Goal: Transaction & Acquisition: Download file/media

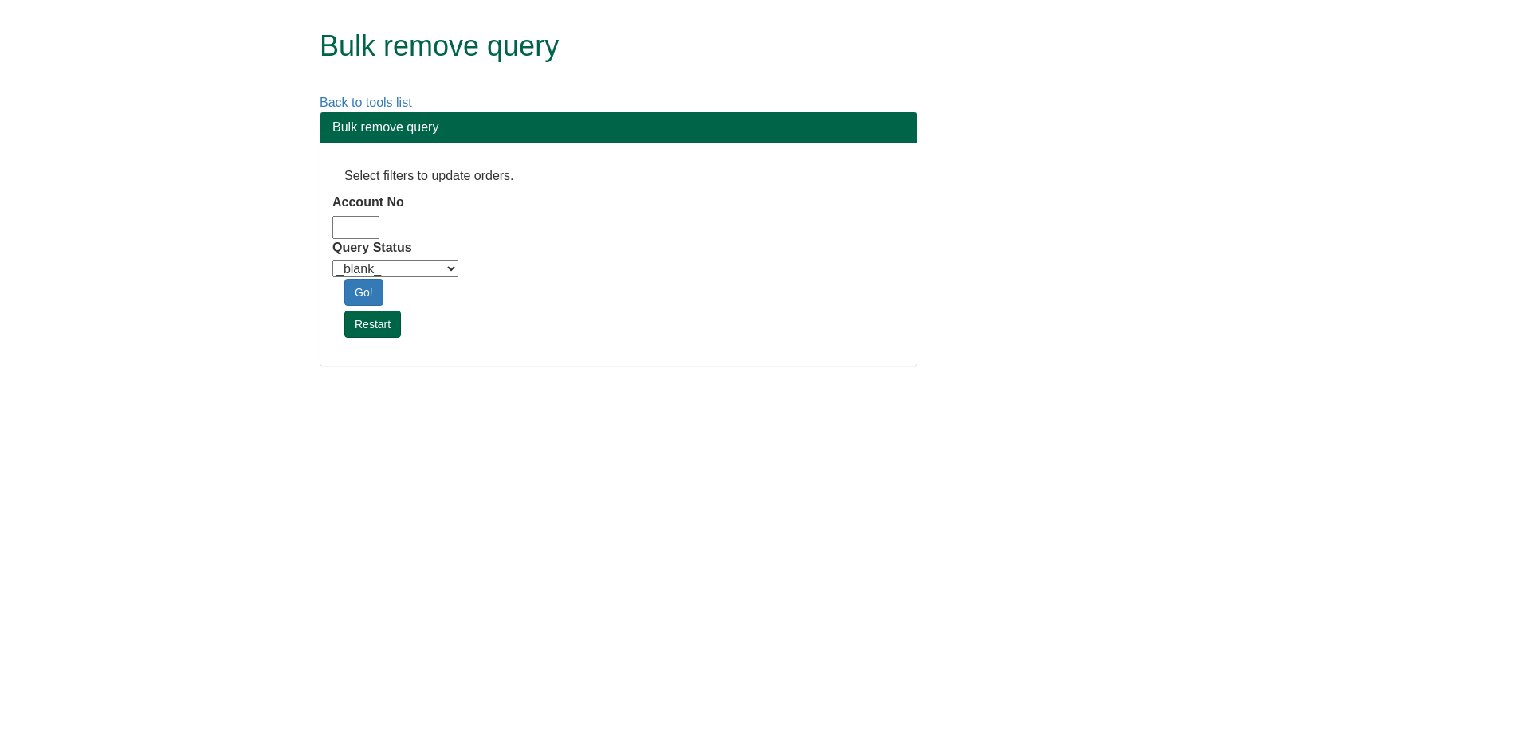
click at [365, 223] on input "Account No" at bounding box center [355, 227] width 47 height 23
type input "dm10"
click at [432, 259] on div "Query Status _blank_ Customer Credit_Control Purchasing Internal Other Address …" at bounding box center [618, 259] width 572 height 41
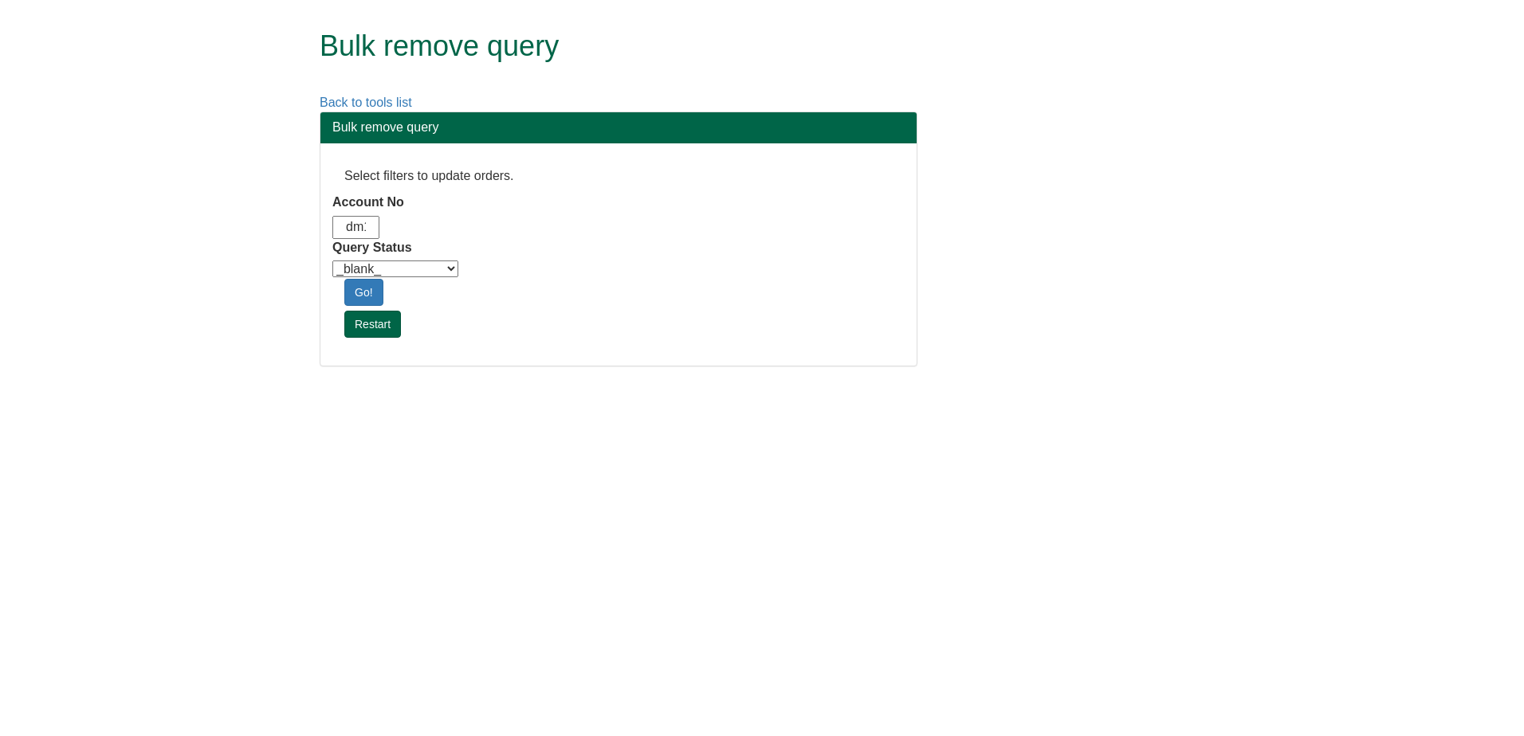
click at [456, 264] on select "_blank_ Customer Credit_Control Purchasing Internal Other Address High_Value Co…" at bounding box center [395, 269] width 126 height 17
select select "Automation_Check"
click at [332, 261] on select "_blank_ Customer Credit_Control Purchasing Internal Other Address High_Value Co…" at bounding box center [395, 269] width 126 height 17
click at [443, 383] on html "Bulk remove query Back to tools list Bulk remove query Select filters to update…" at bounding box center [762, 191] width 1524 height 383
click at [372, 285] on link "Go!" at bounding box center [363, 292] width 39 height 27
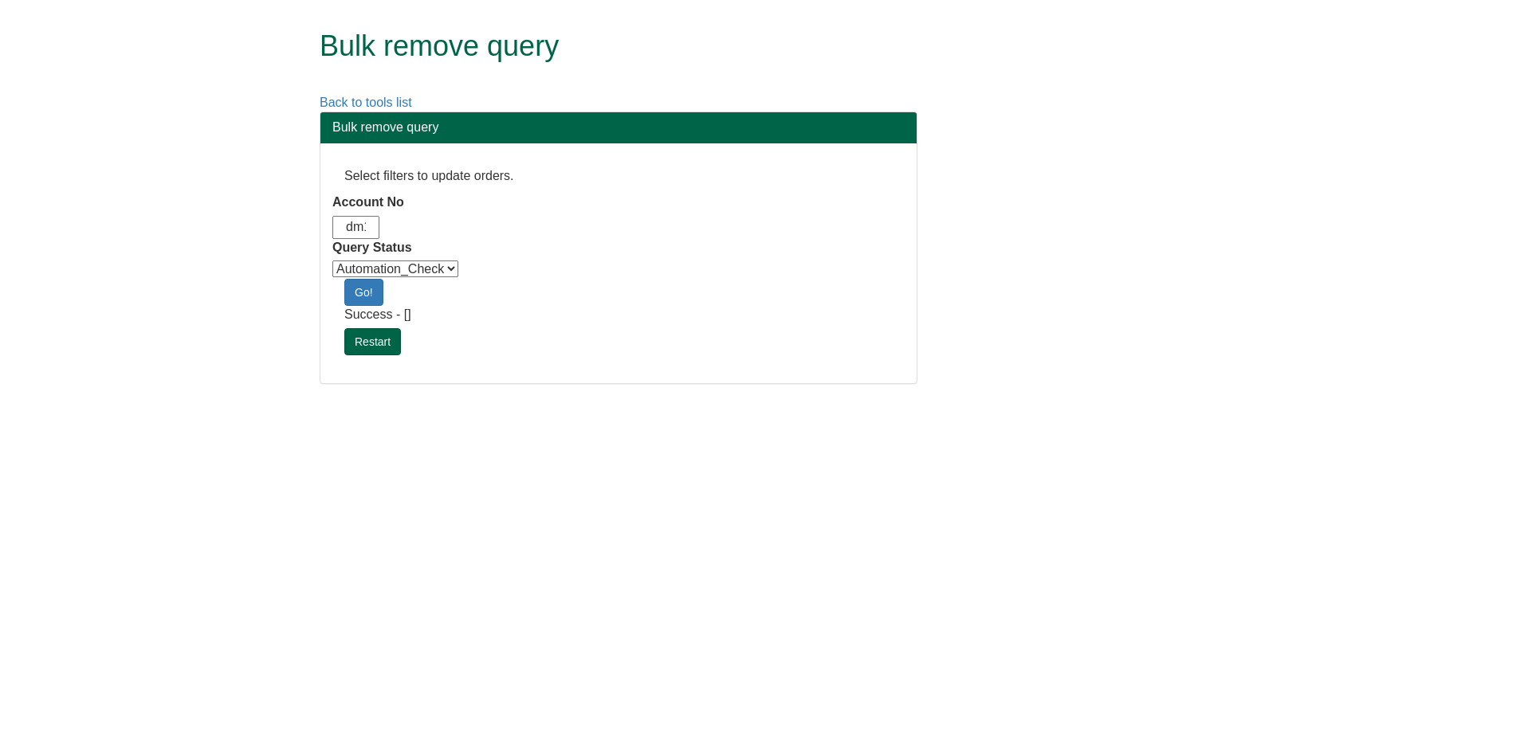
scroll to position [0, 14]
drag, startPoint x: 354, startPoint y: 230, endPoint x: 385, endPoint y: 235, distance: 31.4
click at [385, 235] on div "dm10" at bounding box center [425, 227] width 186 height 23
click at [366, 230] on input "dm10" at bounding box center [355, 227] width 47 height 23
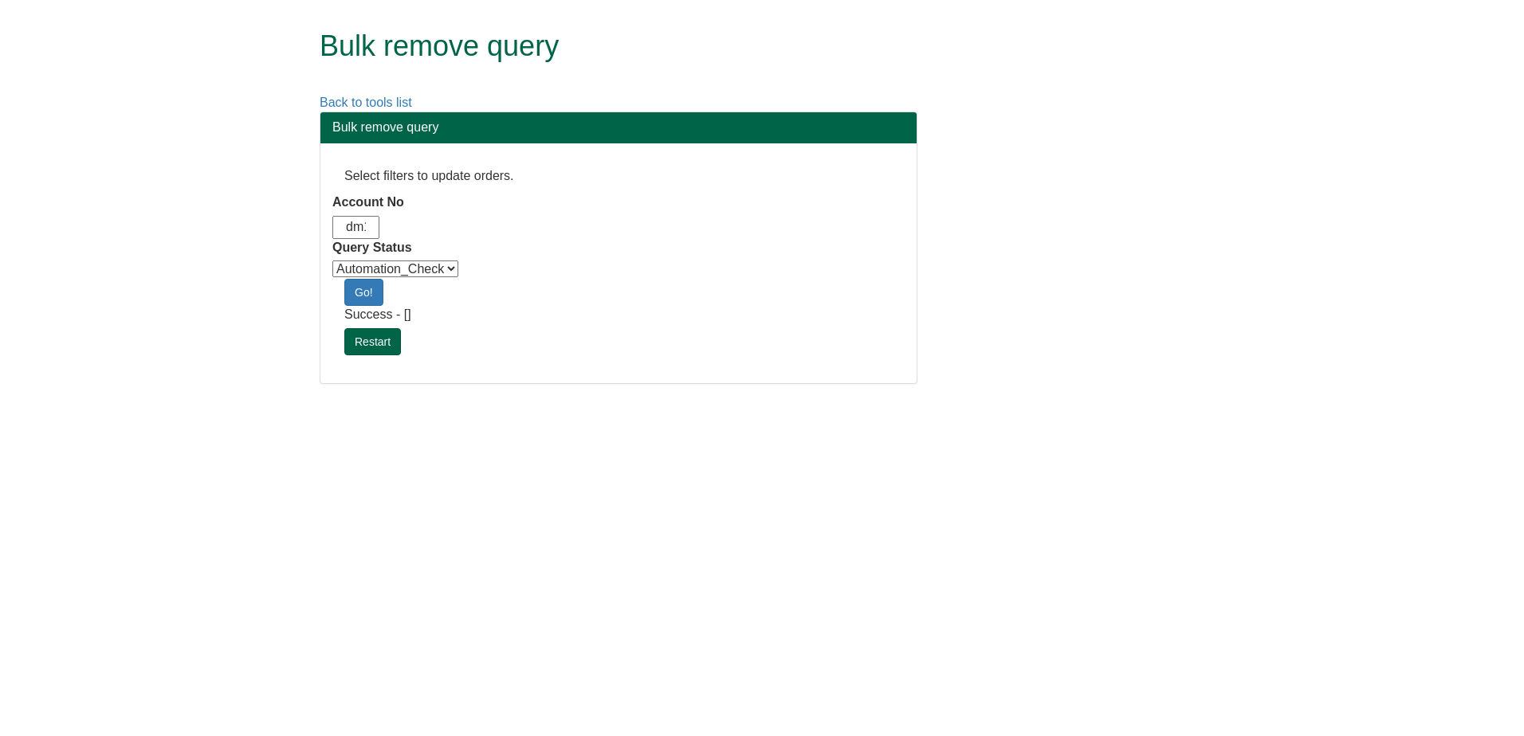
drag, startPoint x: 368, startPoint y: 230, endPoint x: 328, endPoint y: 227, distance: 40.7
click at [328, 227] on div "Select filters to update orders. Account No dm10 Query Status _blank_ Customer …" at bounding box center [618, 263] width 596 height 240
click at [343, 227] on input "dm10" at bounding box center [355, 227] width 47 height 23
type input "adm10"
click at [377, 349] on link "Restart" at bounding box center [372, 341] width 57 height 27
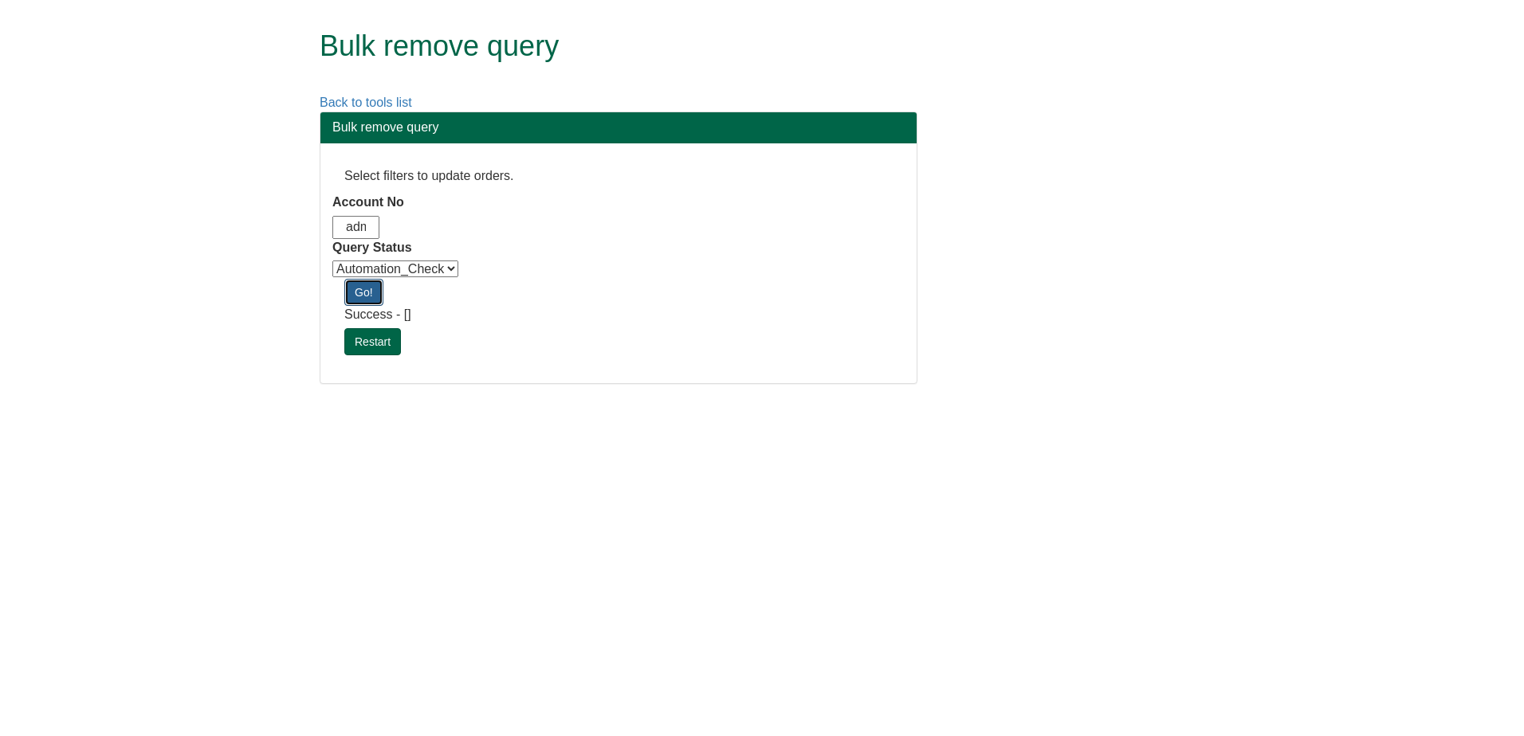
click at [374, 300] on link "Go!" at bounding box center [363, 292] width 39 height 27
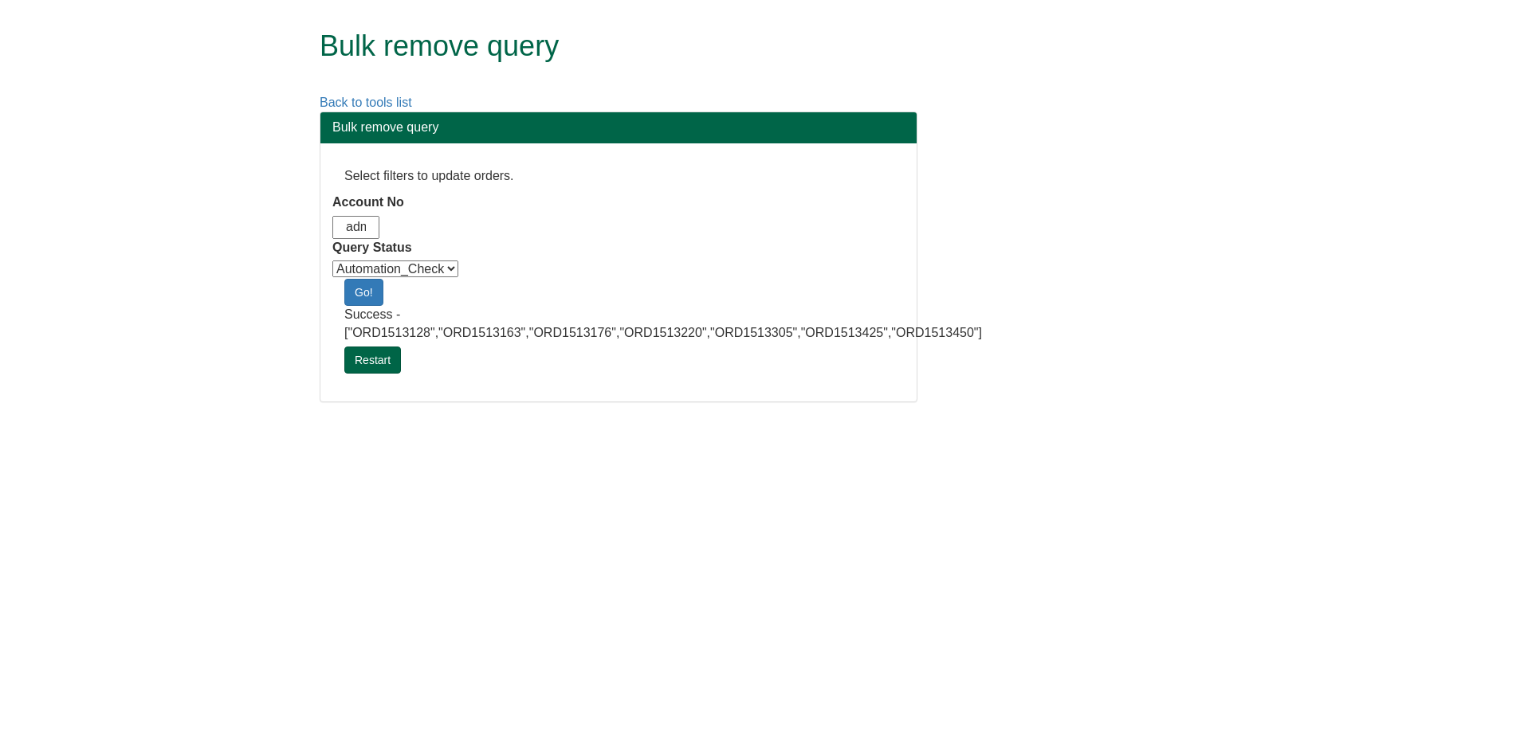
drag, startPoint x: 501, startPoint y: 398, endPoint x: 1417, endPoint y: 422, distance: 916.0
click at [501, 398] on div "Select filters to update orders. Account No adm10 Query Status _blank_ Customer…" at bounding box center [618, 272] width 596 height 258
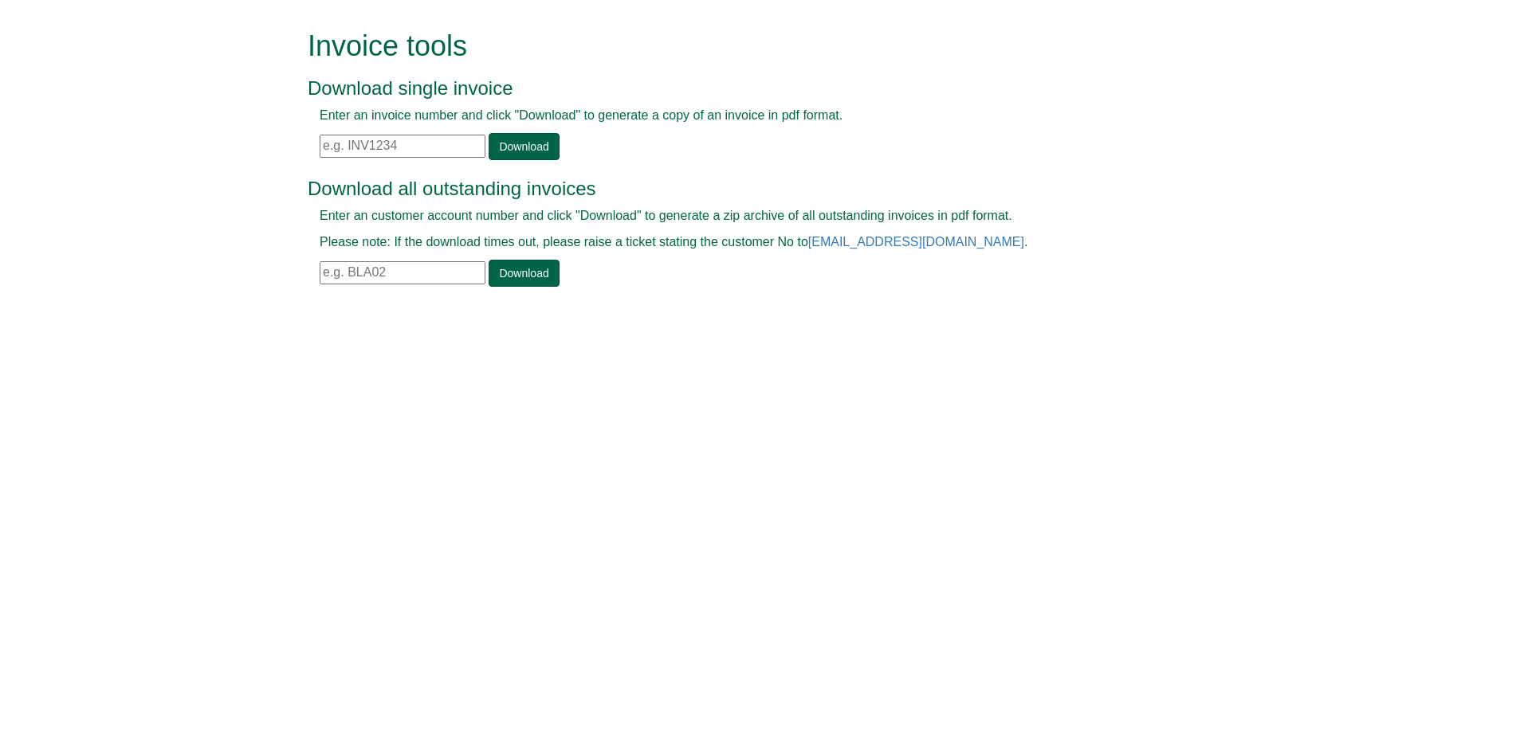
click at [378, 139] on input "text" at bounding box center [403, 146] width 166 height 23
paste input "INV1356685"
click at [512, 146] on link "Download" at bounding box center [524, 146] width 70 height 27
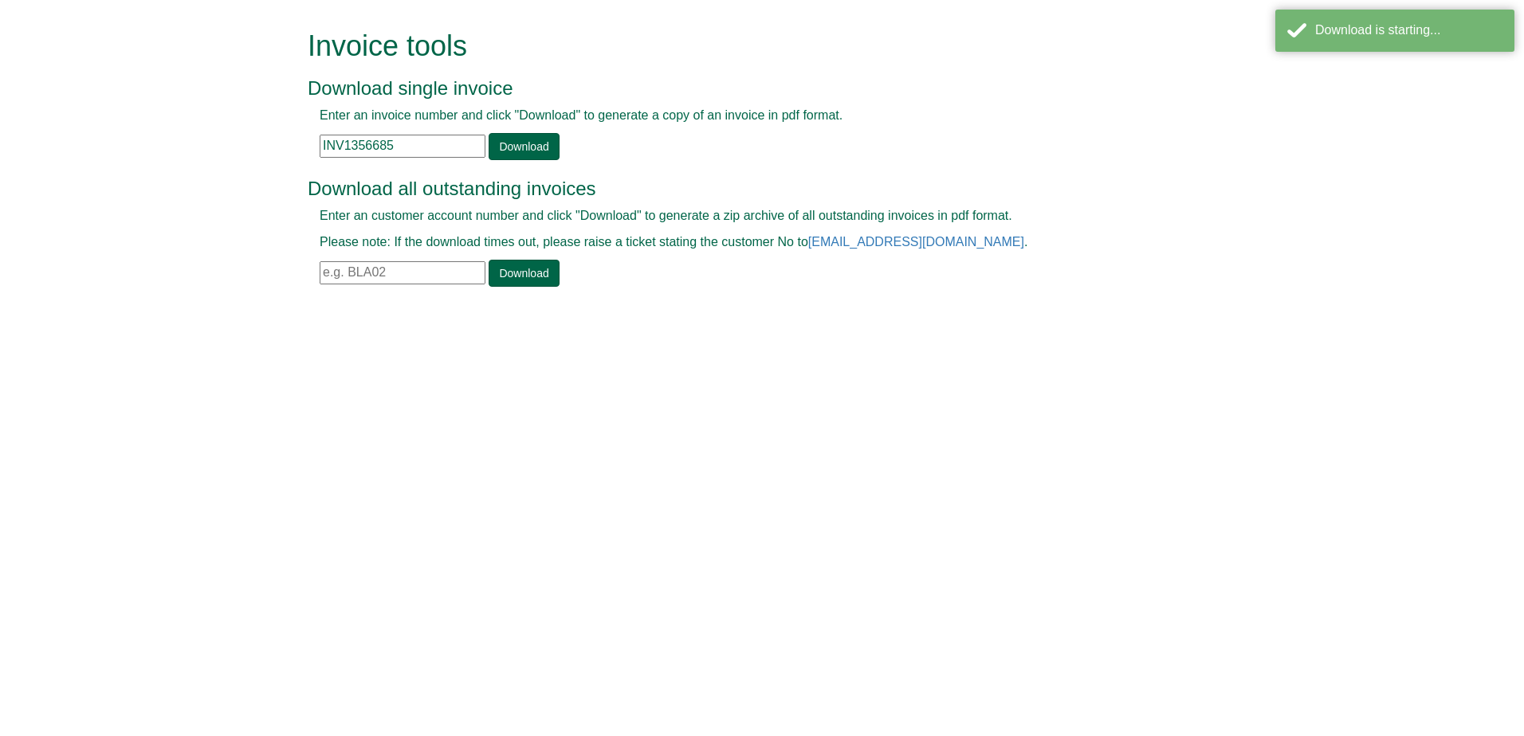
click at [418, 139] on input "INV1356685" at bounding box center [403, 146] width 166 height 23
paste input "736"
click at [534, 145] on link "Download" at bounding box center [524, 146] width 70 height 27
click at [429, 150] on input "INV1357365" at bounding box center [403, 146] width 166 height 23
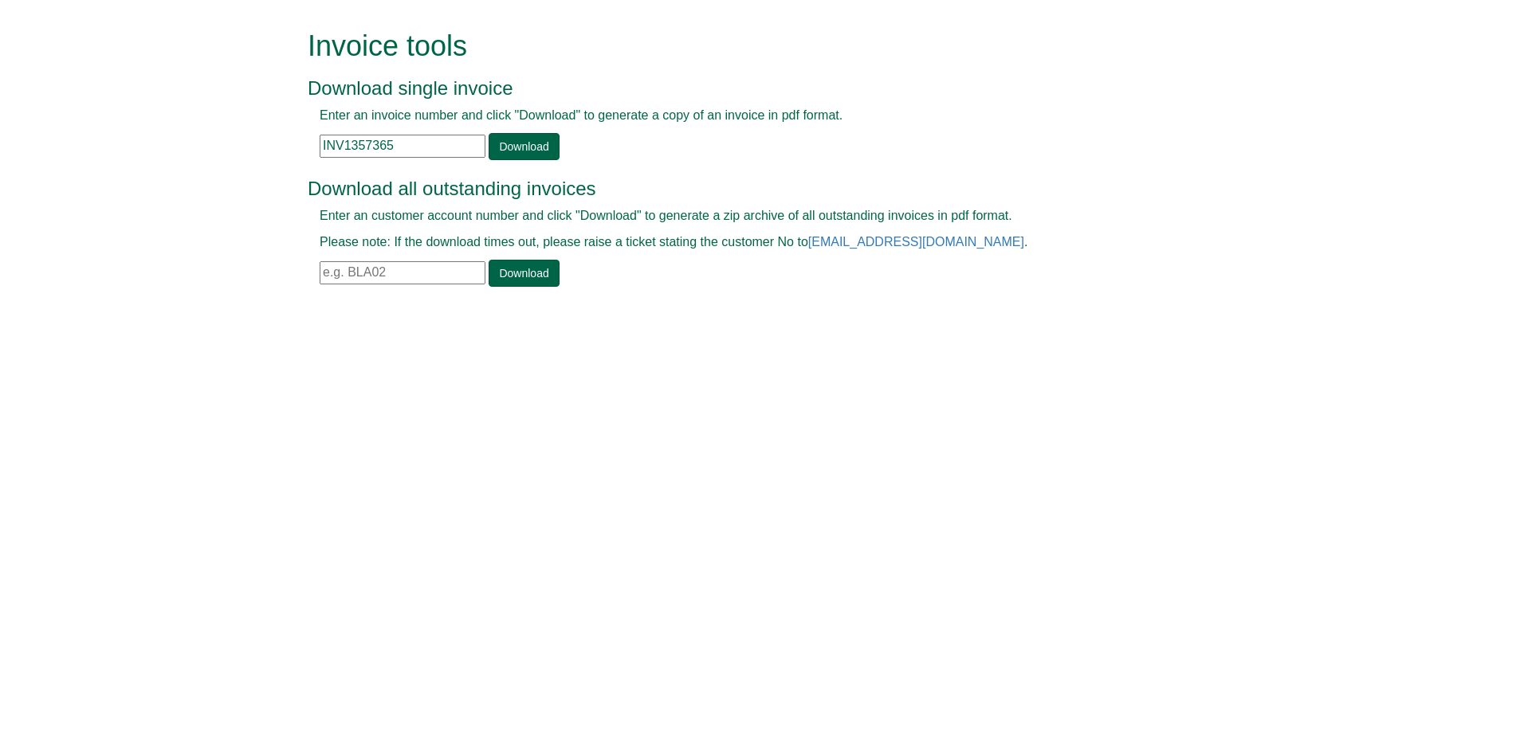
click at [429, 150] on input "INV1357365" at bounding box center [403, 146] width 166 height 23
paste input "798"
click at [534, 153] on link "Download" at bounding box center [524, 146] width 70 height 27
click at [420, 151] on input "INV1357798" at bounding box center [403, 146] width 166 height 23
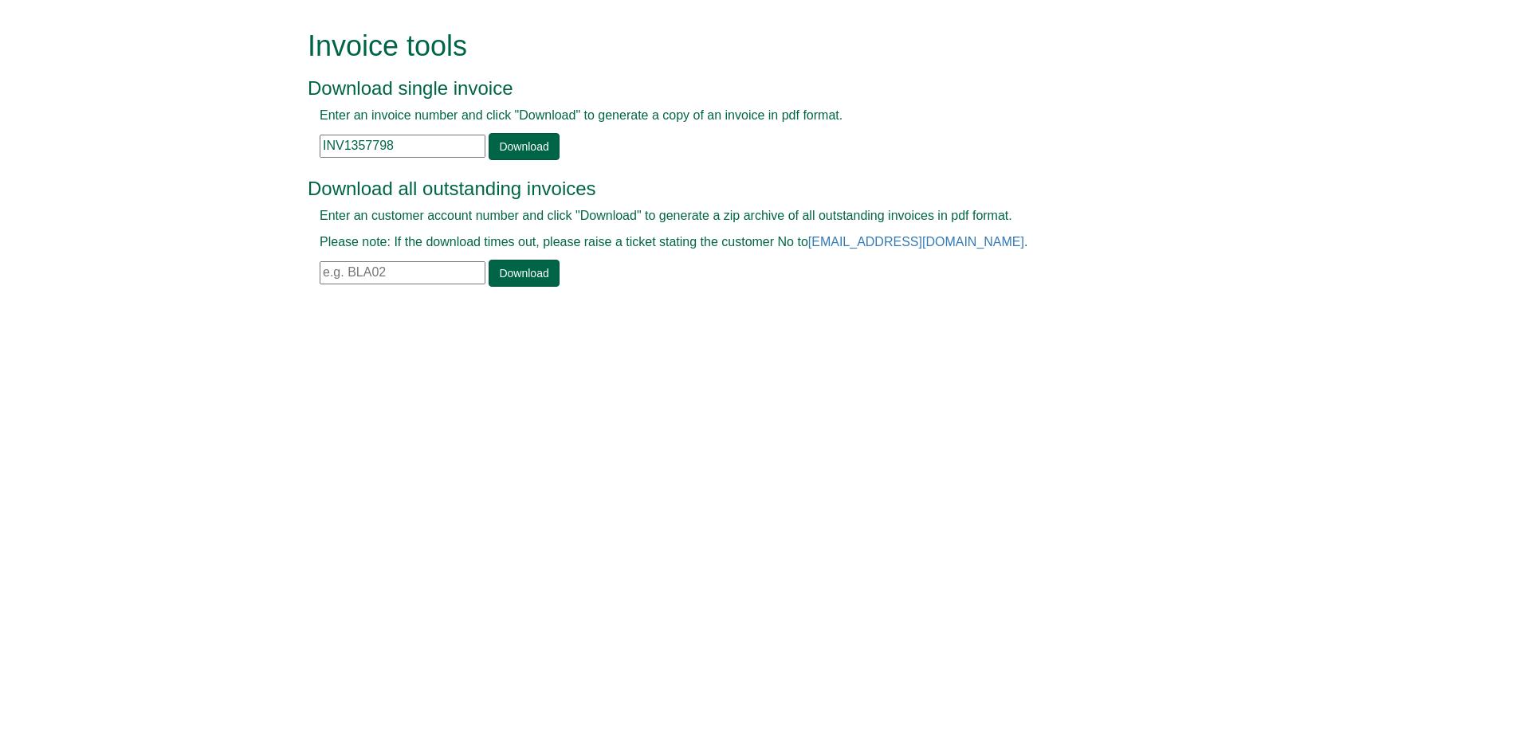
paste input "970"
click at [528, 148] on link "Download" at bounding box center [524, 146] width 70 height 27
click at [422, 154] on input "INV1357970" at bounding box center [403, 146] width 166 height 23
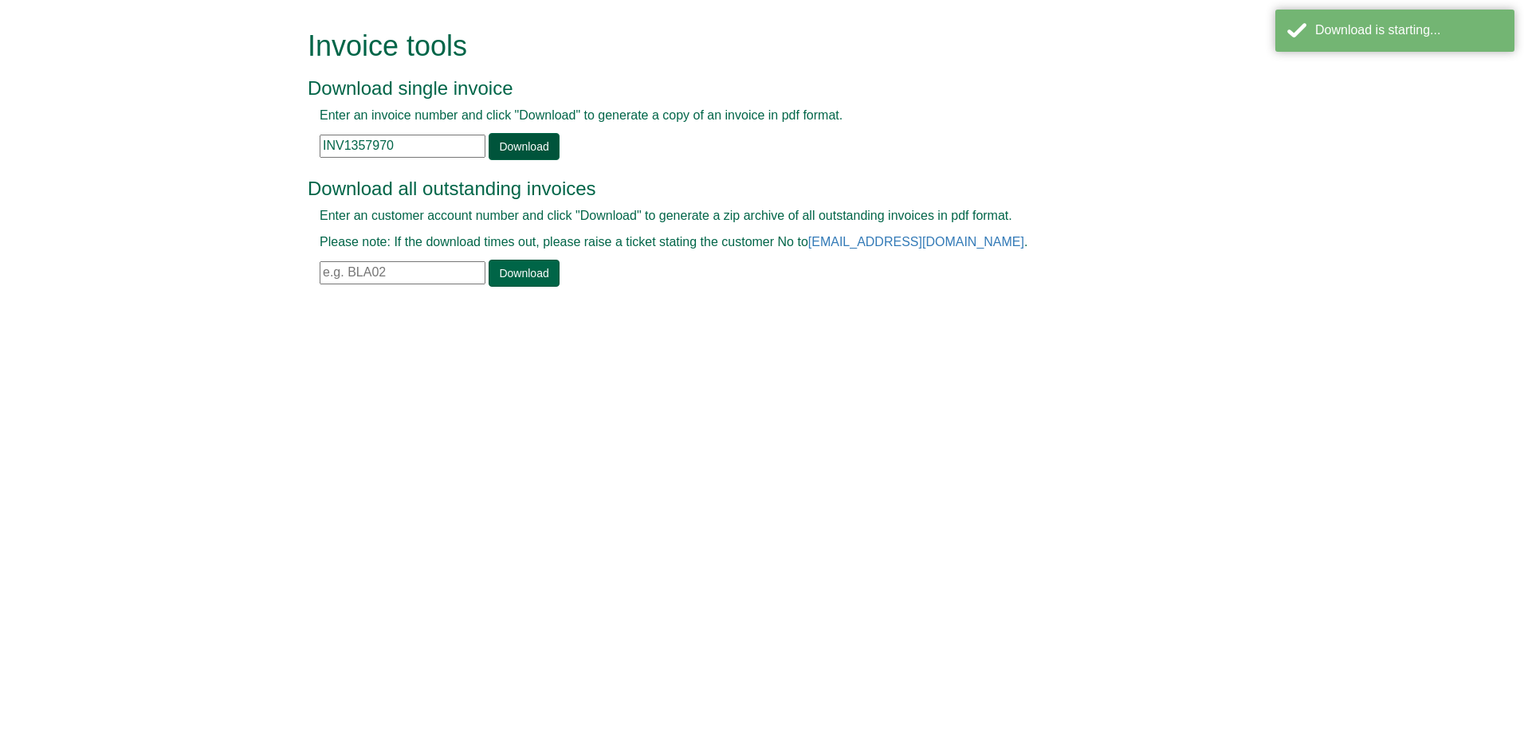
paste input "812"
click at [507, 149] on link "Download" at bounding box center [524, 146] width 70 height 27
click at [480, 153] on input "INV1358120" at bounding box center [403, 146] width 166 height 23
paste input "878"
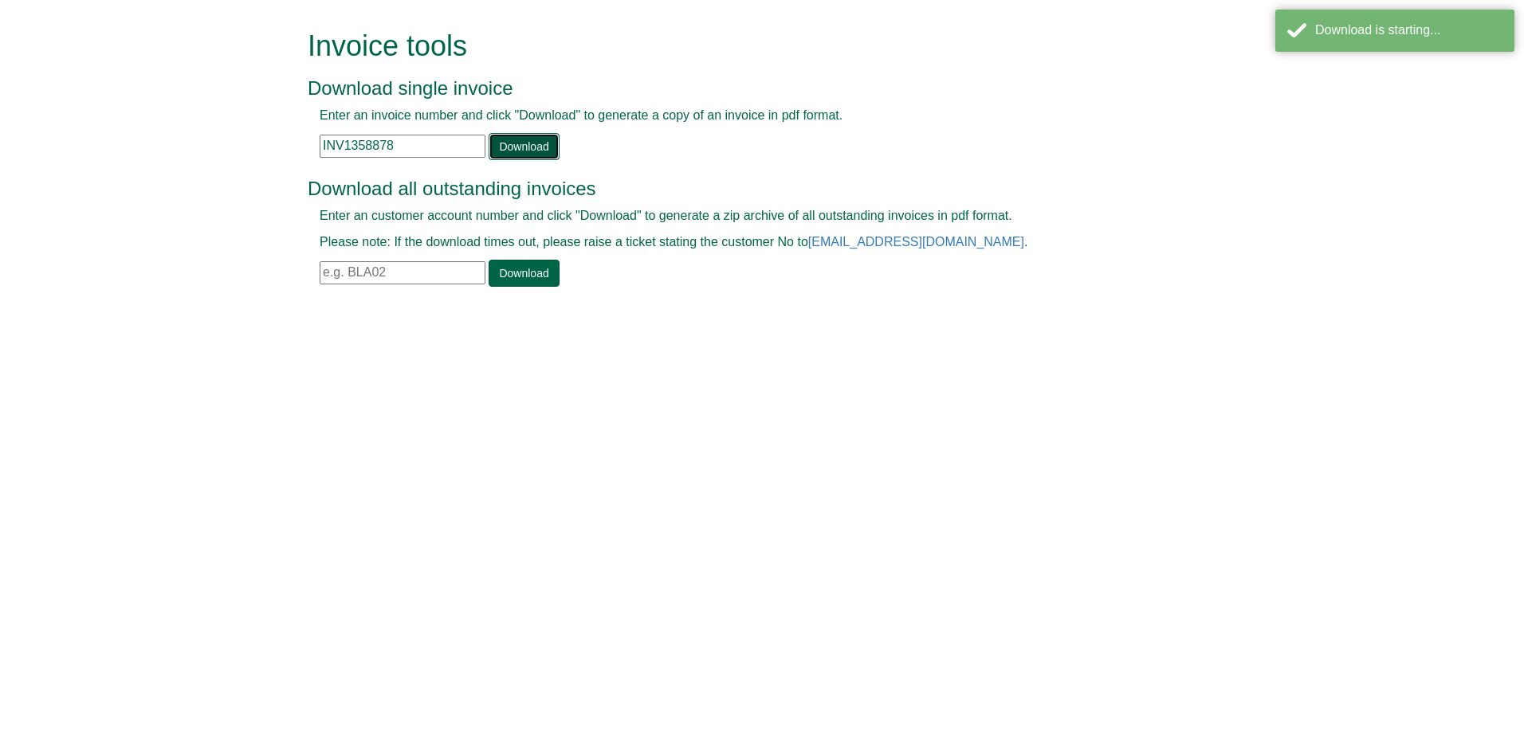
click at [512, 153] on link "Download" at bounding box center [524, 146] width 70 height 27
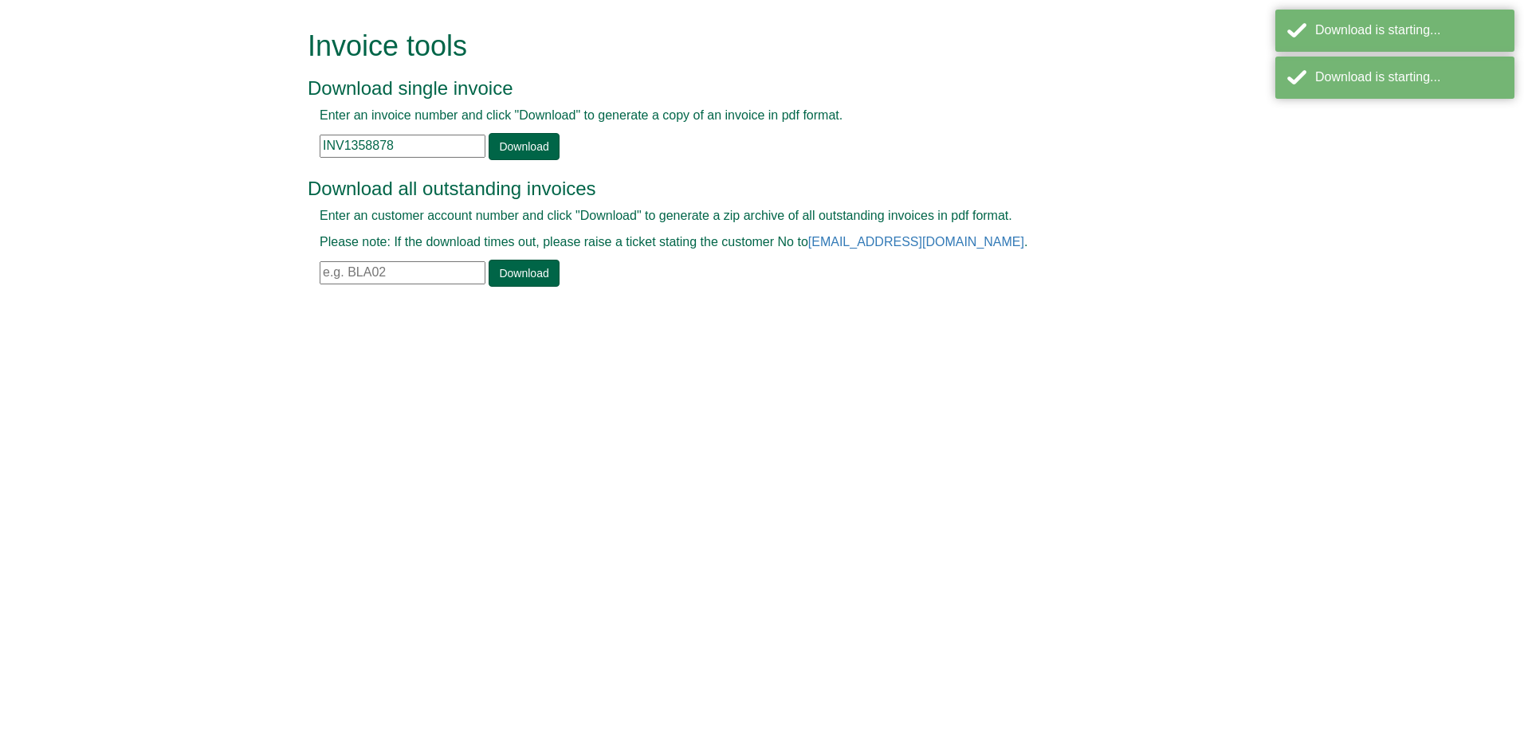
click at [436, 150] on input "INV1358878" at bounding box center [403, 146] width 166 height 23
paste input "9393"
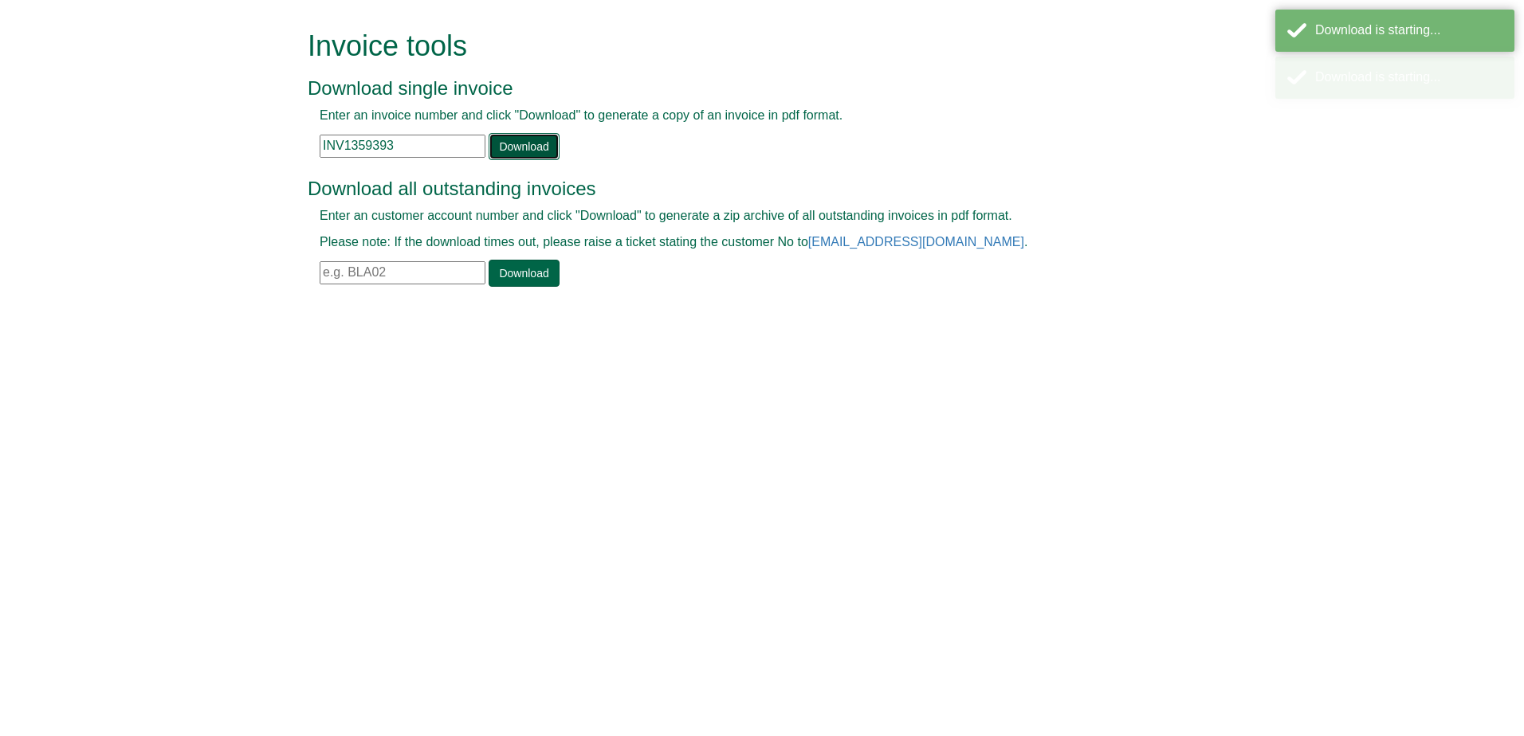
click at [500, 146] on link "Download" at bounding box center [524, 146] width 70 height 27
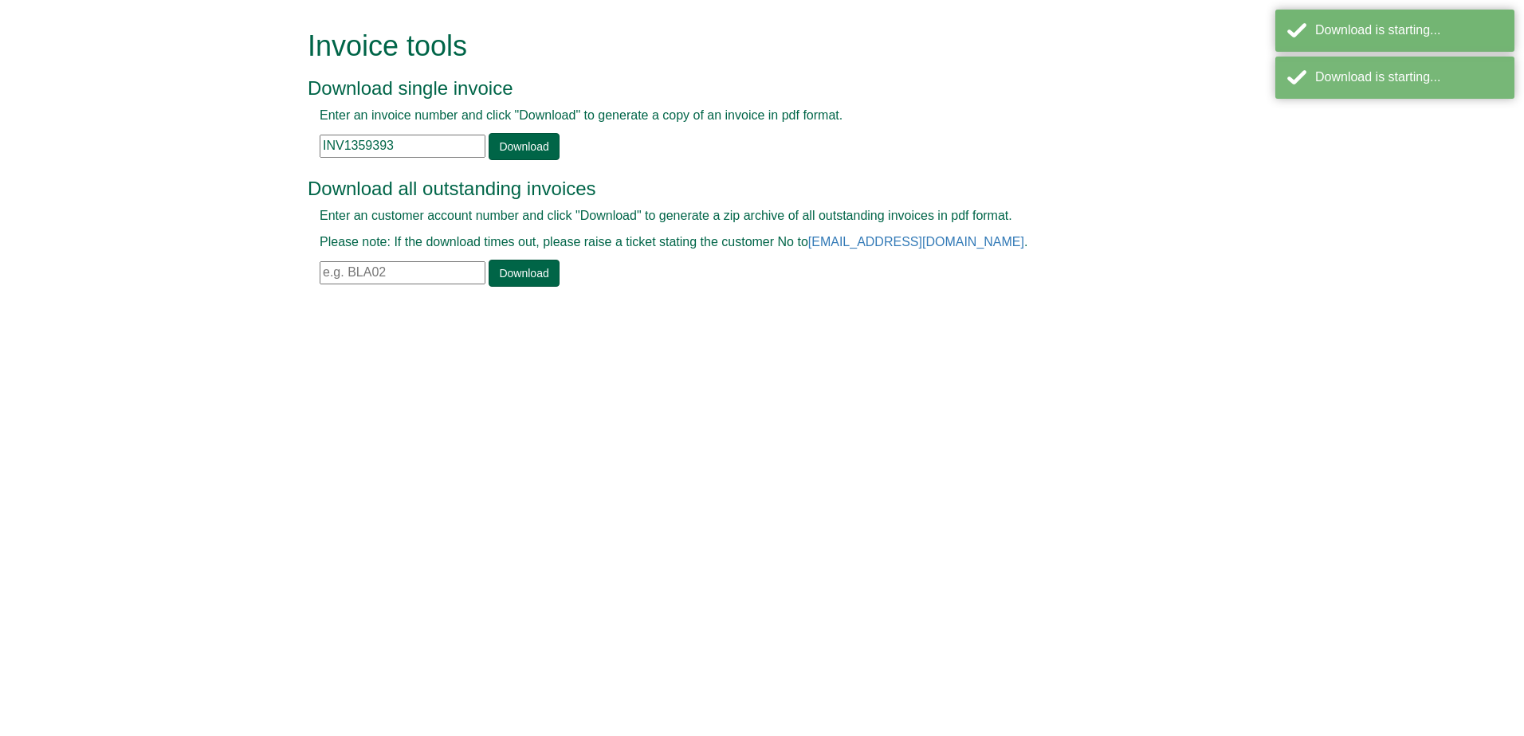
click at [442, 146] on input "INV1359393" at bounding box center [403, 146] width 166 height 23
paste input "60787"
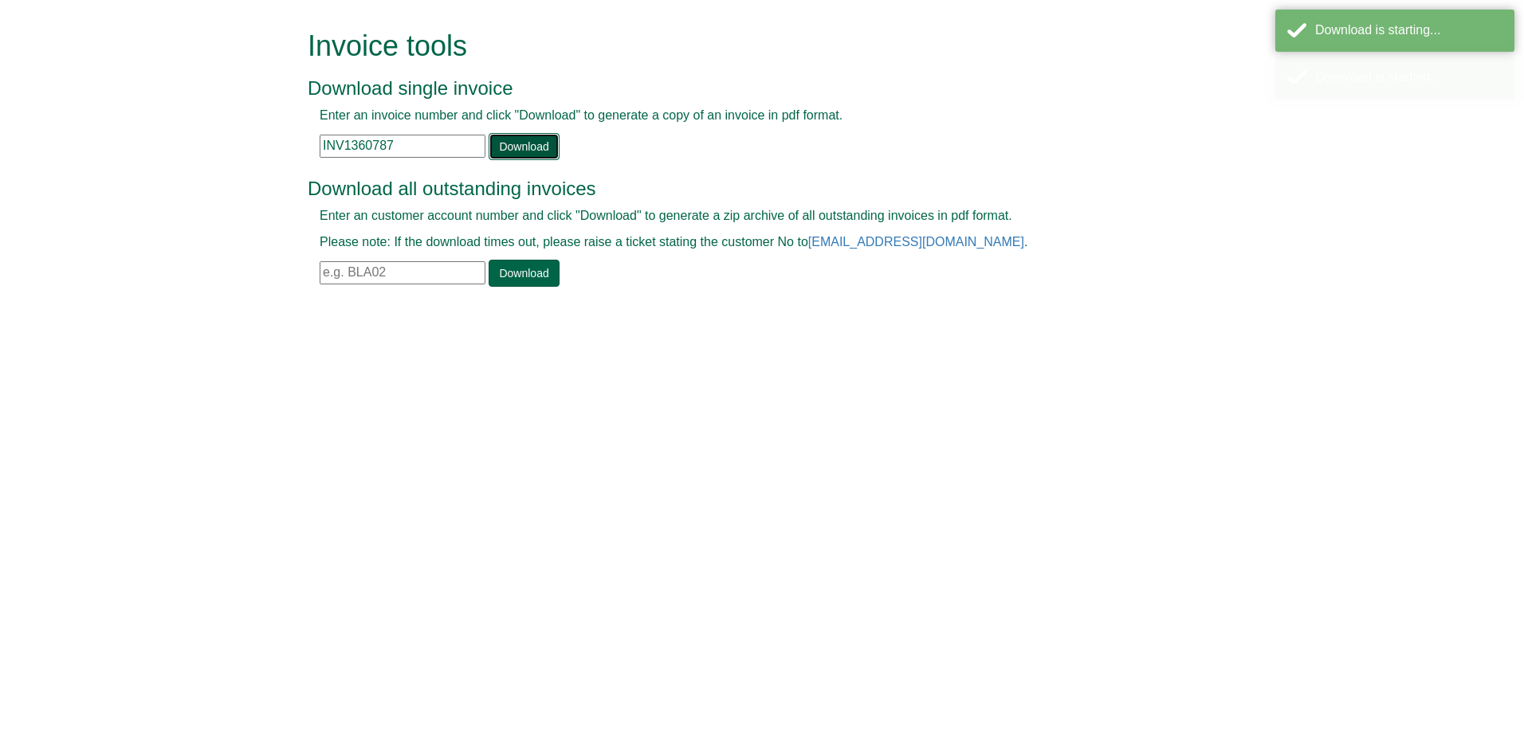
click at [511, 147] on link "Download" at bounding box center [524, 146] width 70 height 27
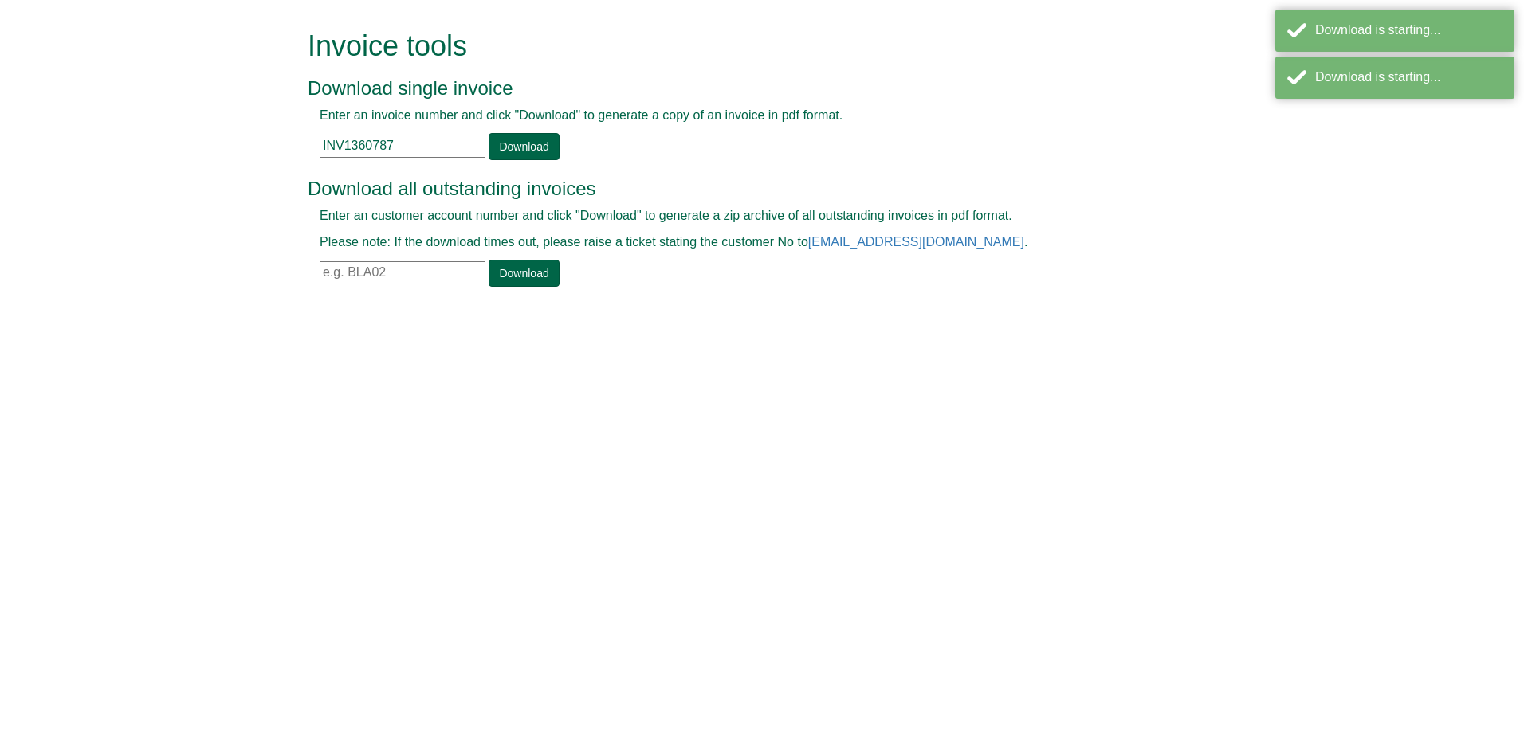
click at [451, 152] on input "INV1360787" at bounding box center [403, 146] width 166 height 23
paste input "1220"
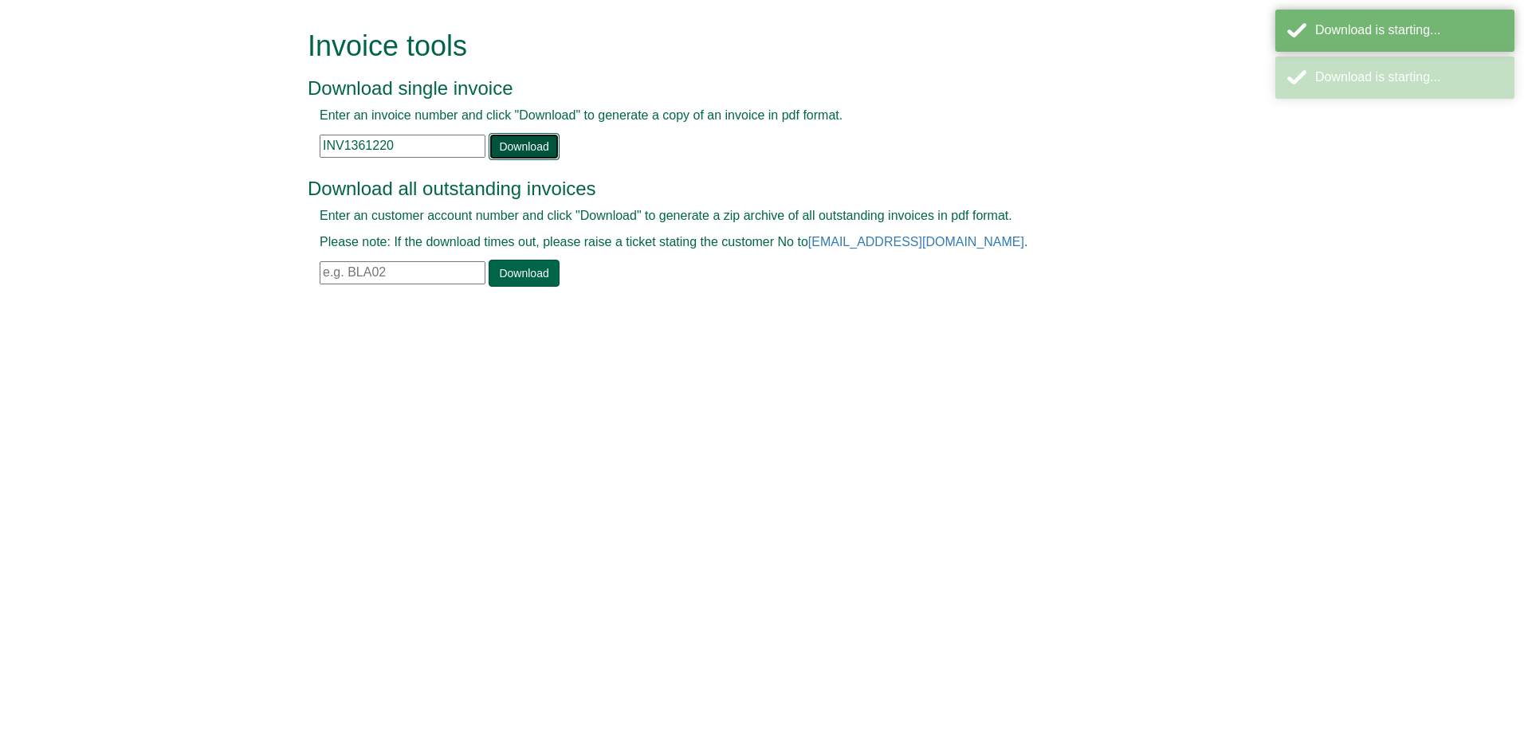
click at [514, 155] on link "Download" at bounding box center [524, 146] width 70 height 27
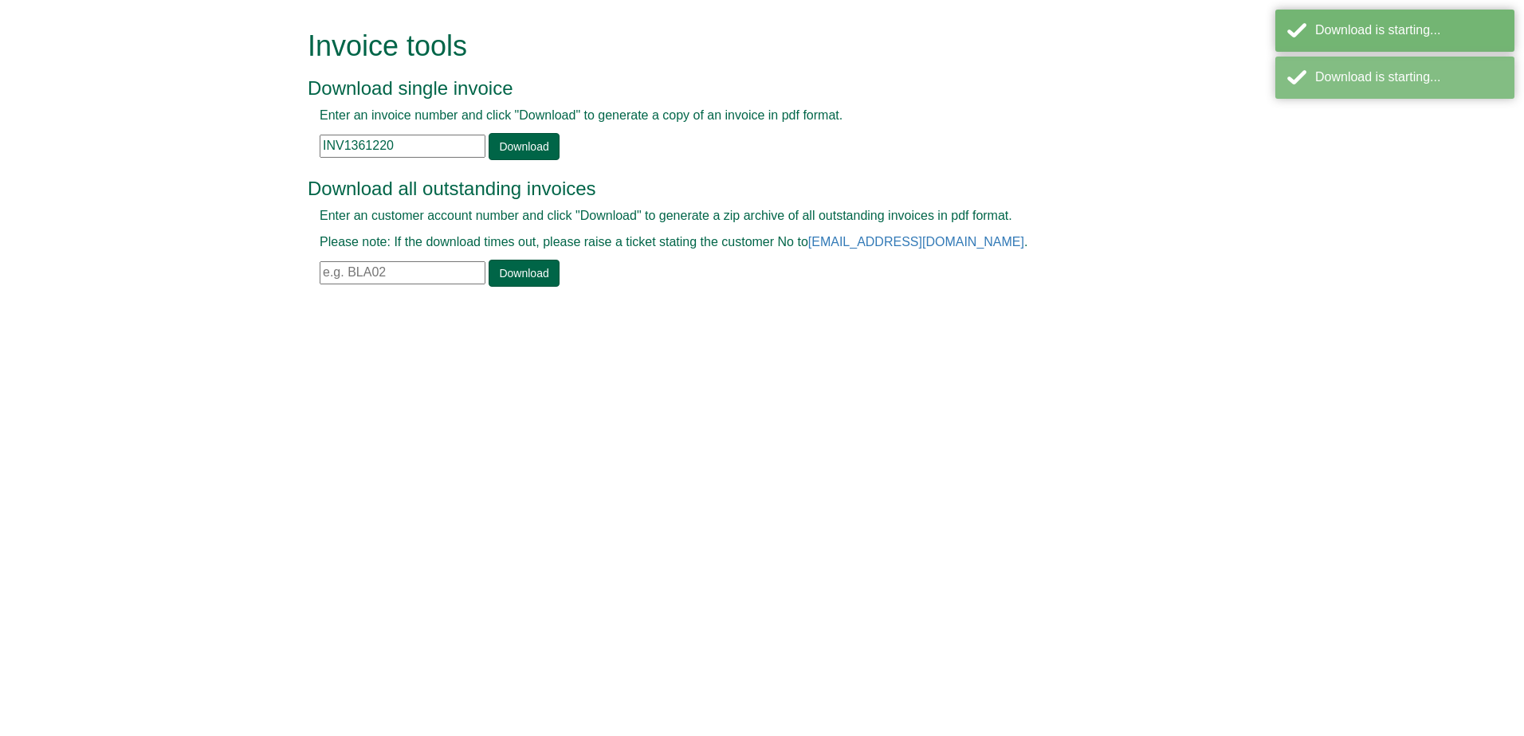
click at [422, 158] on div "Enter an invoice number and click "Download" to generate a copy of an invoice i…" at bounding box center [744, 133] width 873 height 53
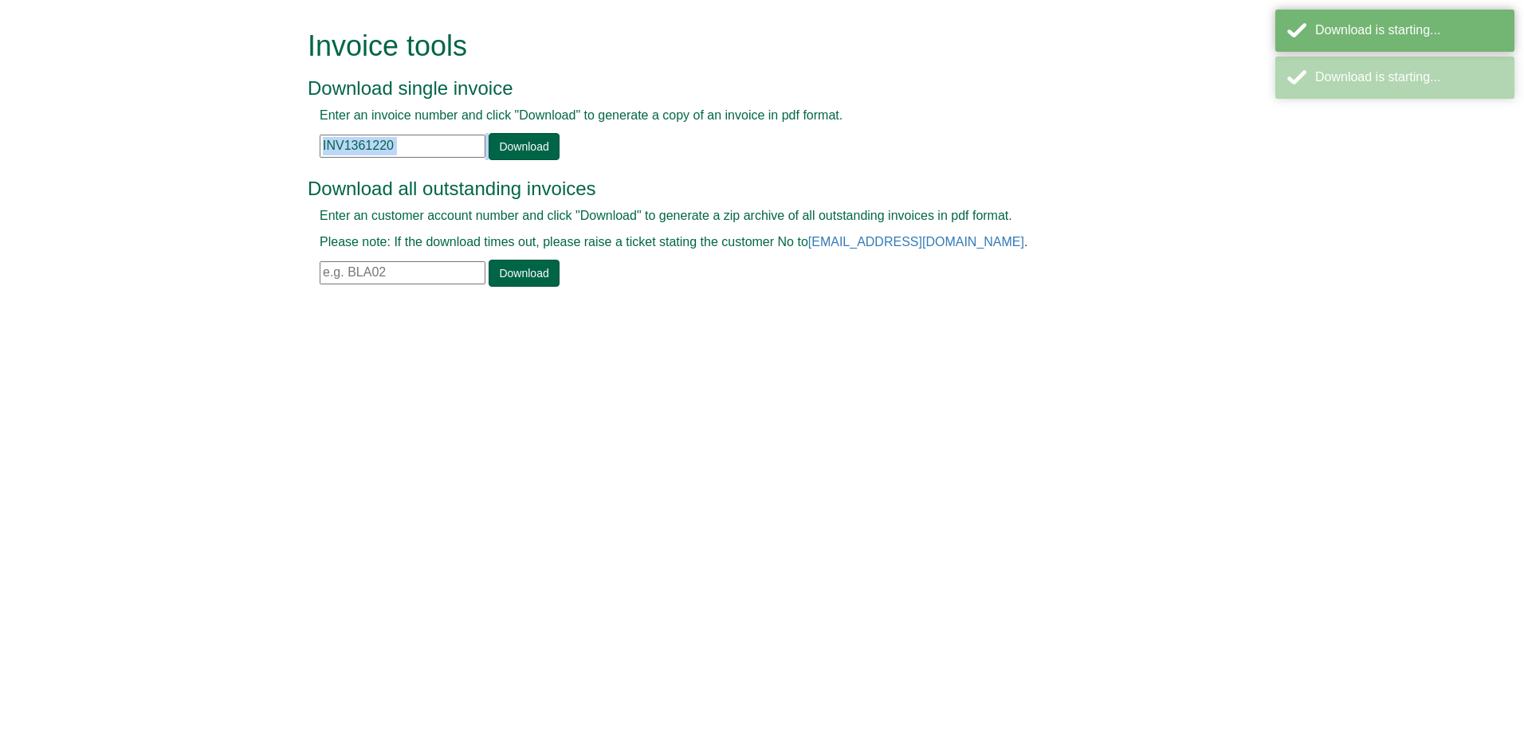
click at [422, 158] on div "Enter an invoice number and click "Download" to generate a copy of an invoice i…" at bounding box center [744, 133] width 873 height 53
click at [458, 144] on input "INV1361220" at bounding box center [403, 146] width 166 height 23
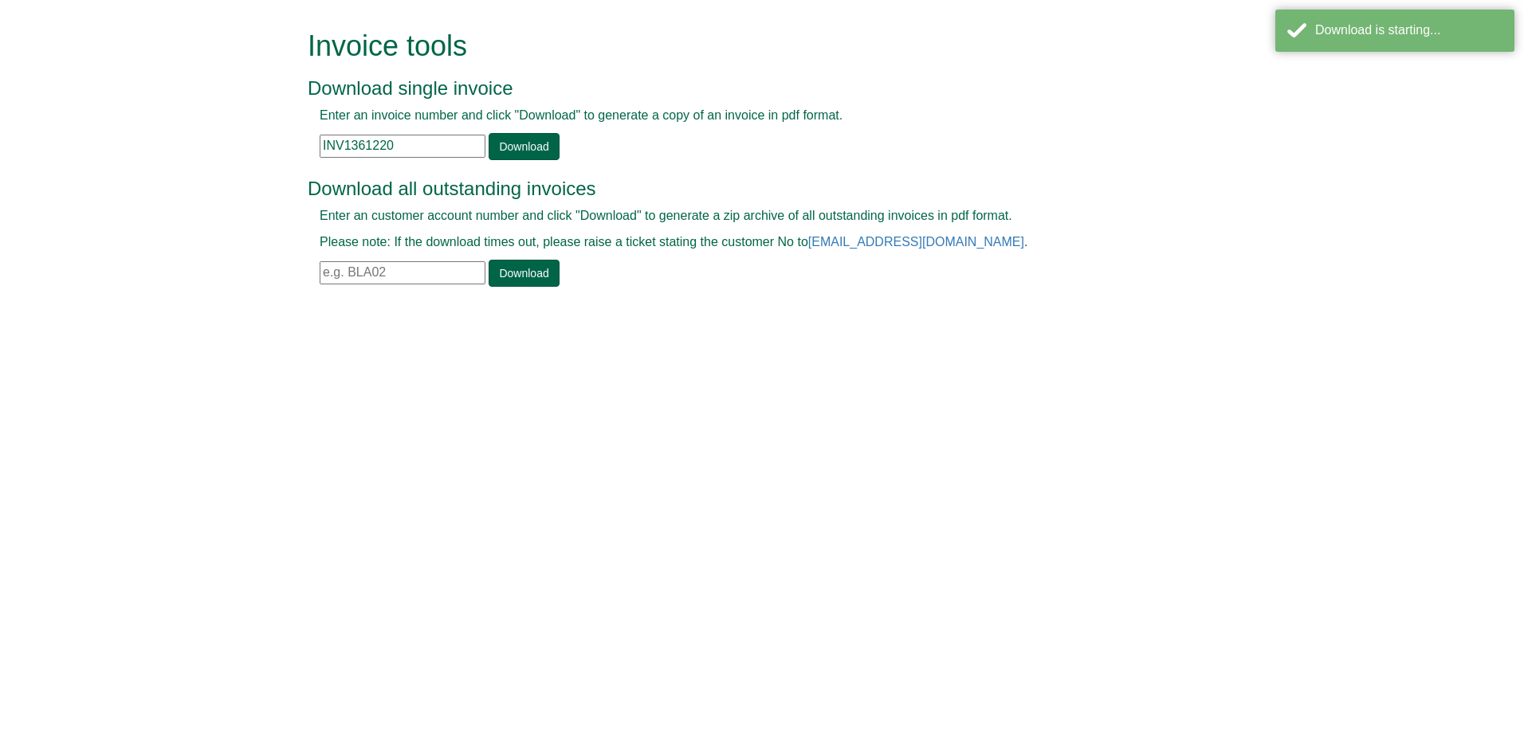
click at [458, 144] on input "INV1361220" at bounding box center [403, 146] width 166 height 23
paste input "2369"
click at [531, 147] on link "Download" at bounding box center [524, 146] width 70 height 27
click at [439, 149] on input "INV1362369" at bounding box center [403, 146] width 166 height 23
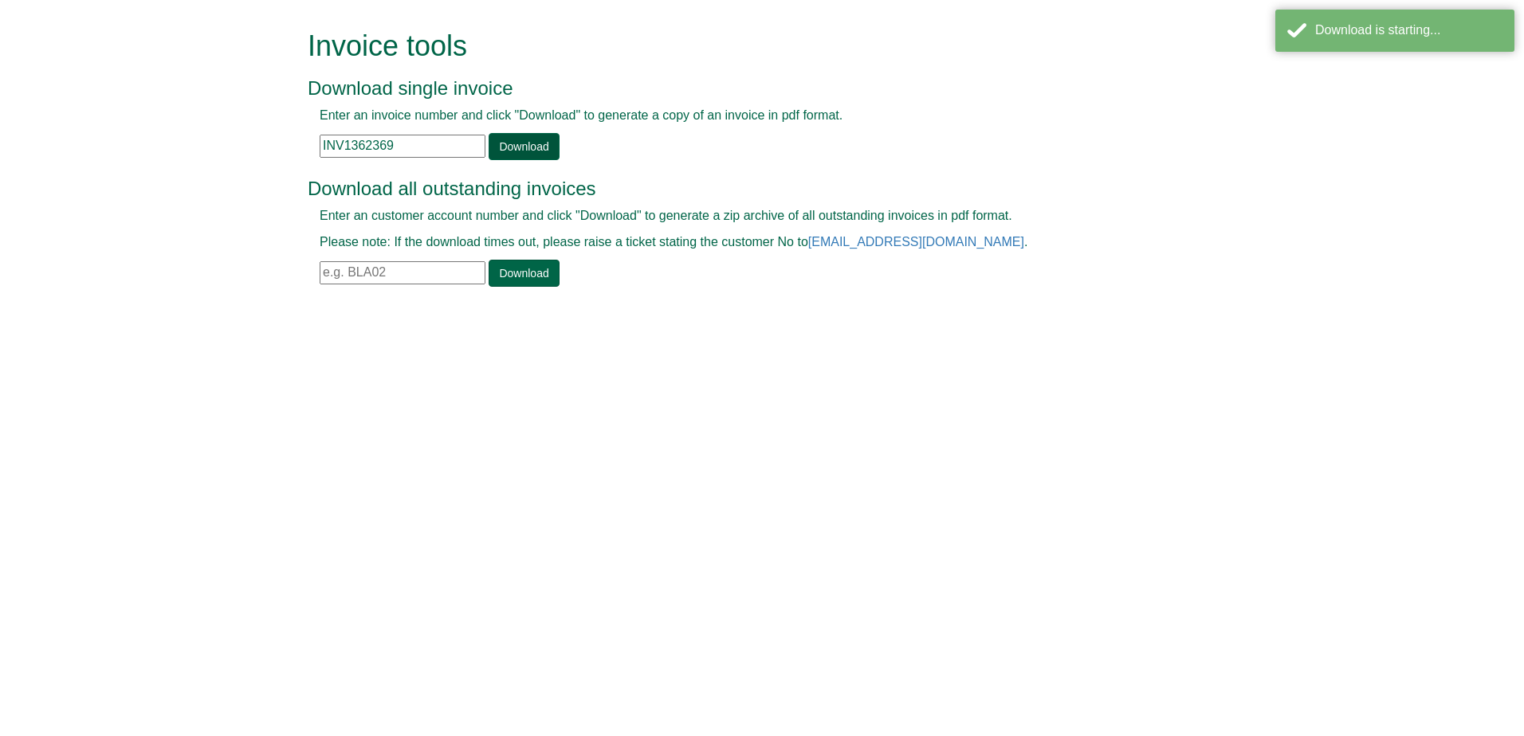
paste input "3055"
click at [523, 149] on link "Download" at bounding box center [524, 146] width 70 height 27
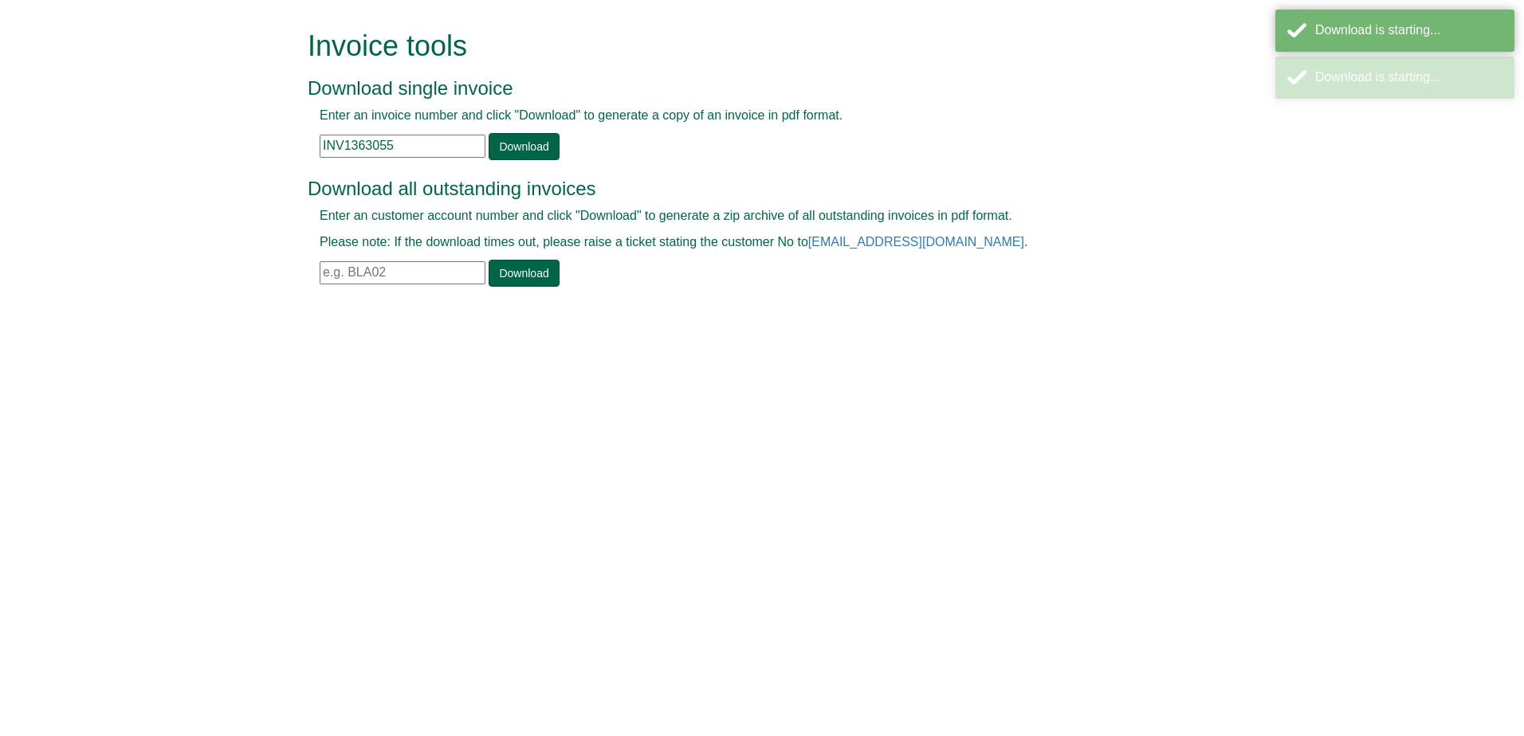
click at [453, 145] on input "INV1363055" at bounding box center [403, 146] width 166 height 23
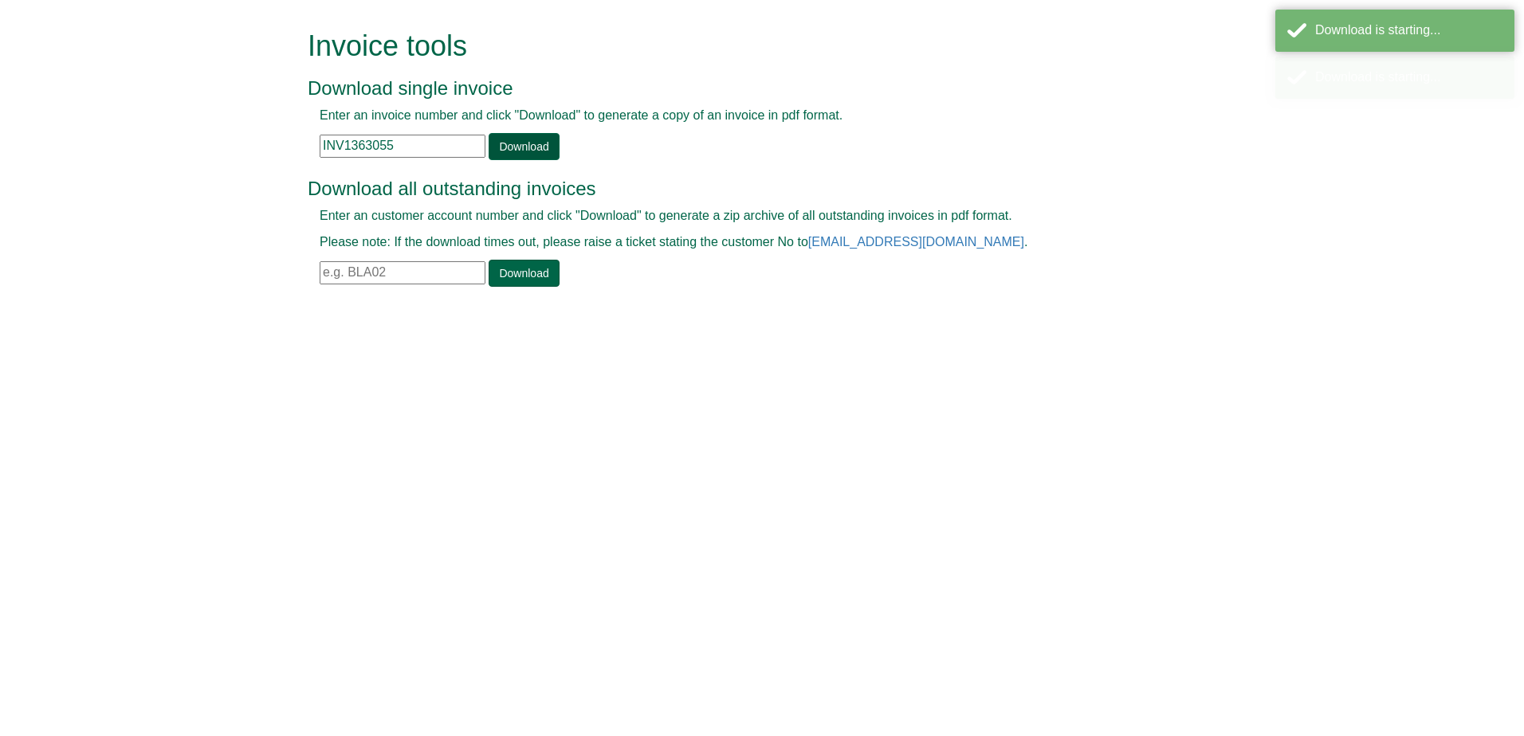
paste input "792"
click at [499, 147] on link "Download" at bounding box center [524, 146] width 70 height 27
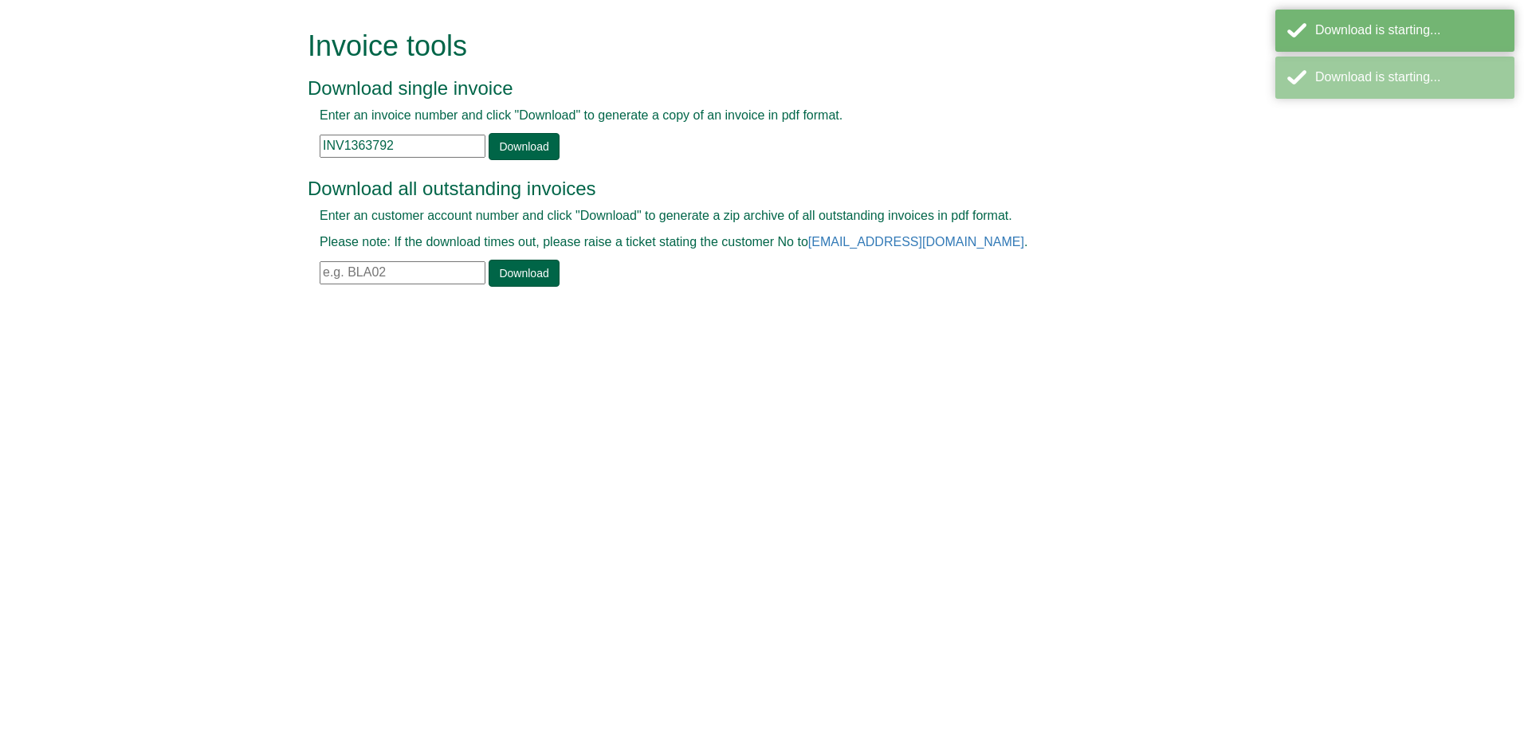
click at [459, 152] on input "INV1363792" at bounding box center [403, 146] width 166 height 23
paste input "4268"
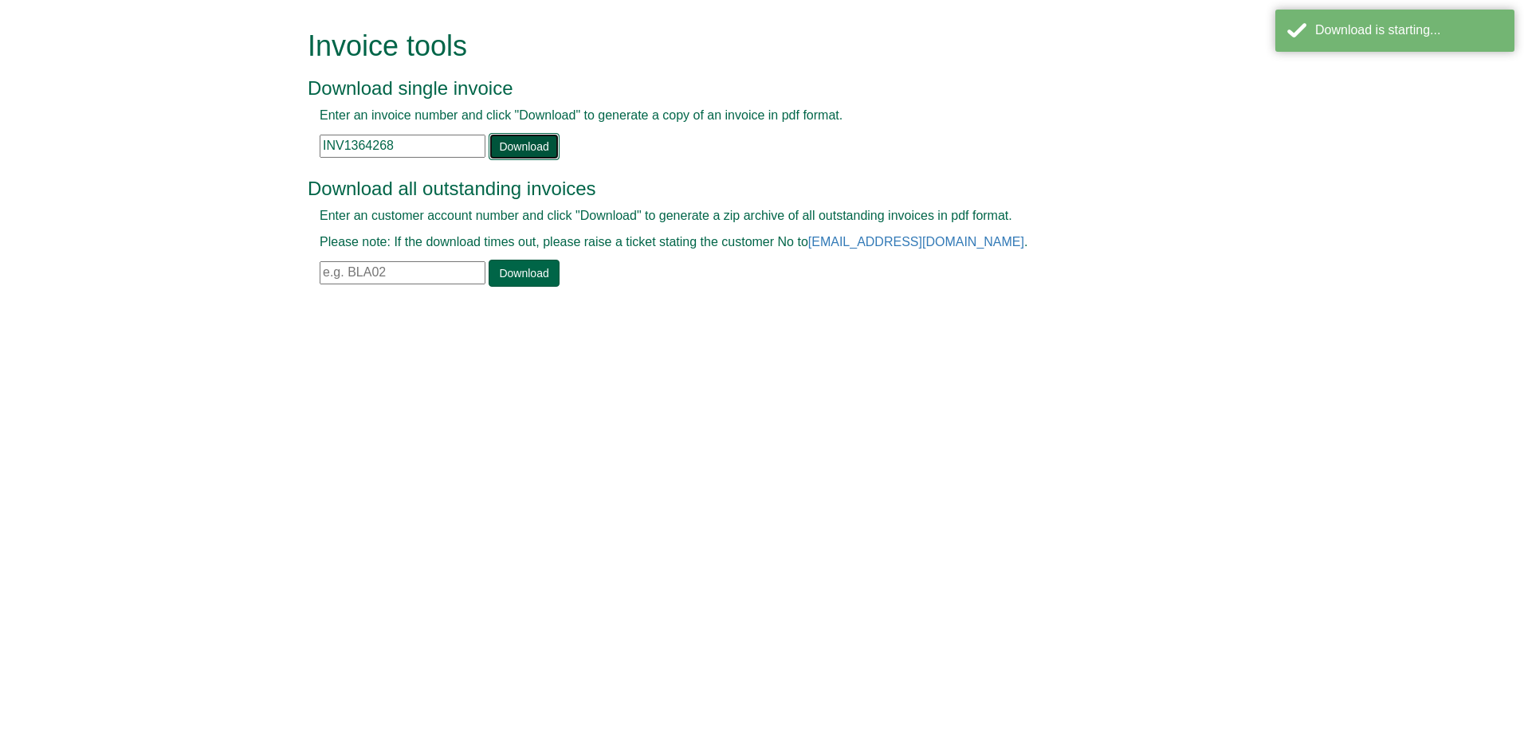
click at [529, 153] on link "Download" at bounding box center [524, 146] width 70 height 27
click at [404, 148] on input "INV1364268" at bounding box center [403, 146] width 166 height 23
paste input "5487"
click at [511, 143] on link "Download" at bounding box center [524, 146] width 70 height 27
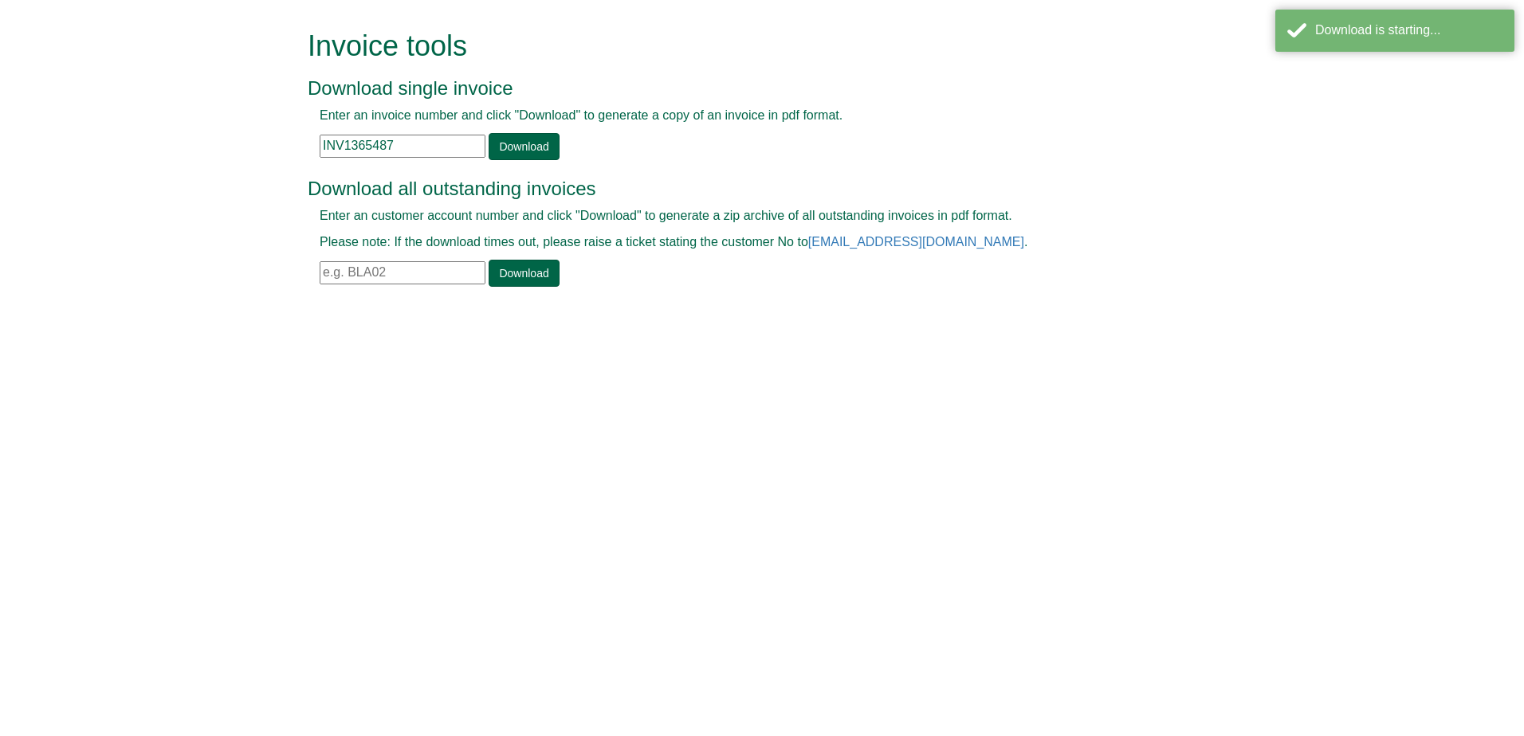
click at [418, 147] on input "INV1365487" at bounding box center [403, 146] width 166 height 23
paste input "6628"
click at [519, 149] on link "Download" at bounding box center [524, 146] width 70 height 27
click at [443, 144] on input "INV1366628" at bounding box center [403, 146] width 166 height 23
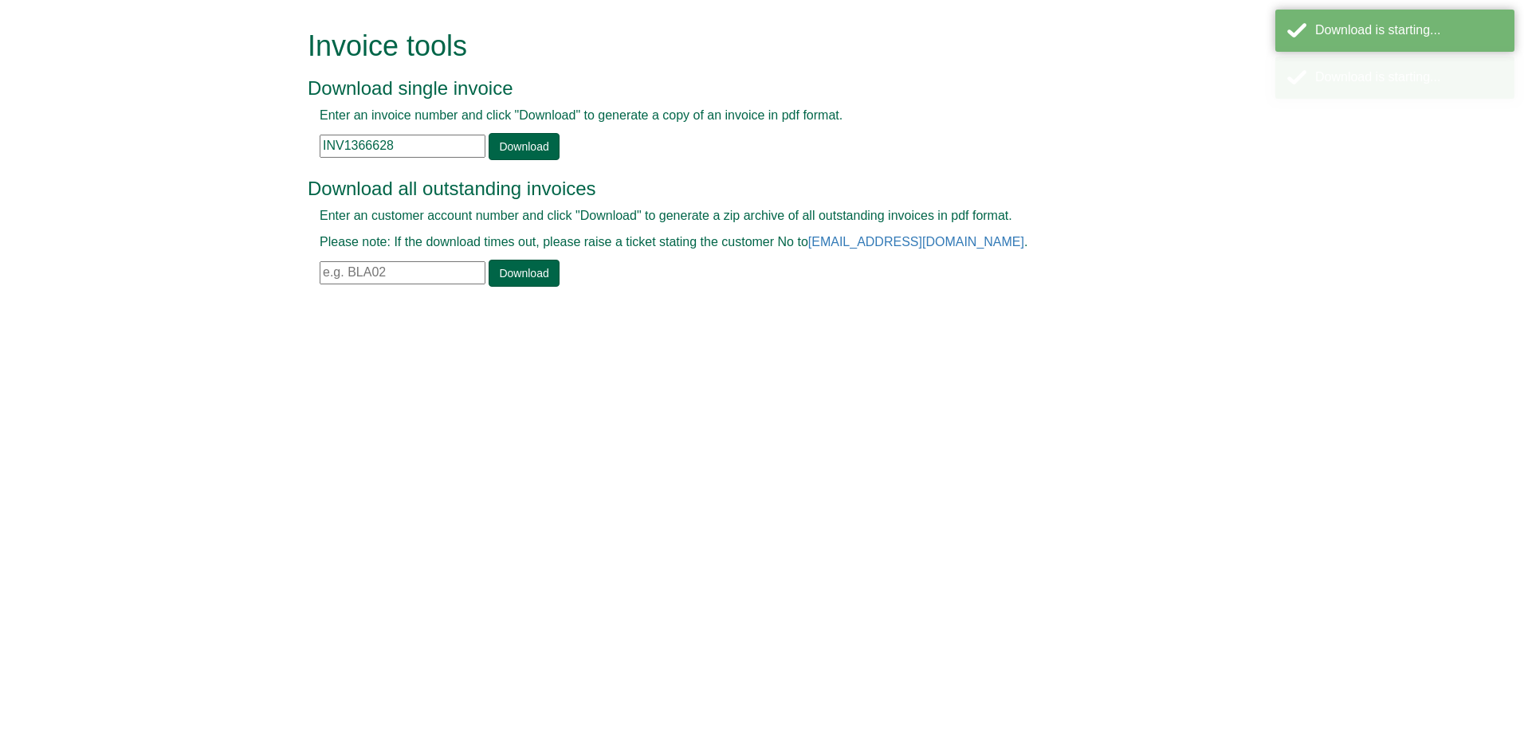
click at [443, 144] on input "INV1366628" at bounding box center [403, 146] width 166 height 23
paste input "7450"
click at [496, 145] on link "Download" at bounding box center [524, 146] width 70 height 27
click at [433, 151] on input "INV1367450" at bounding box center [403, 146] width 166 height 23
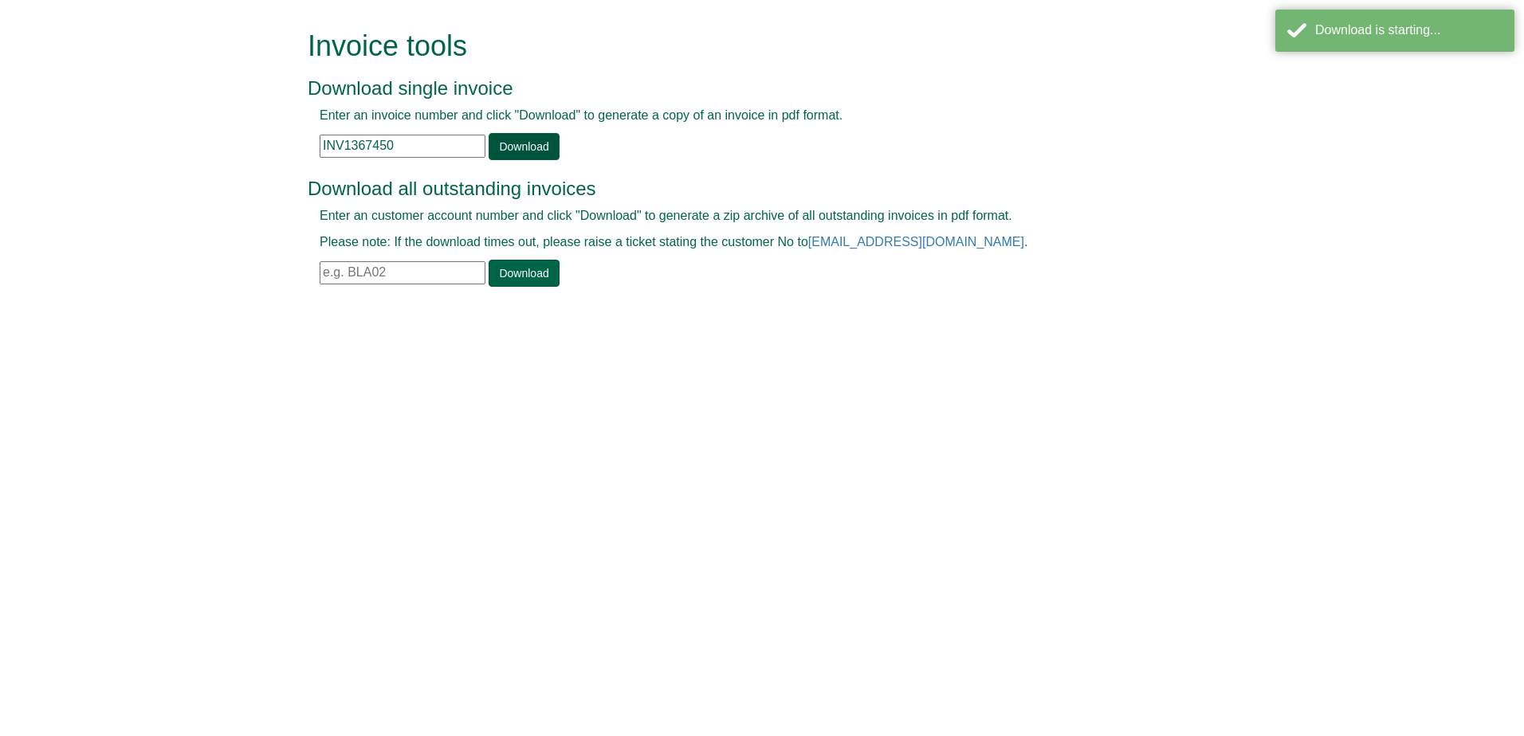
paste input "9984"
click at [510, 143] on link "Download" at bounding box center [524, 146] width 70 height 27
click at [452, 144] on input "INV1369984" at bounding box center [403, 146] width 166 height 23
paste input "71021"
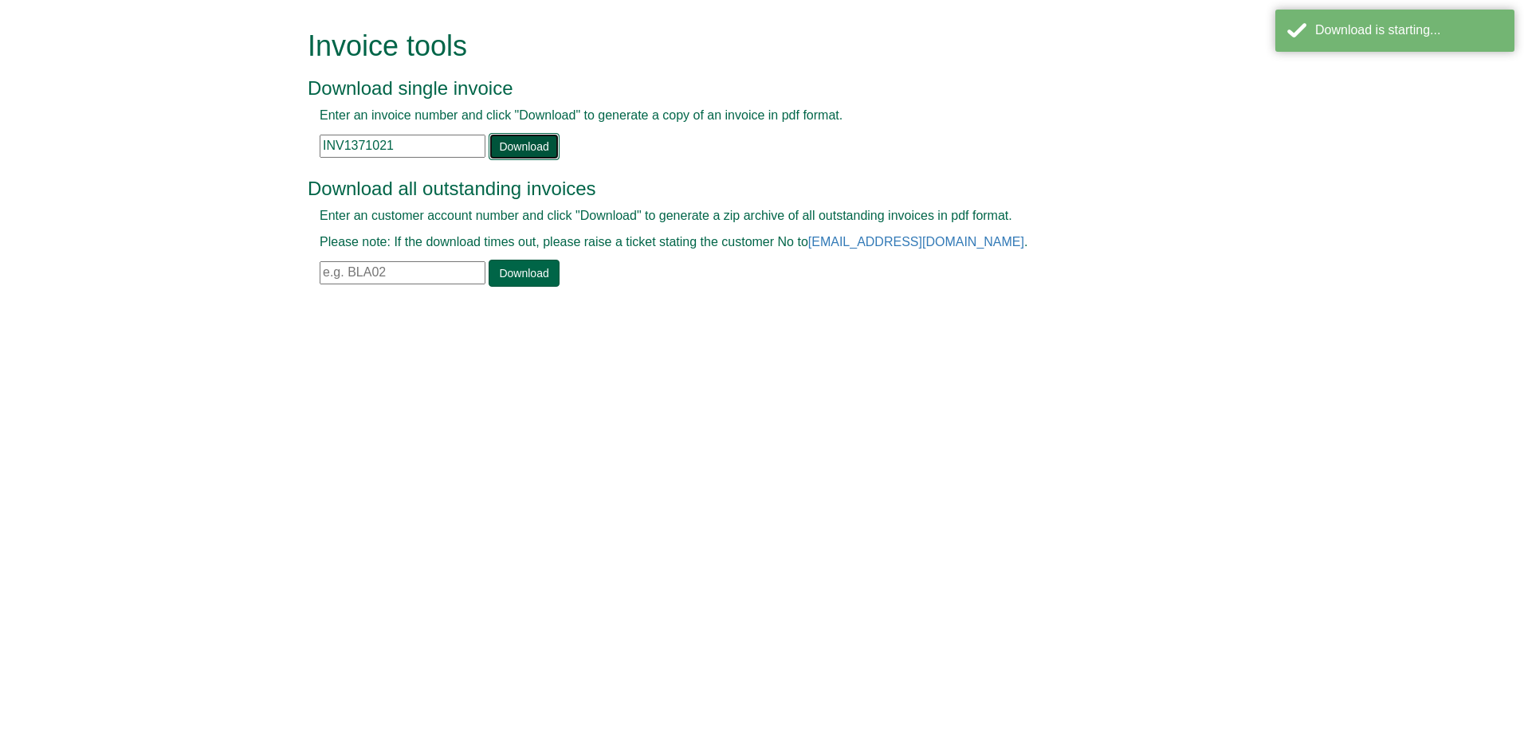
click at [518, 147] on link "Download" at bounding box center [524, 146] width 70 height 27
click at [459, 151] on input "INV1371021" at bounding box center [403, 146] width 166 height 23
paste input "5330"
click at [507, 149] on link "Download" at bounding box center [524, 146] width 70 height 27
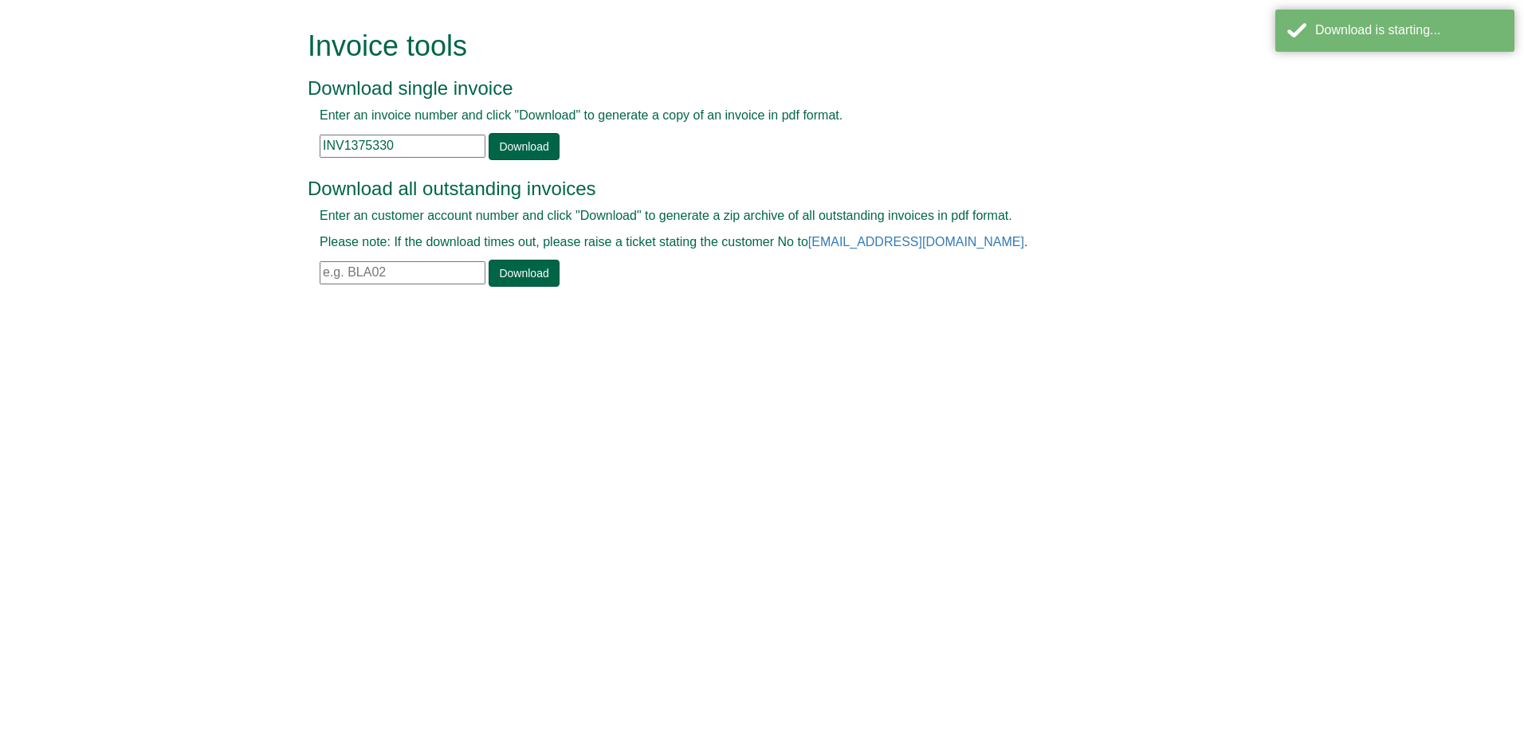
click at [457, 147] on input "INV1375330" at bounding box center [403, 146] width 166 height 23
paste input "877"
click at [507, 147] on link "Download" at bounding box center [524, 146] width 70 height 27
click at [398, 143] on input "INV1375877" at bounding box center [403, 146] width 166 height 23
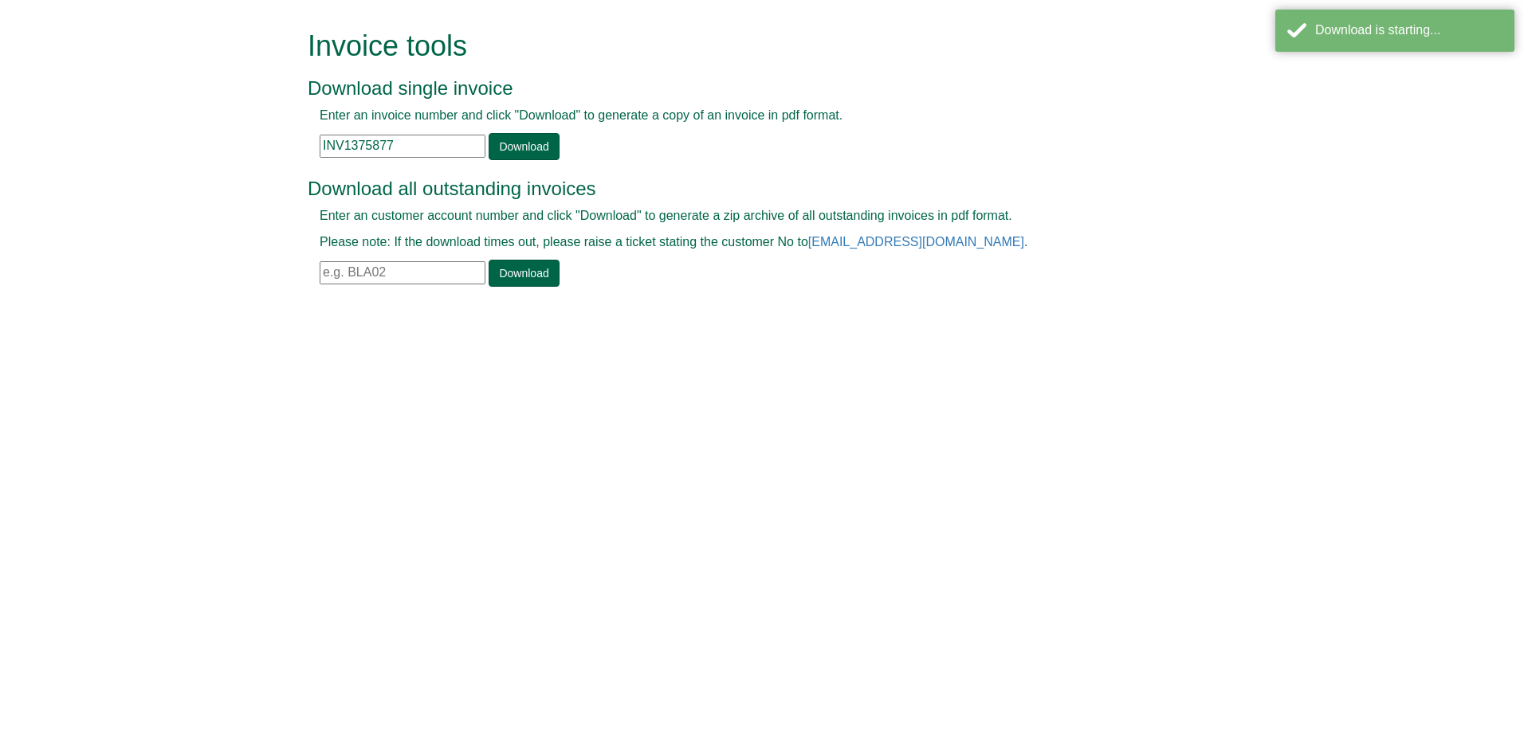
click at [398, 143] on input "INV1375877" at bounding box center [403, 146] width 166 height 23
paste input "6933"
click at [506, 149] on link "Download" at bounding box center [524, 146] width 70 height 27
click at [453, 148] on input "INV1376933" at bounding box center [403, 146] width 166 height 23
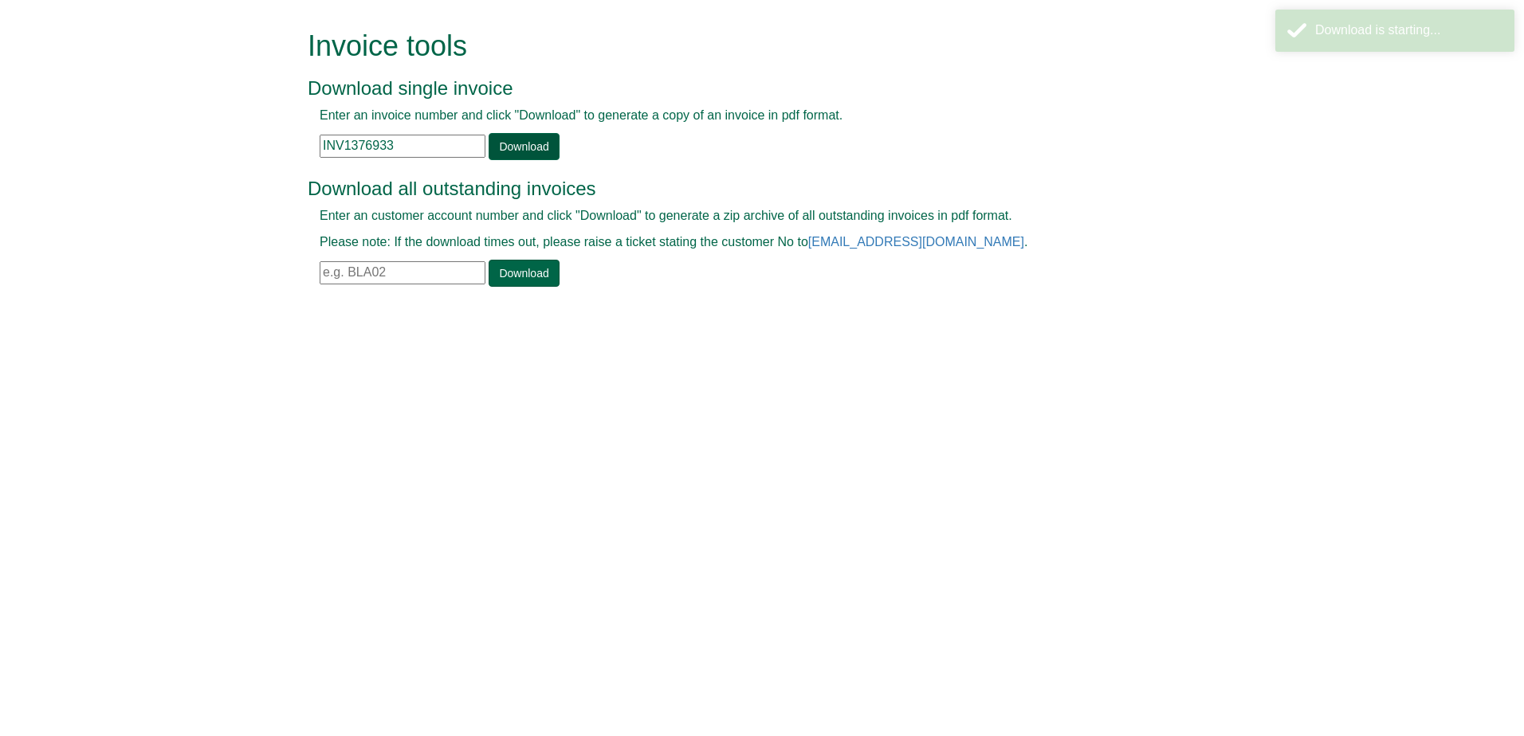
paste input "7891"
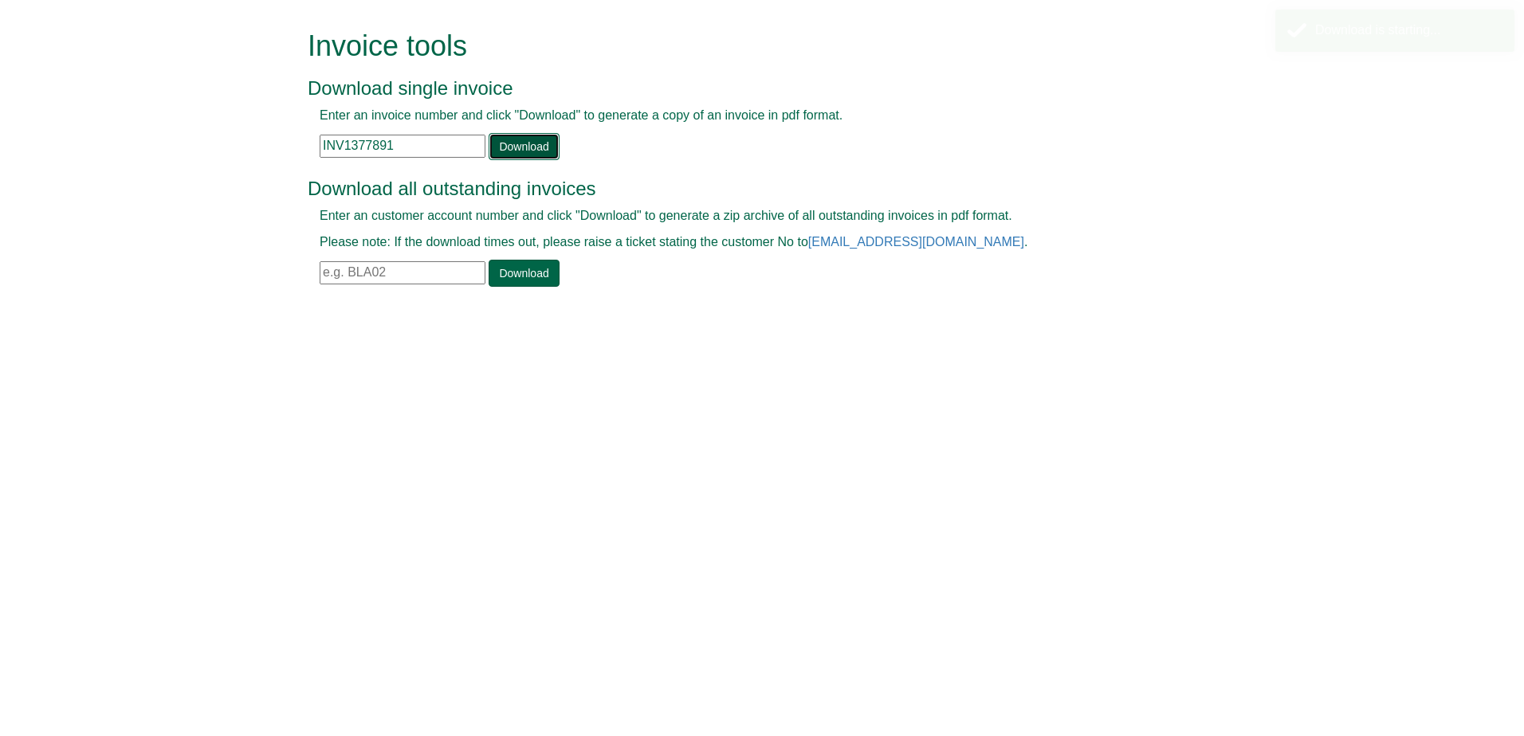
click at [518, 148] on link "Download" at bounding box center [524, 146] width 70 height 27
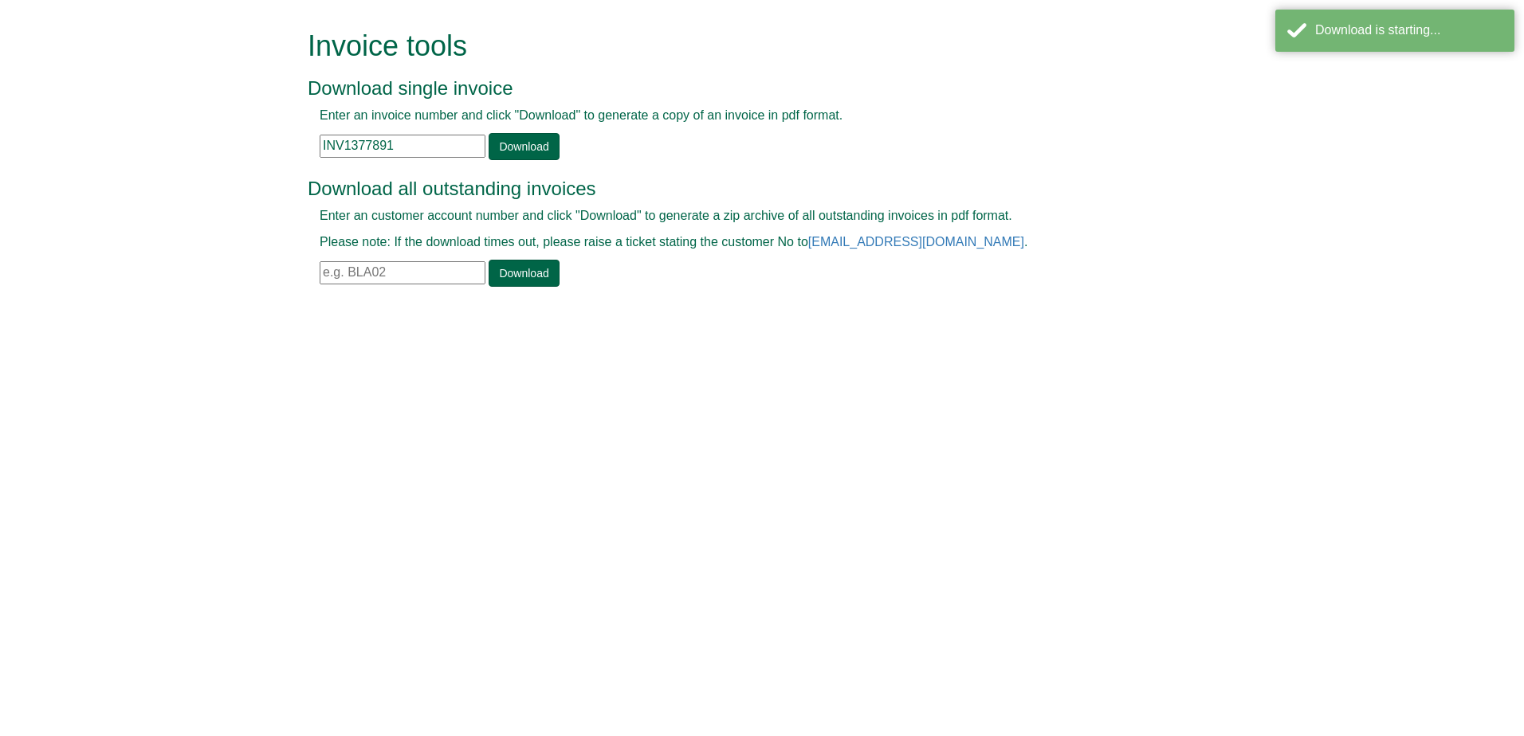
click at [430, 143] on input "INV1377891" at bounding box center [403, 146] width 166 height 23
paste input "8853"
click at [560, 152] on div "Enter an invoice number and click "Download" to generate a copy of an invoice i…" at bounding box center [744, 133] width 873 height 53
click at [534, 147] on link "Download" at bounding box center [524, 146] width 70 height 27
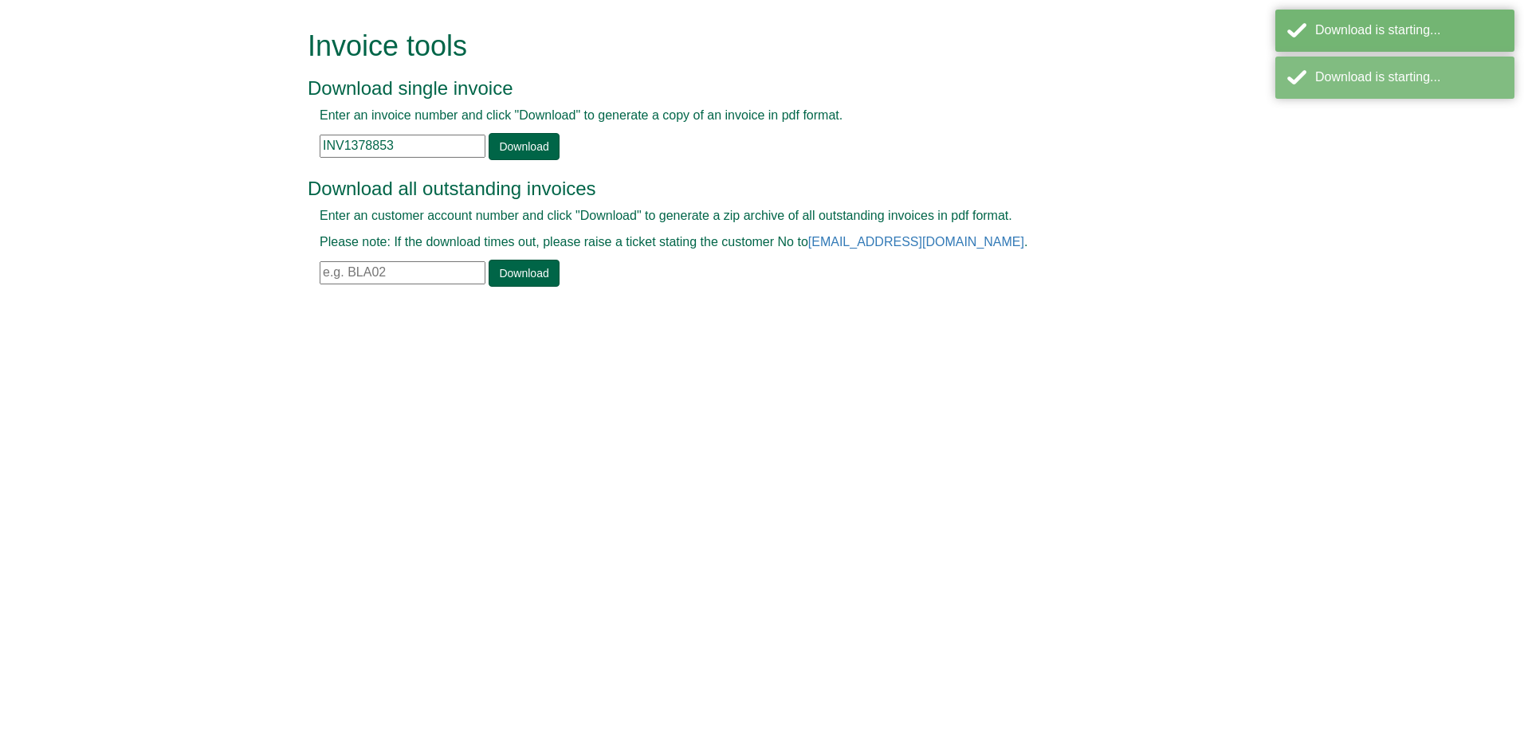
click at [449, 151] on input "INV1378853" at bounding box center [403, 146] width 166 height 23
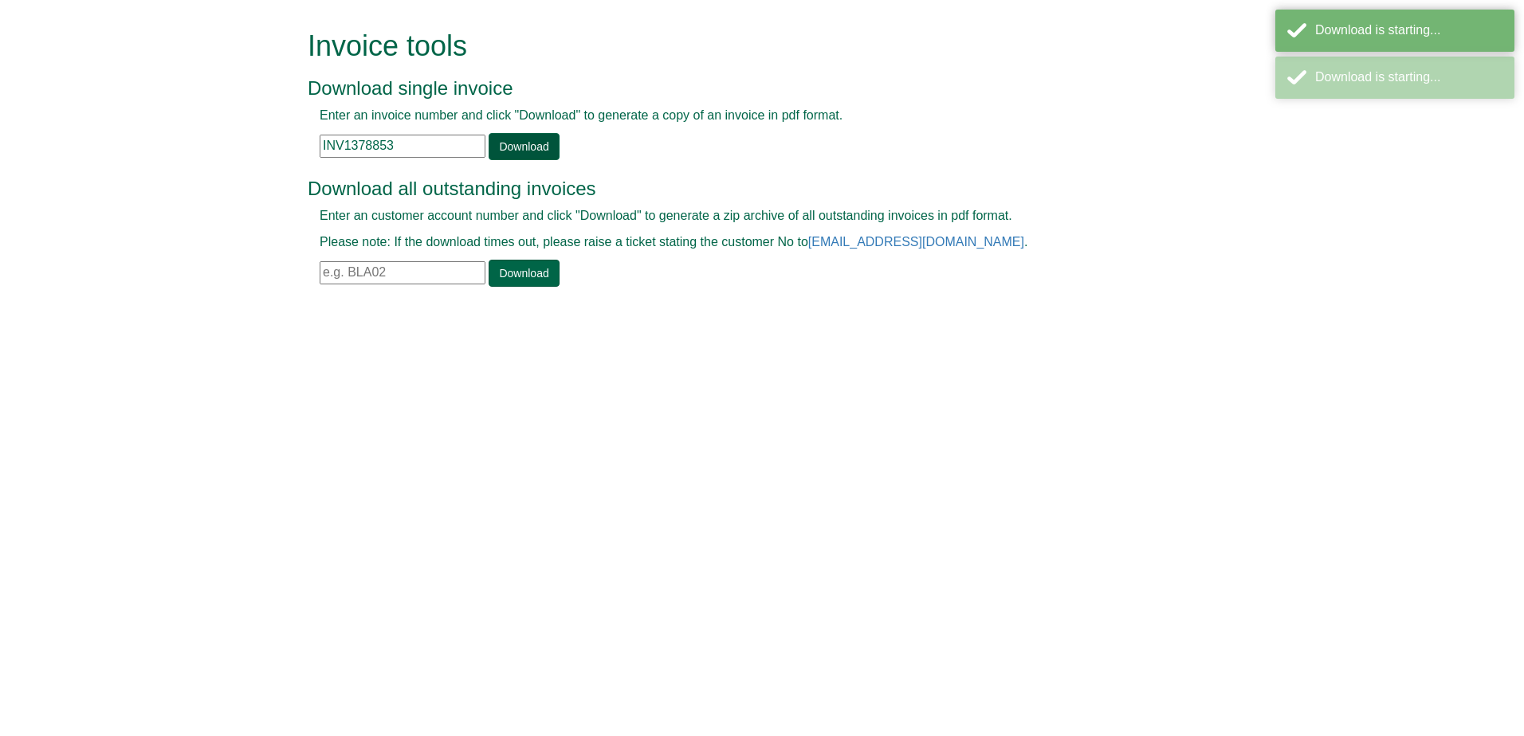
paste input "9212"
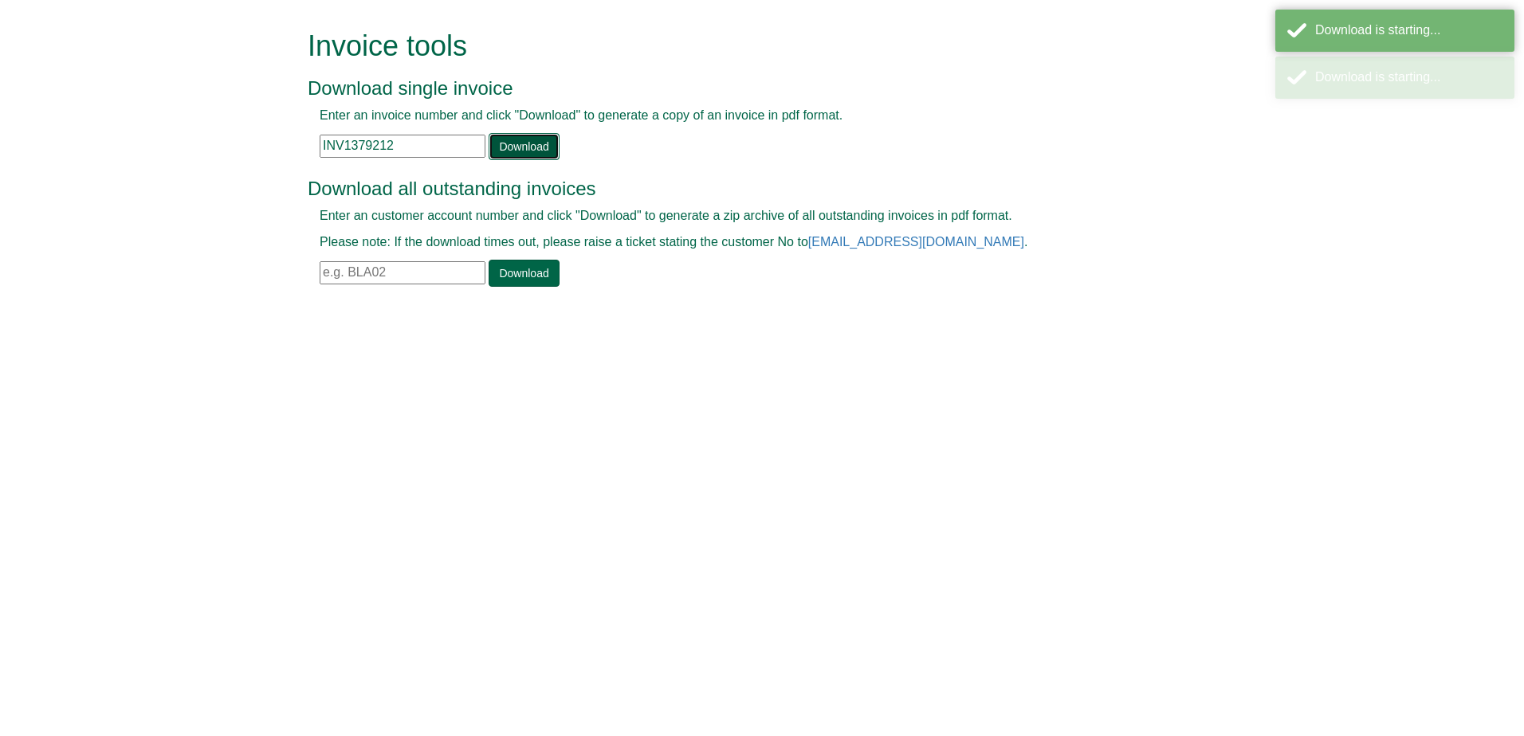
click at [512, 150] on link "Download" at bounding box center [524, 146] width 70 height 27
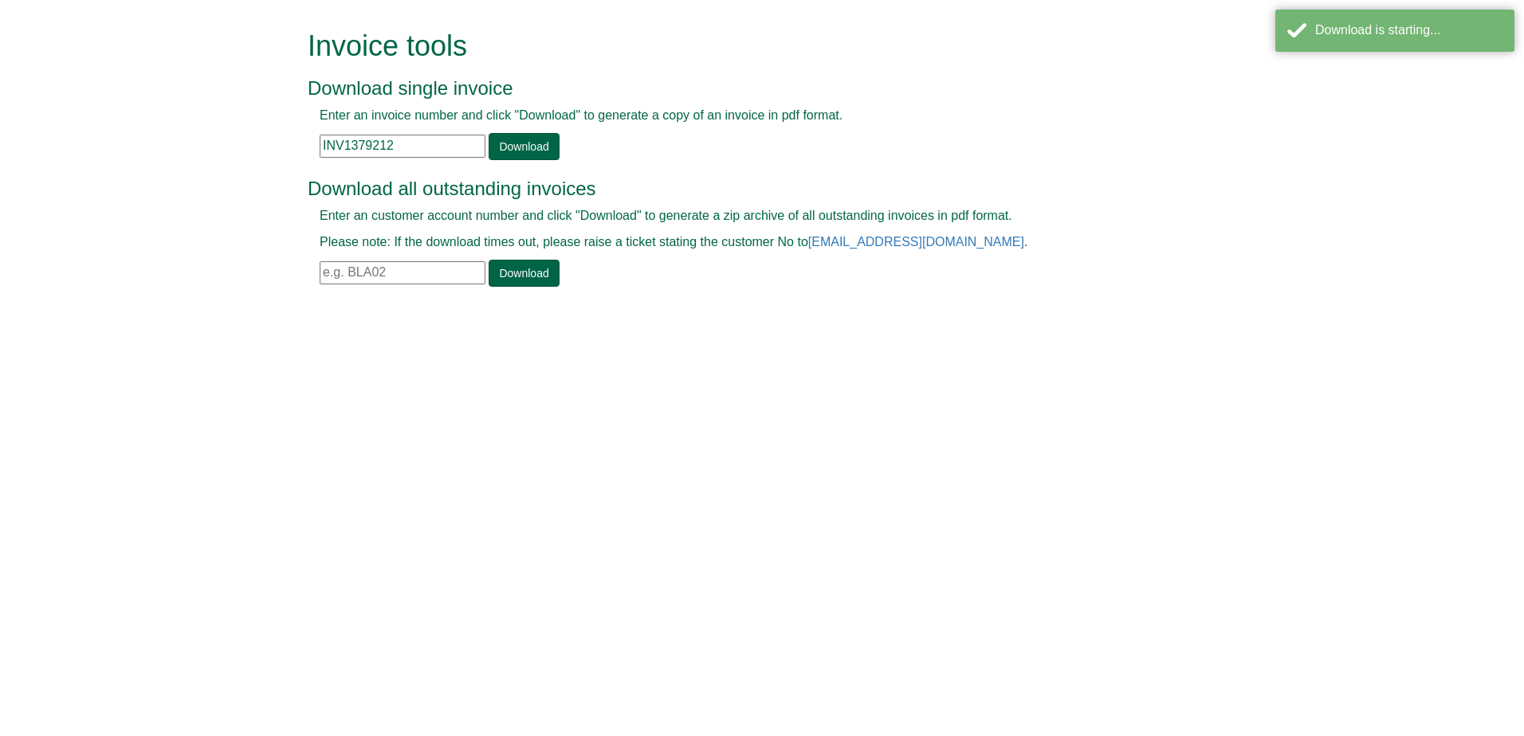
click at [417, 148] on input "INV1379212" at bounding box center [403, 146] width 166 height 23
paste input "61"
click at [525, 146] on link "Download" at bounding box center [524, 146] width 70 height 27
click at [425, 139] on input "INV1379261" at bounding box center [403, 146] width 166 height 23
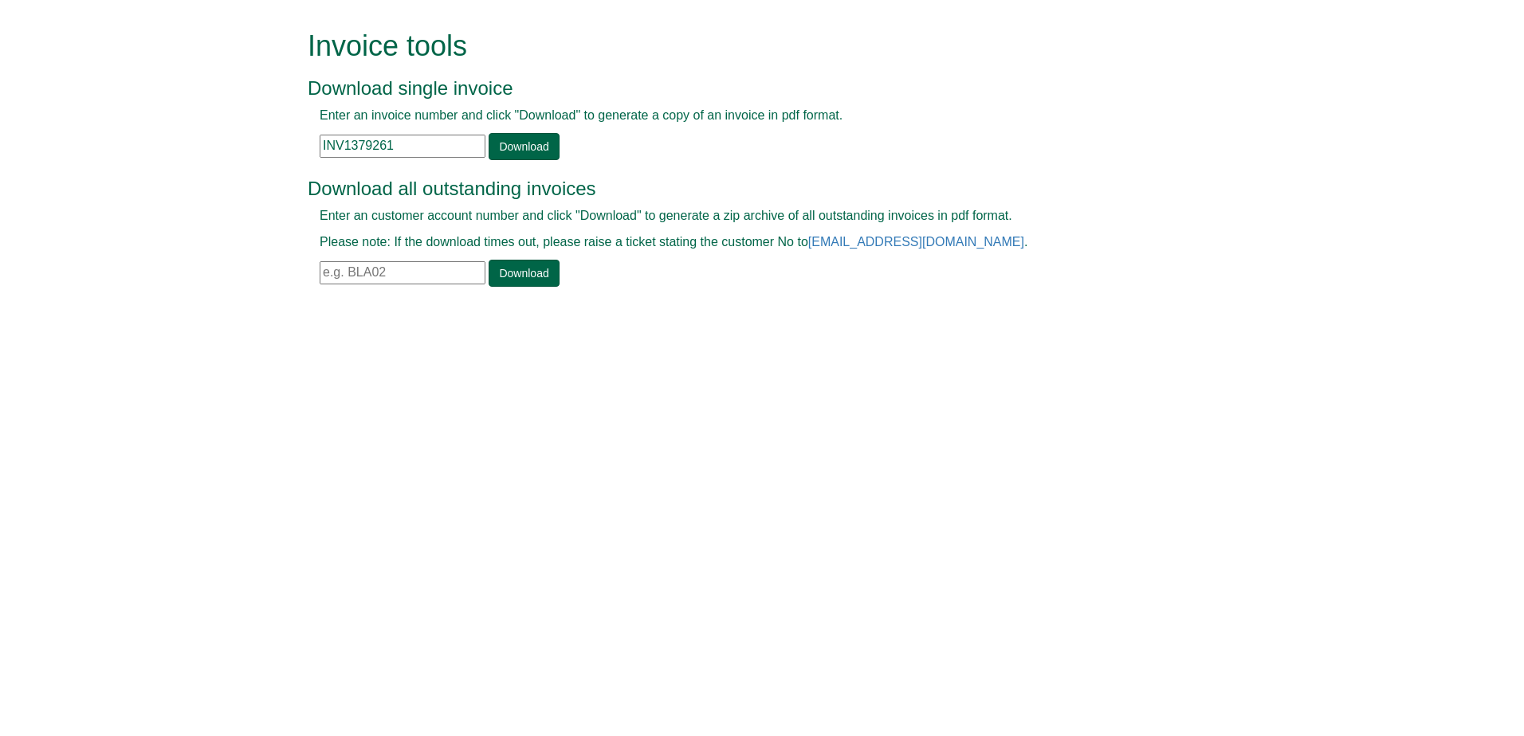
click at [425, 139] on input "INV1379261" at bounding box center [403, 146] width 166 height 23
paste input "427"
click at [514, 151] on link "Download" at bounding box center [524, 146] width 70 height 27
click at [435, 158] on div "Enter an invoice number and click "Download" to generate a copy of an invoice i…" at bounding box center [744, 133] width 873 height 53
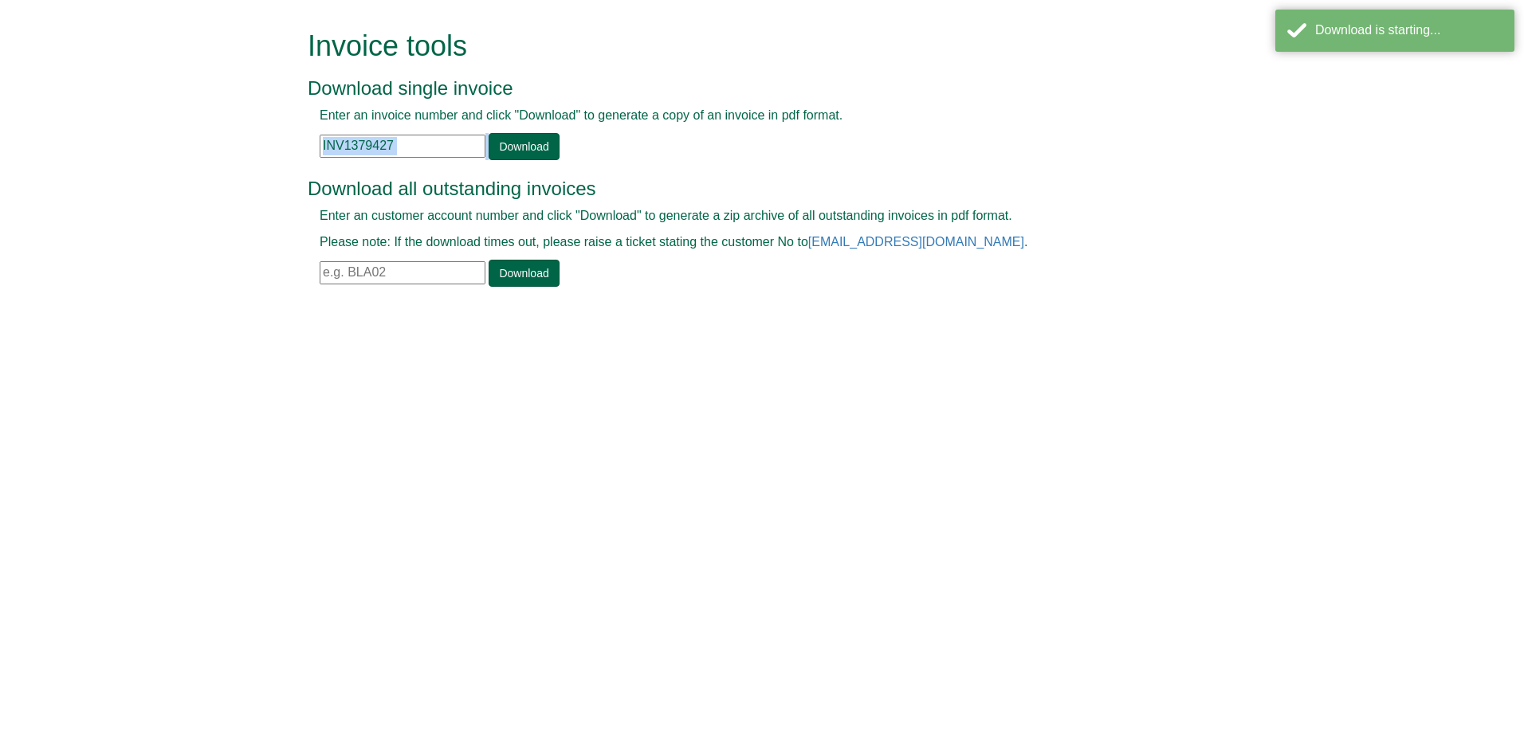
click at [435, 158] on div "Enter an invoice number and click "Download" to generate a copy of an invoice i…" at bounding box center [744, 133] width 873 height 53
drag, startPoint x: 435, startPoint y: 158, endPoint x: 410, endPoint y: 149, distance: 26.2
click at [410, 149] on input "INV1379427" at bounding box center [403, 146] width 166 height 23
paste input "80275"
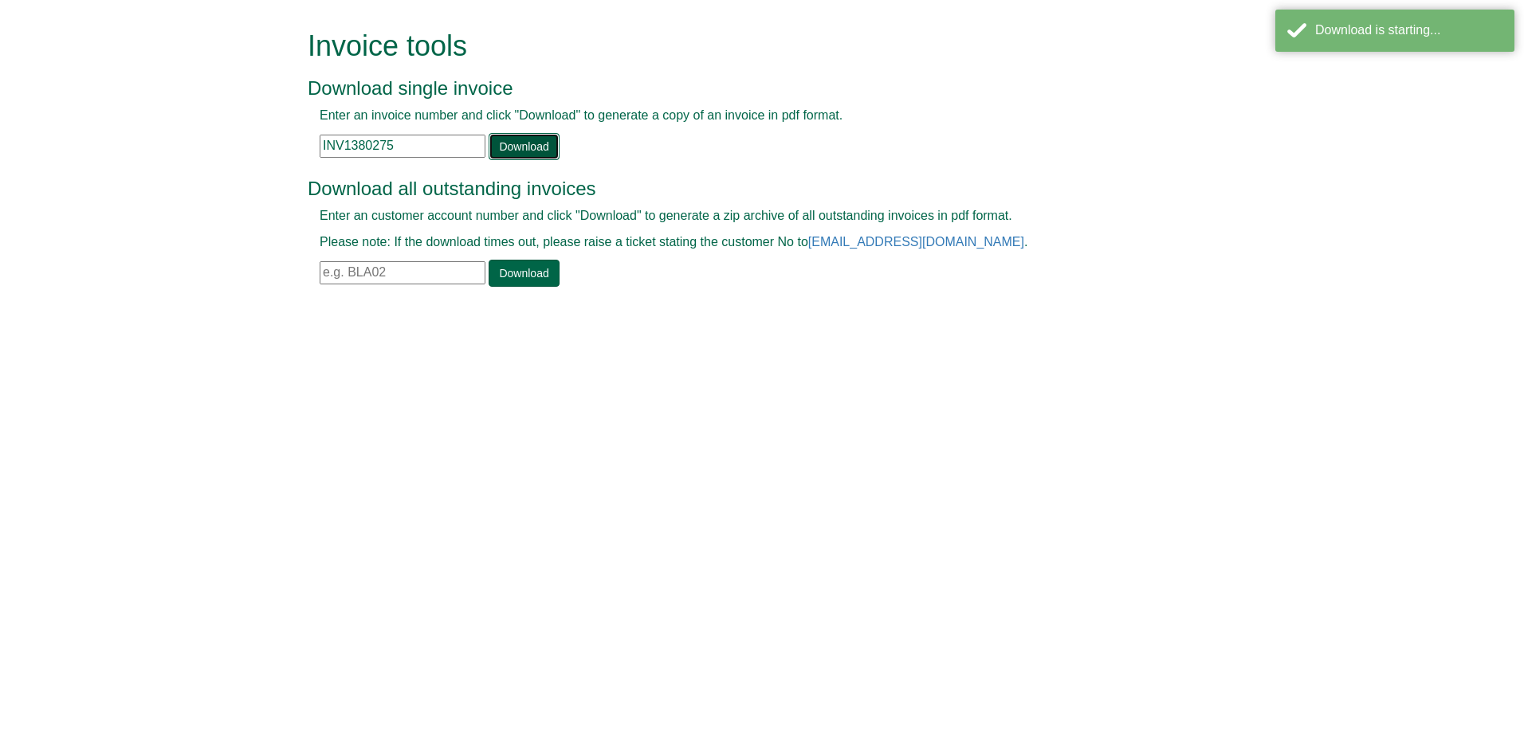
click at [505, 143] on link "Download" at bounding box center [524, 146] width 70 height 27
click at [424, 153] on input "INV1380275" at bounding box center [403, 146] width 166 height 23
paste input "78"
click at [512, 147] on link "Download" at bounding box center [524, 146] width 70 height 27
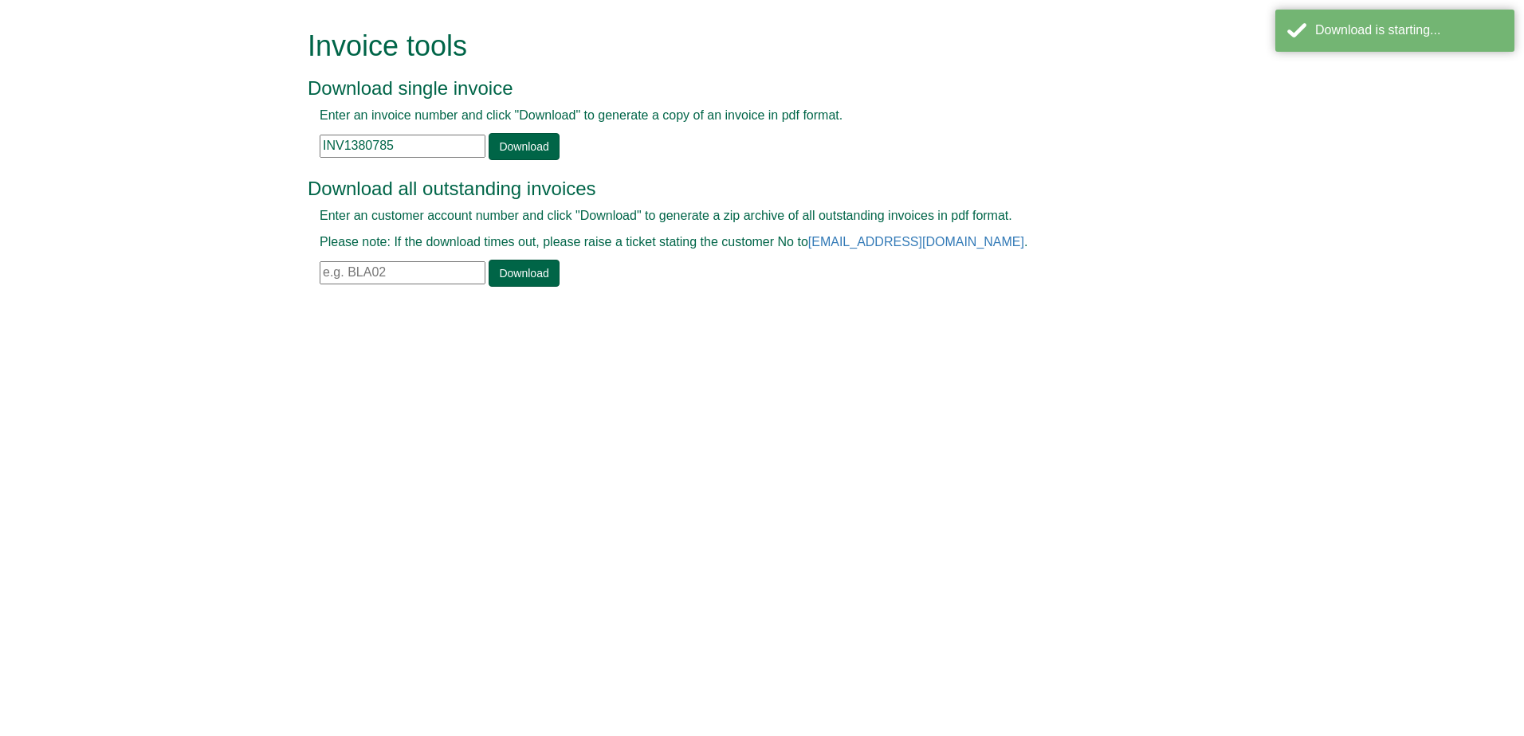
click at [449, 143] on input "INV1380785" at bounding box center [403, 146] width 166 height 23
paste input "2382"
click at [501, 143] on link "Download" at bounding box center [524, 146] width 70 height 27
click at [426, 147] on input "INV1382382" at bounding box center [403, 146] width 166 height 23
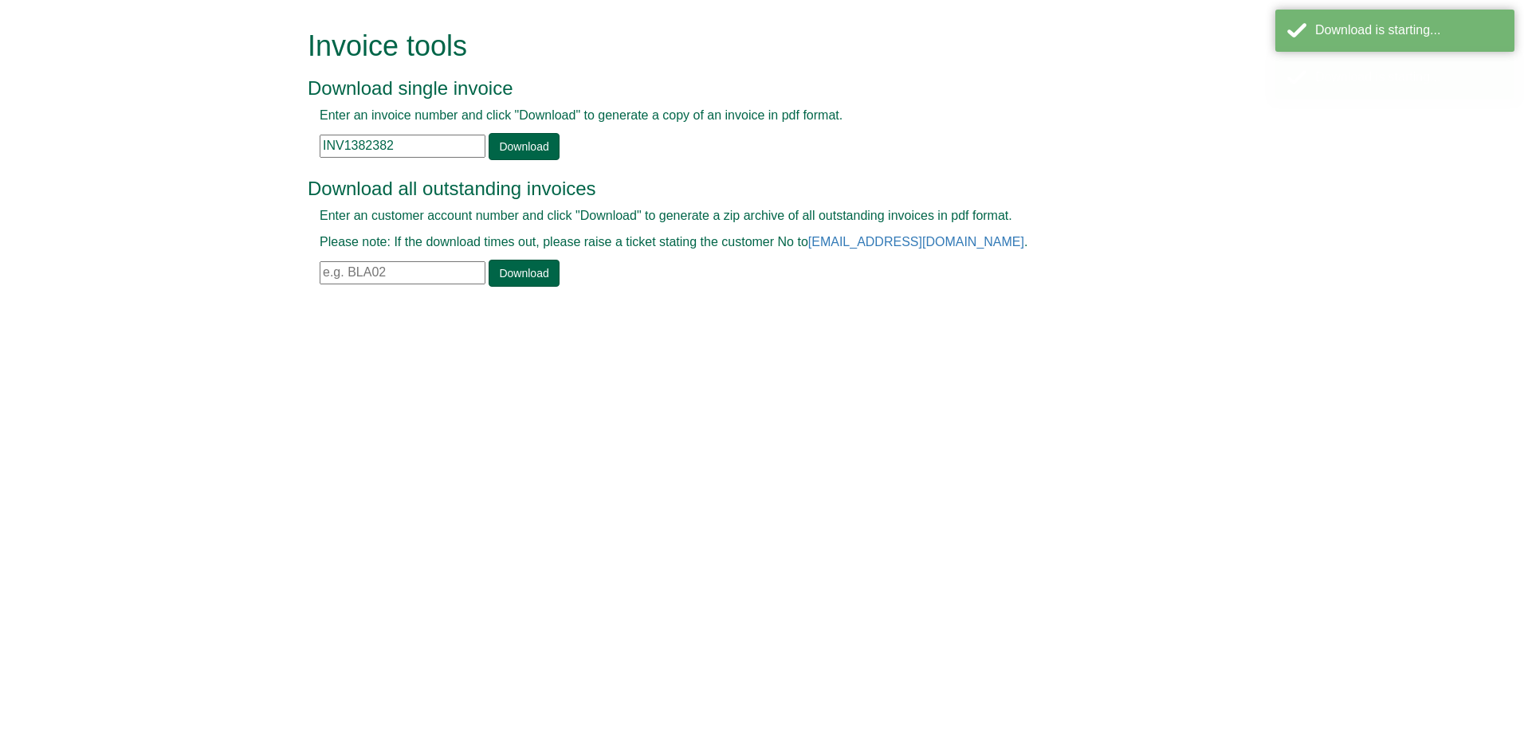
click at [426, 147] on input "INV1382382" at bounding box center [403, 146] width 166 height 23
click at [172, 246] on form "Invoice tools Download single invoice Enter an invoice number and click "Downlo…" at bounding box center [762, 160] width 1524 height 320
click at [850, 320] on html "Invoice tools Download single invoice Enter an invoice number and click "Downlo…" at bounding box center [762, 160] width 1524 height 320
click at [414, 148] on input "INV1382382" at bounding box center [403, 146] width 166 height 23
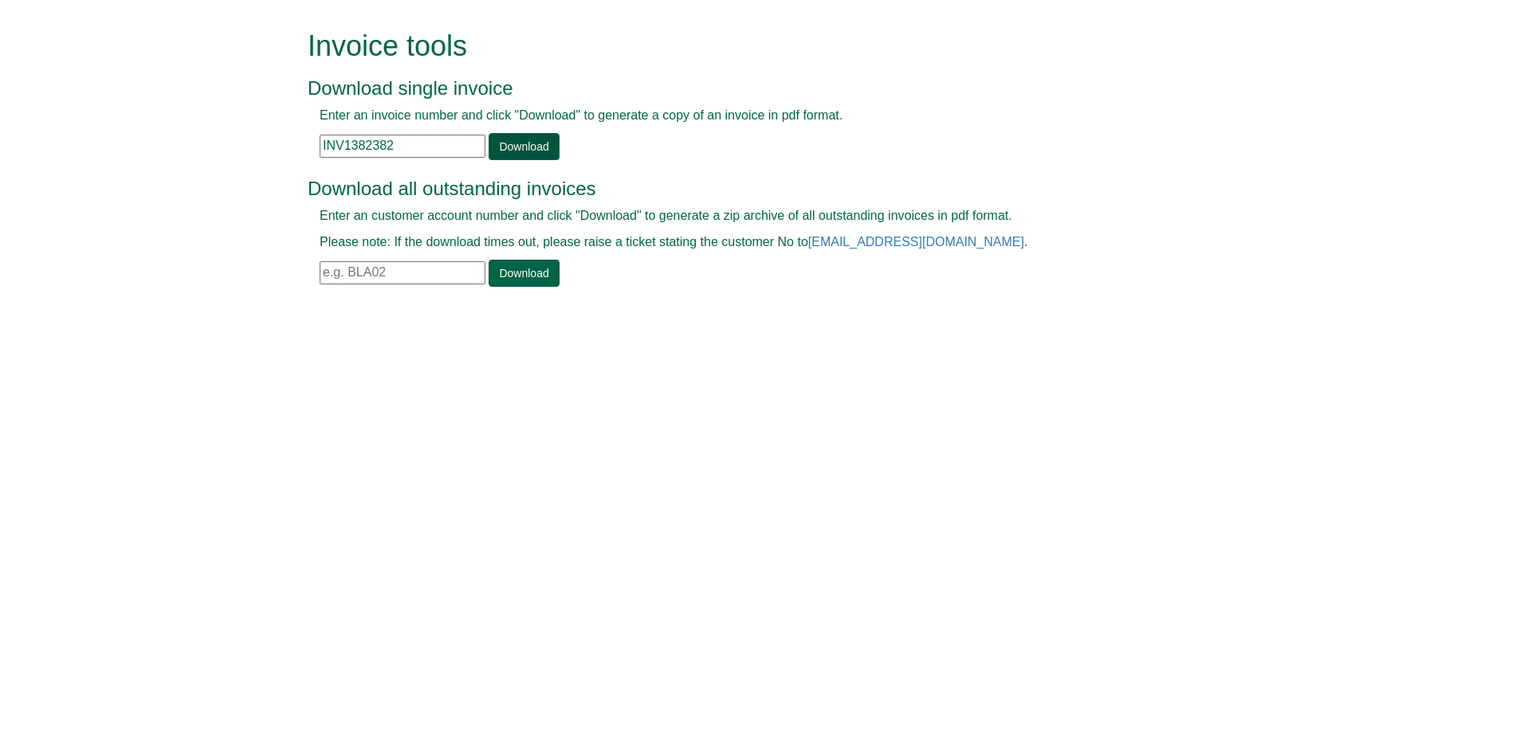
paste input "3084"
click at [508, 153] on link "Download" at bounding box center [524, 146] width 70 height 27
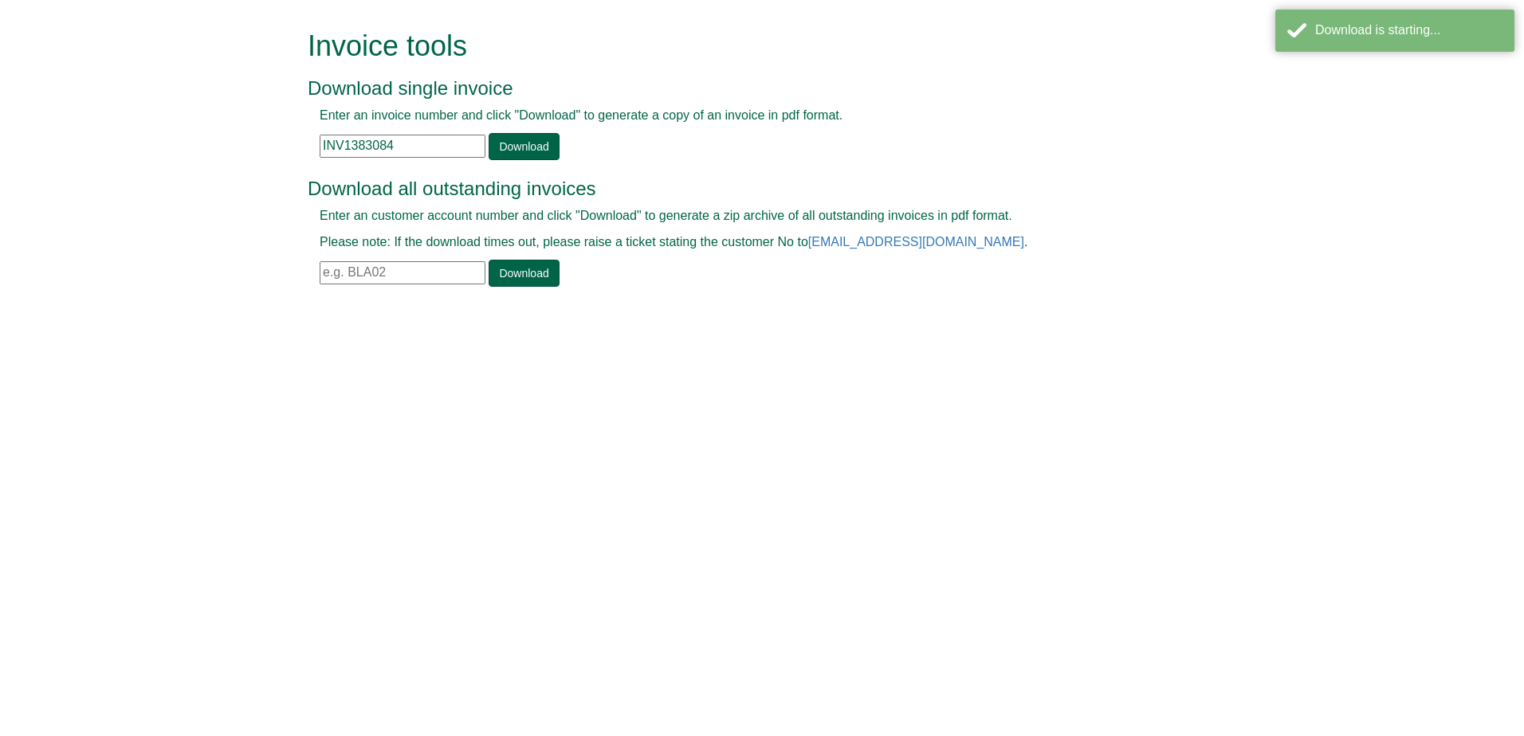
click at [452, 159] on div "Enter an invoice number and click "Download" to generate a copy of an invoice i…" at bounding box center [744, 133] width 873 height 53
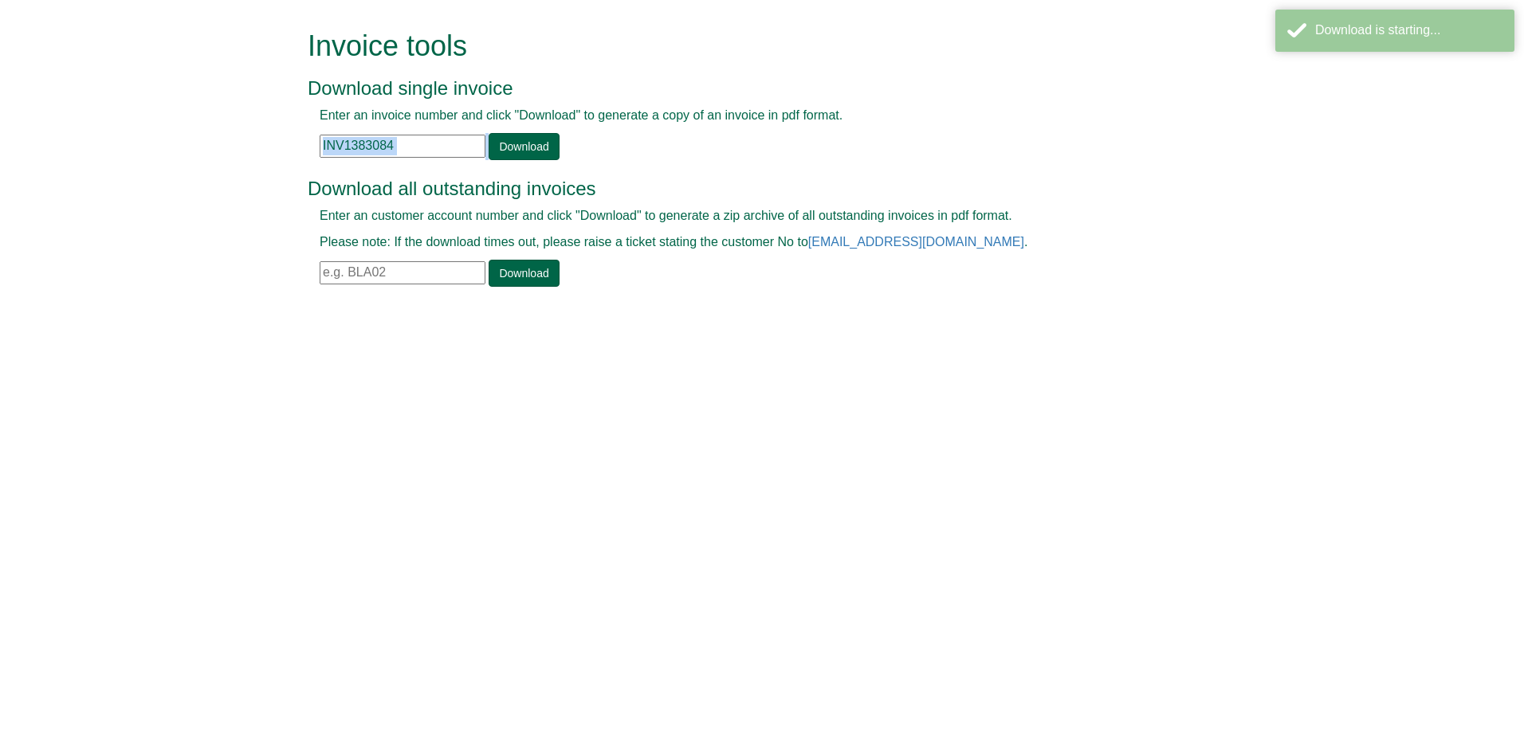
drag, startPoint x: 452, startPoint y: 159, endPoint x: 465, endPoint y: 151, distance: 14.6
click at [465, 151] on input "INV1383084" at bounding box center [403, 146] width 166 height 23
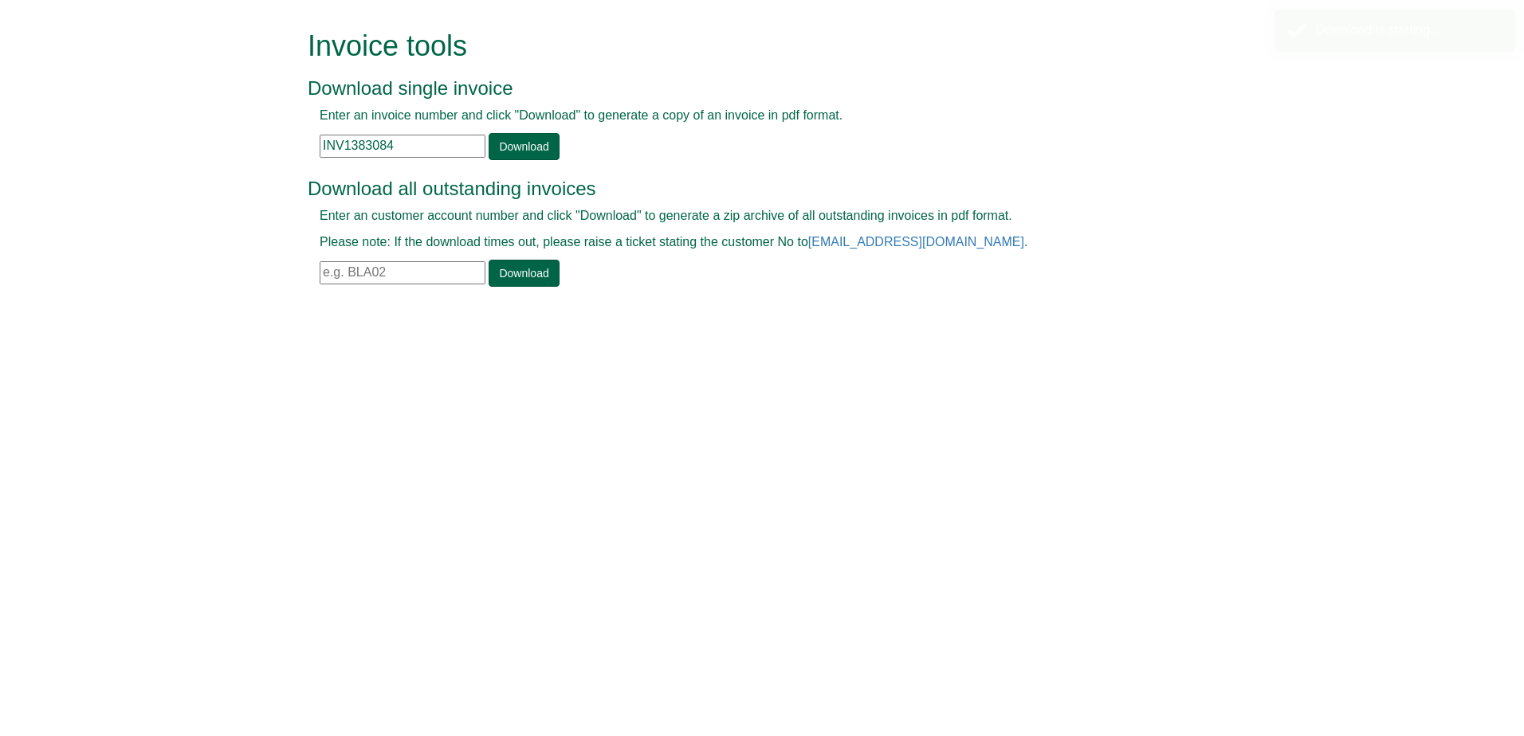
click at [460, 151] on input "INV1383084" at bounding box center [403, 146] width 166 height 23
paste input "308"
click at [505, 147] on link "Download" at bounding box center [524, 146] width 70 height 27
click at [436, 151] on input "INV1383308" at bounding box center [403, 146] width 166 height 23
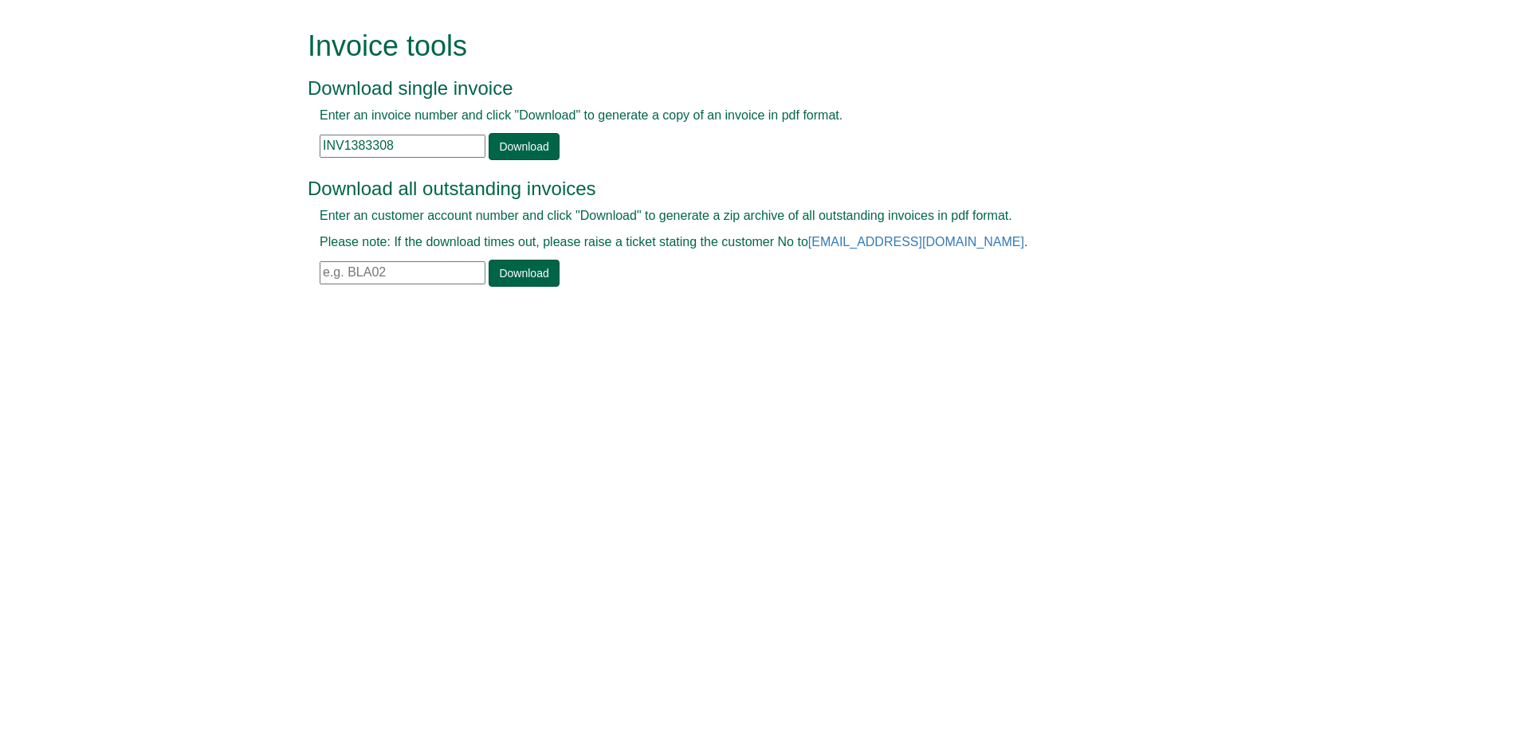
click at [436, 151] on input "INV1383308" at bounding box center [403, 146] width 166 height 23
paste input "83"
click at [507, 152] on link "Download" at bounding box center [524, 146] width 70 height 27
click at [422, 141] on input "INV1383838" at bounding box center [403, 146] width 166 height 23
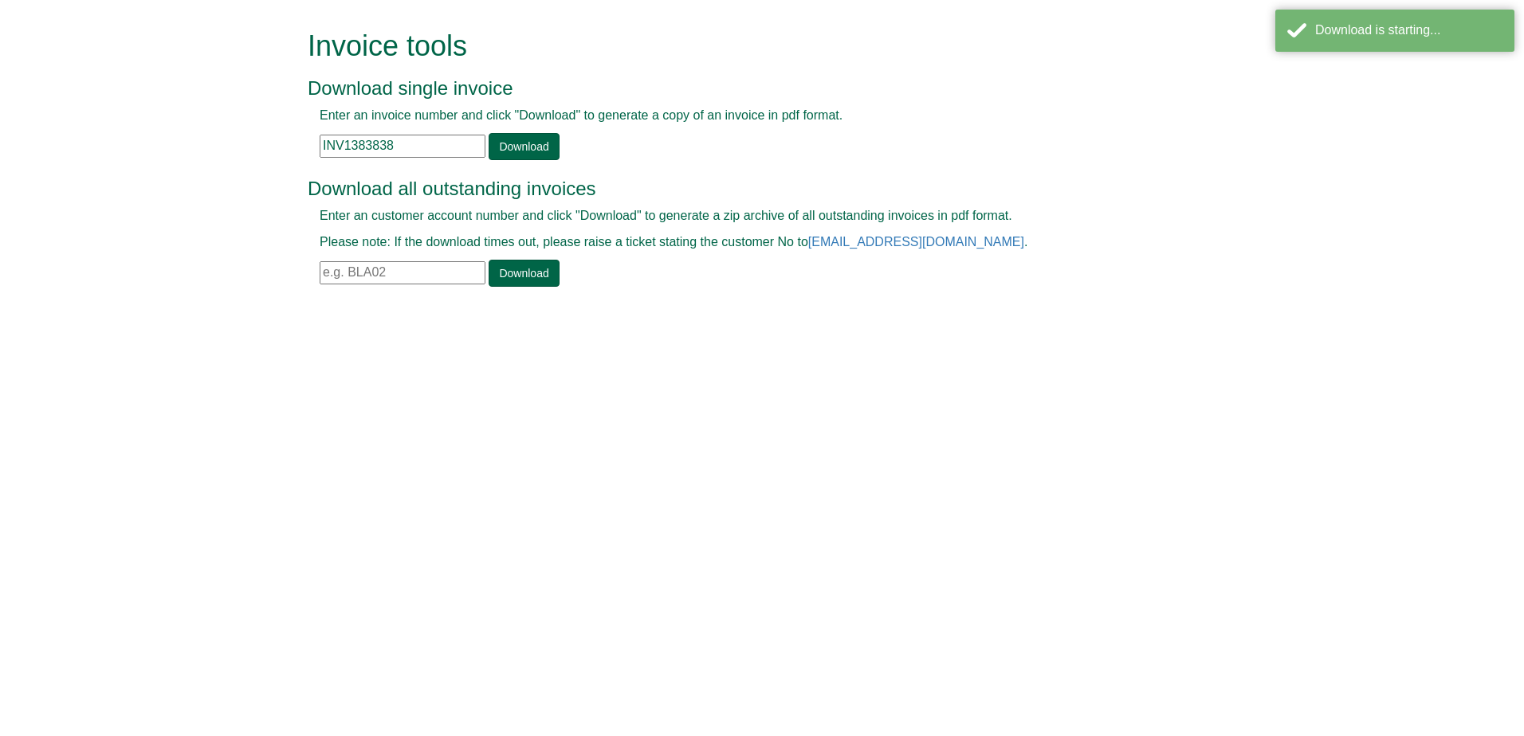
paste input "4683"
click at [504, 143] on link "Download" at bounding box center [524, 146] width 70 height 27
click at [416, 155] on input "INV1384683" at bounding box center [403, 146] width 166 height 23
paste input "857"
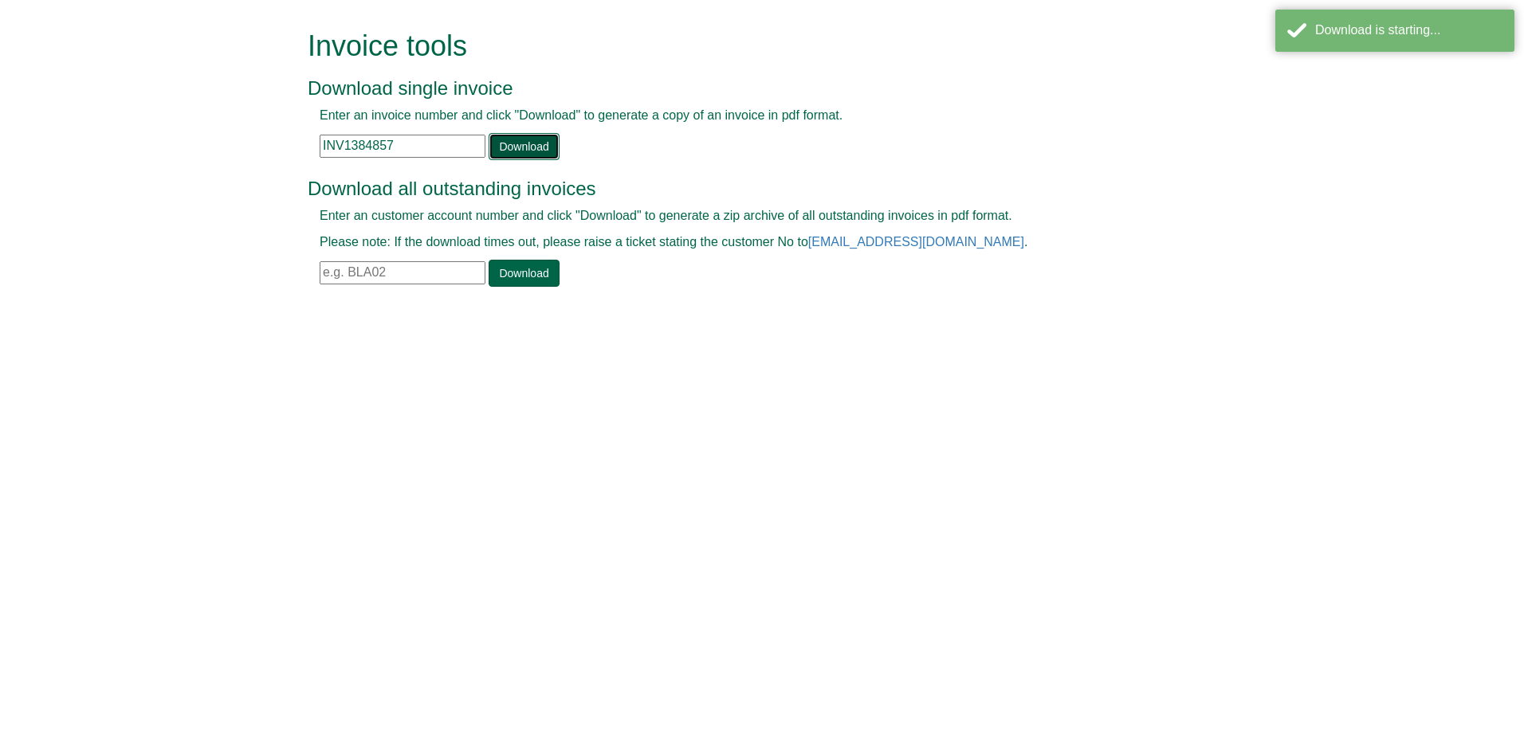
click at [501, 147] on link "Download" at bounding box center [524, 146] width 70 height 27
click at [442, 146] on input "INV1384857" at bounding box center [403, 146] width 166 height 23
paste input "5000"
click at [497, 145] on link "Download" at bounding box center [524, 146] width 70 height 27
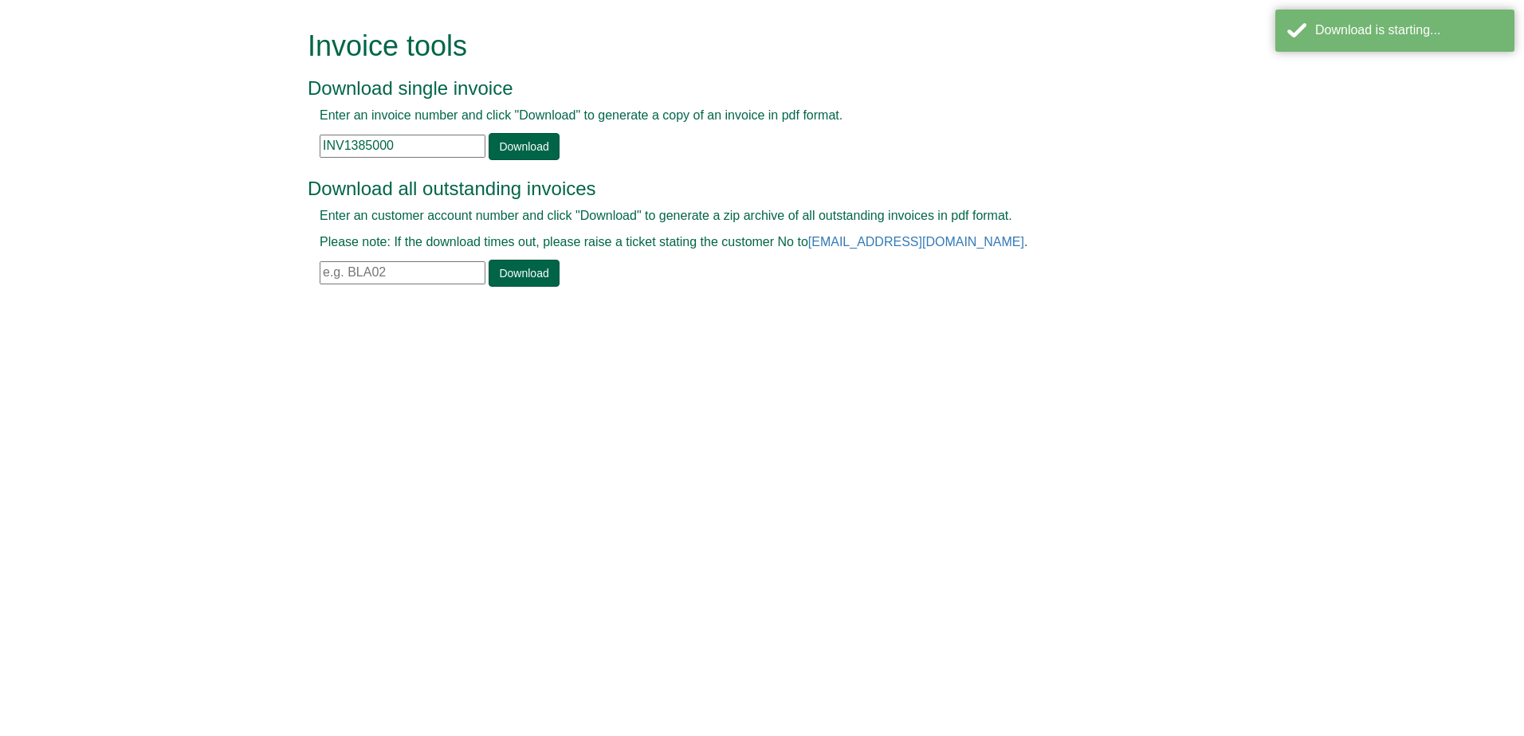
click at [464, 151] on input "INV1385000" at bounding box center [403, 146] width 166 height 23
paste input "874"
click at [512, 147] on link "Download" at bounding box center [524, 146] width 70 height 27
click at [1172, 320] on html "Invoice tools Download single invoice Enter an invoice number and click "Downlo…" at bounding box center [762, 160] width 1524 height 320
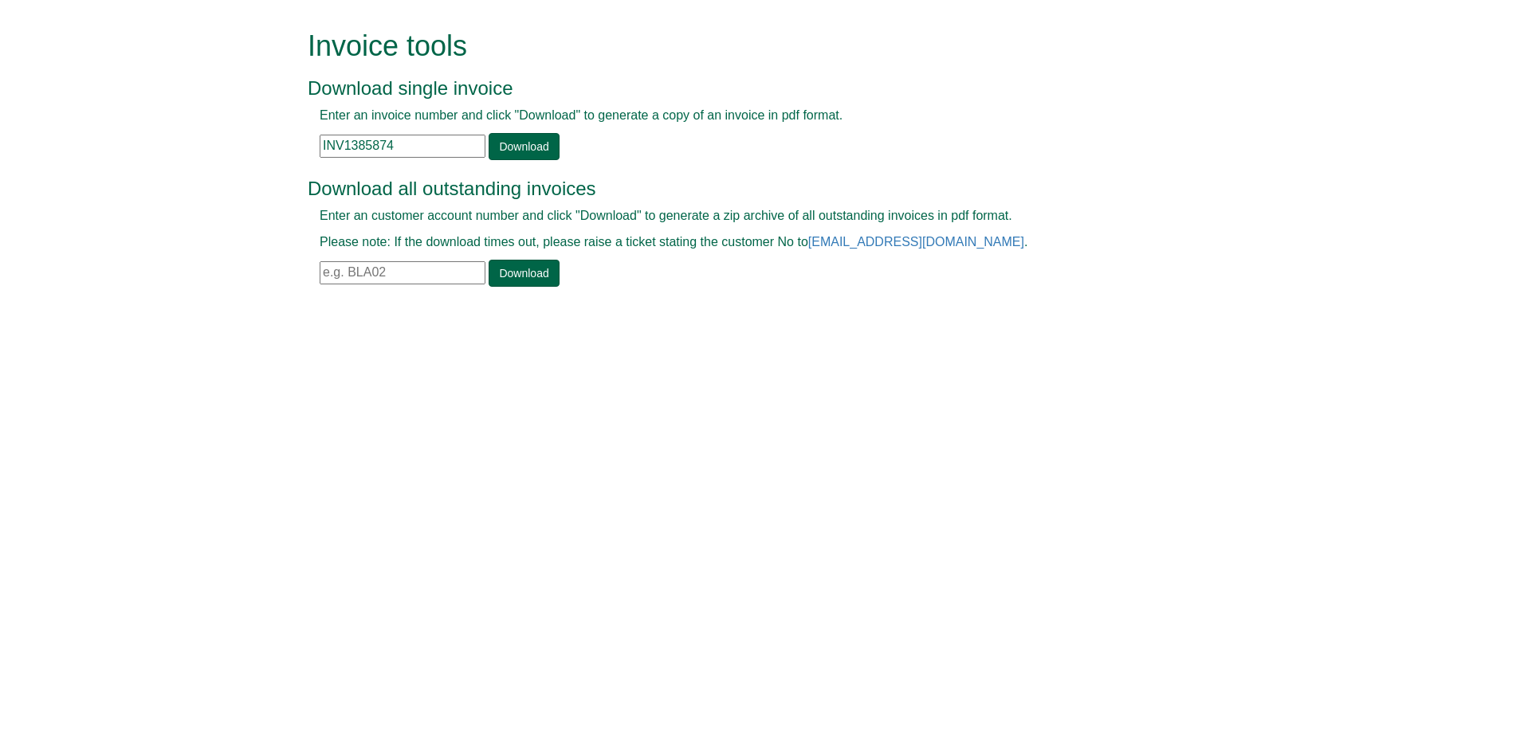
click at [1101, 296] on div "Invoice tools Download single invoice Enter an invoice number and click "Downlo…" at bounding box center [774, 160] width 909 height 320
click at [430, 151] on input "INV1385874" at bounding box center [403, 146] width 166 height 23
paste input "7179"
click at [525, 156] on link "Download" at bounding box center [524, 146] width 70 height 27
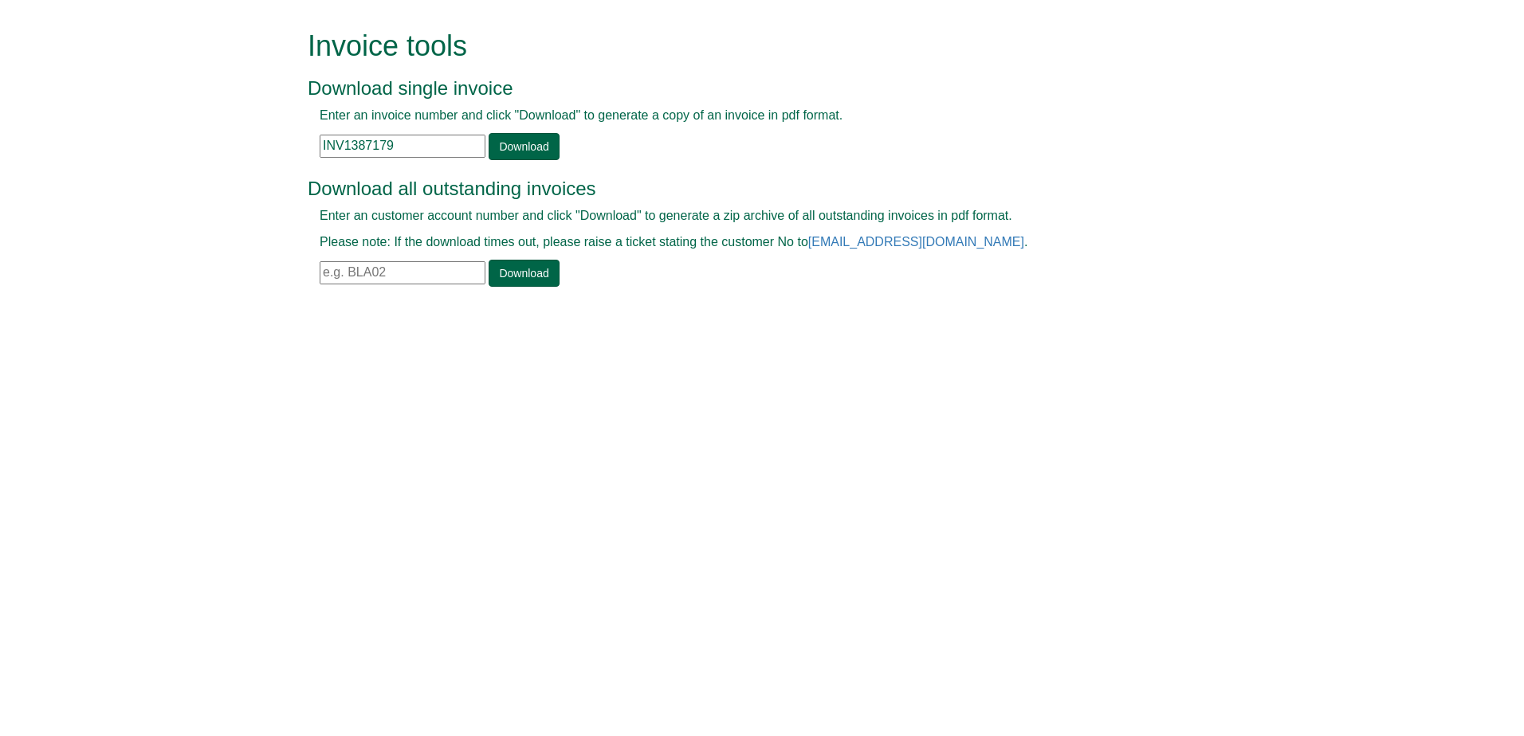
click at [441, 146] on input "INV1387179" at bounding box center [403, 146] width 166 height 23
paste input "8463"
click at [548, 147] on link "Download" at bounding box center [524, 146] width 70 height 27
click at [444, 147] on input "INV1388463" at bounding box center [403, 146] width 166 height 23
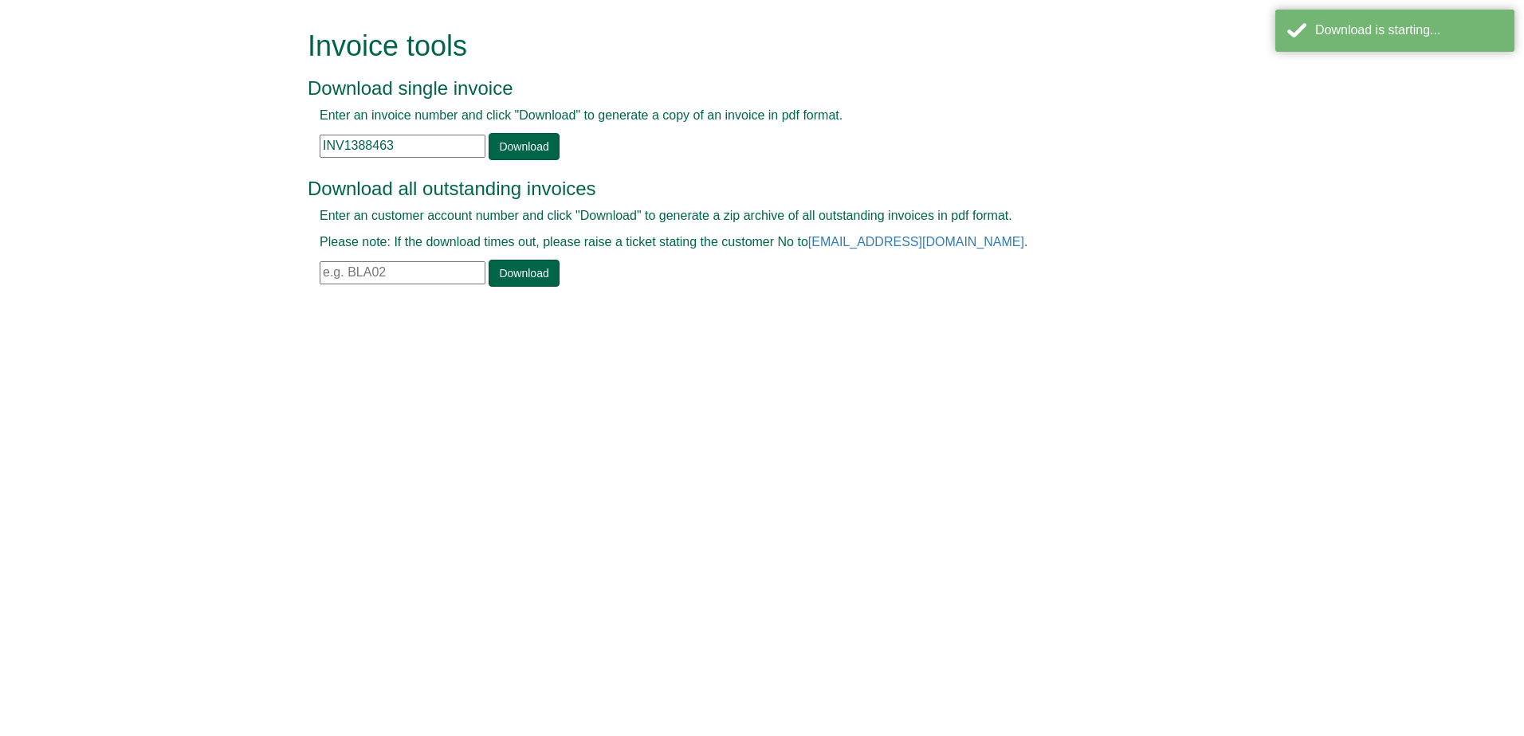
click at [444, 147] on input "INV1388463" at bounding box center [403, 146] width 166 height 23
paste input "90402"
click at [510, 155] on link "Download" at bounding box center [524, 146] width 70 height 27
click at [426, 152] on input "INV1390402" at bounding box center [403, 146] width 166 height 23
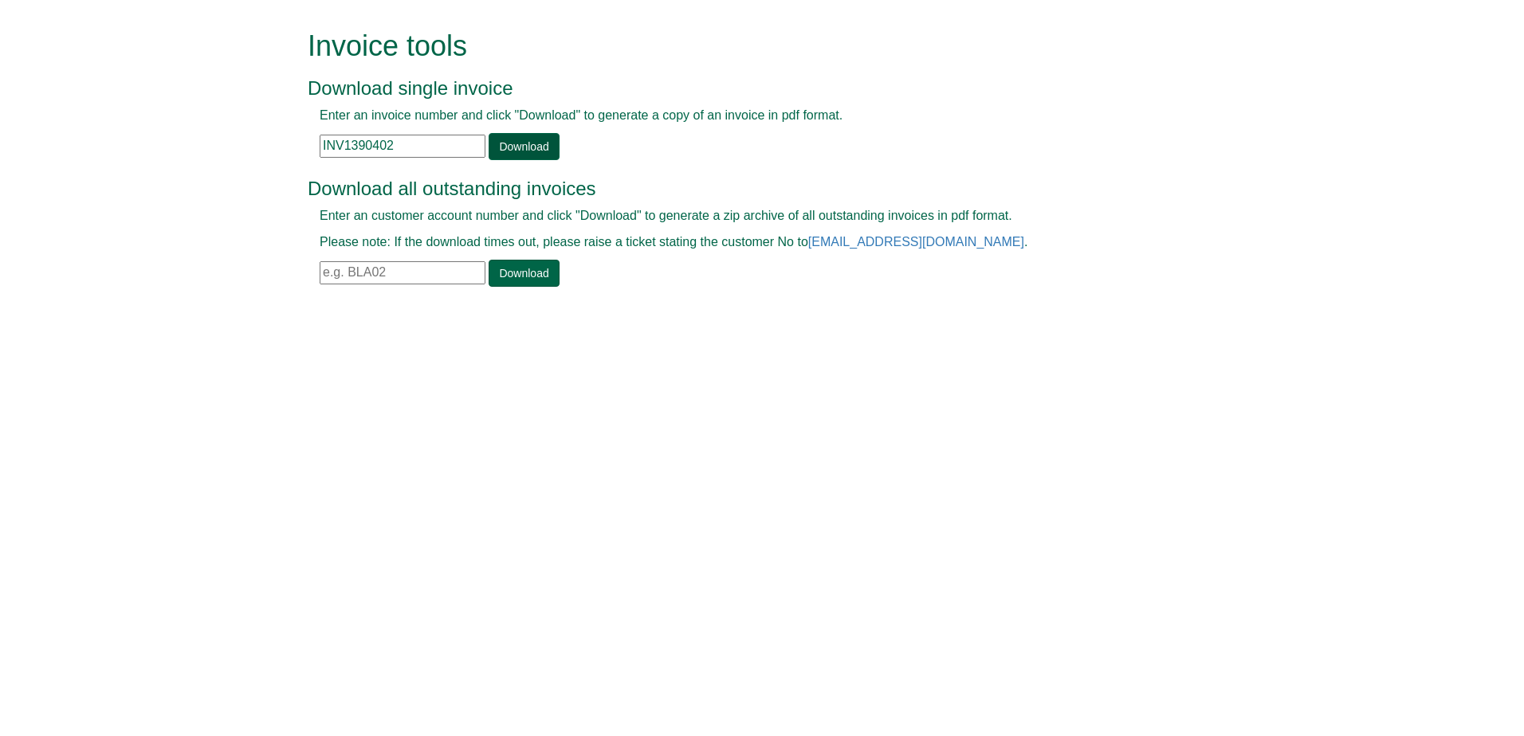
paste input "4738"
click at [527, 151] on link "Download" at bounding box center [524, 146] width 70 height 27
click at [446, 150] on input "INV1394738" at bounding box center [403, 146] width 166 height 23
paste input "813"
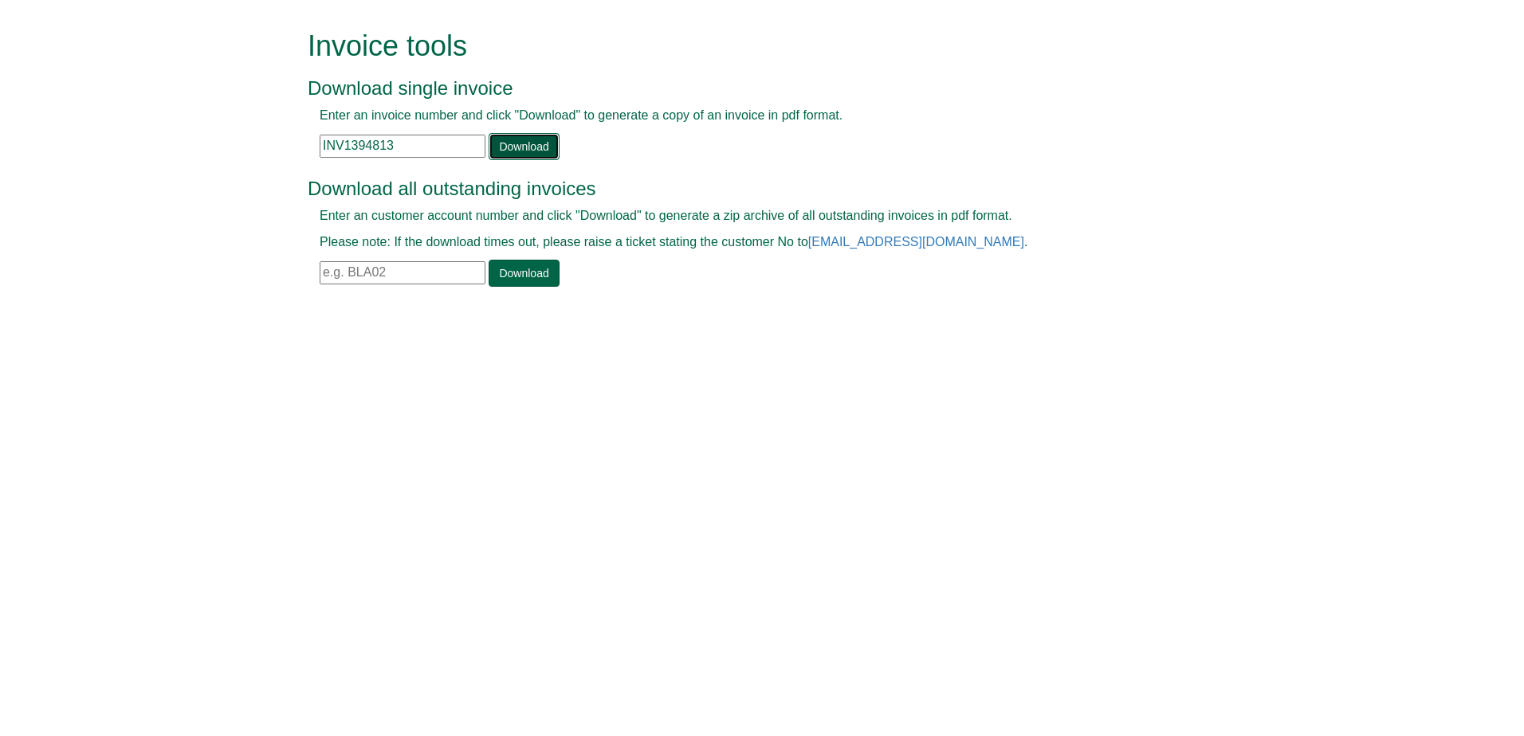
click at [517, 146] on link "Download" at bounding box center [524, 146] width 70 height 27
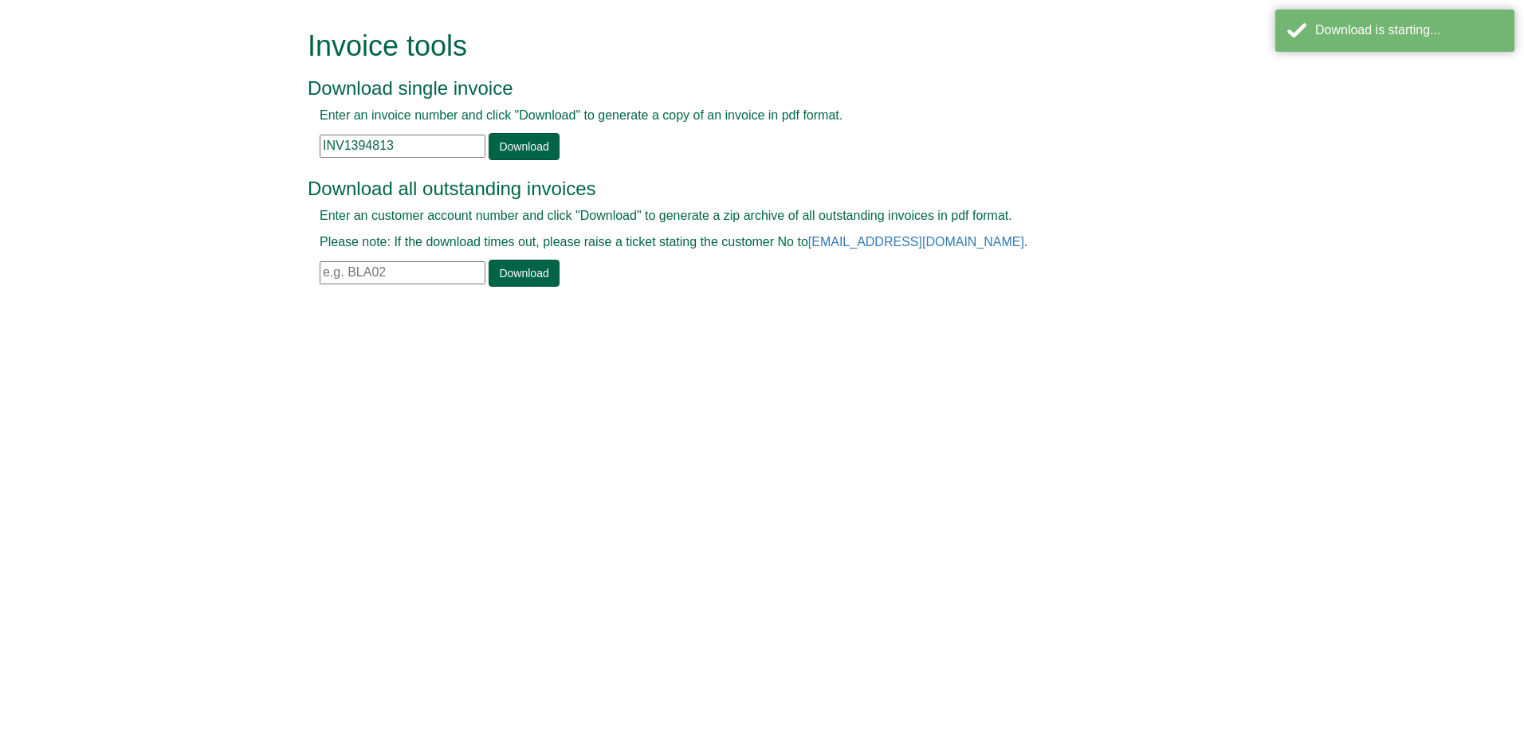
click at [684, 320] on html "Invoice tools Download single invoice Enter an invoice number and click "Downlo…" at bounding box center [762, 160] width 1524 height 320
click at [430, 148] on input "INV1394813" at bounding box center [403, 146] width 166 height 23
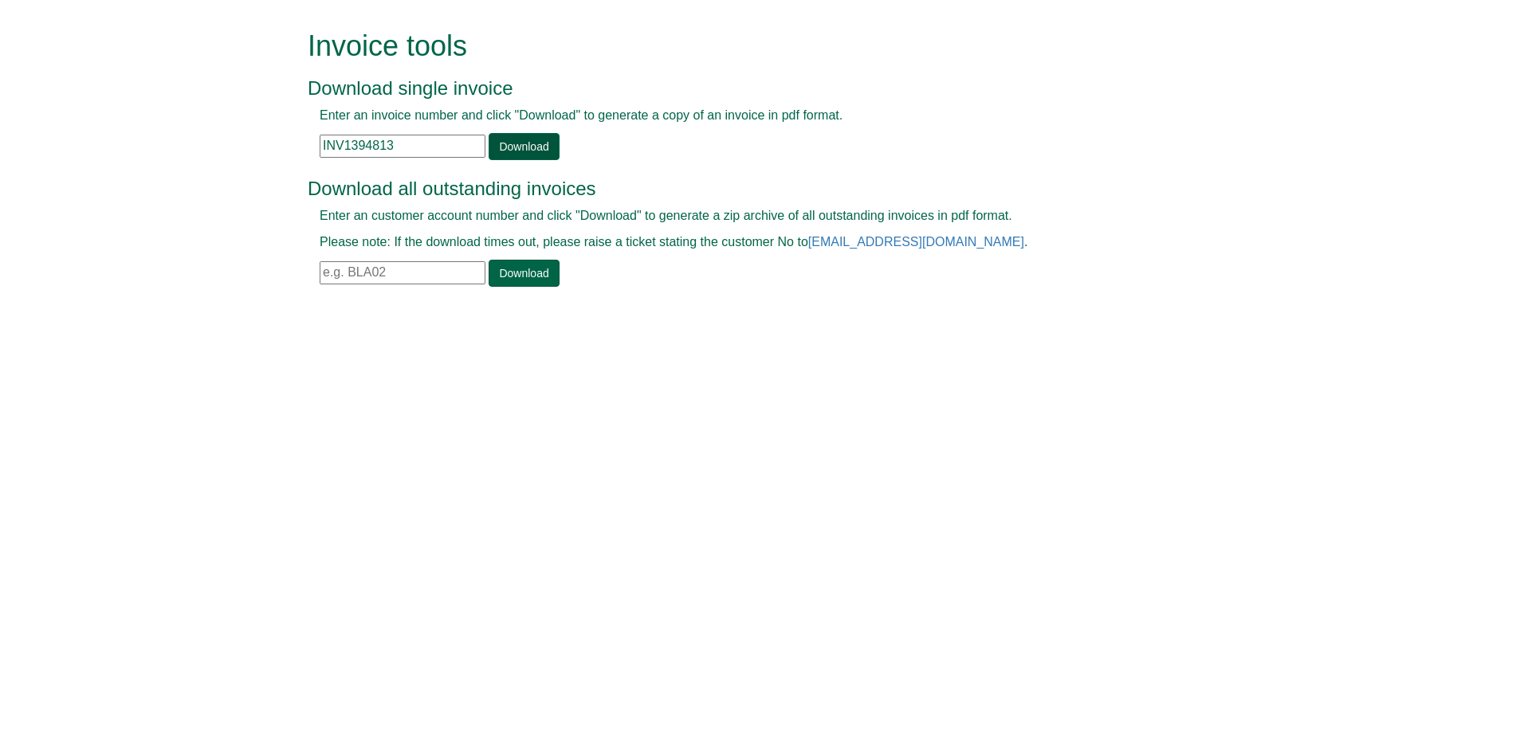
paste input "512"
type input "INV1395123"
click at [497, 151] on link "Download" at bounding box center [524, 146] width 70 height 27
click at [697, 320] on html "Invoice tools Download single invoice Enter an invoice number and click "Downlo…" at bounding box center [762, 160] width 1524 height 320
